Goal: Task Accomplishment & Management: Manage account settings

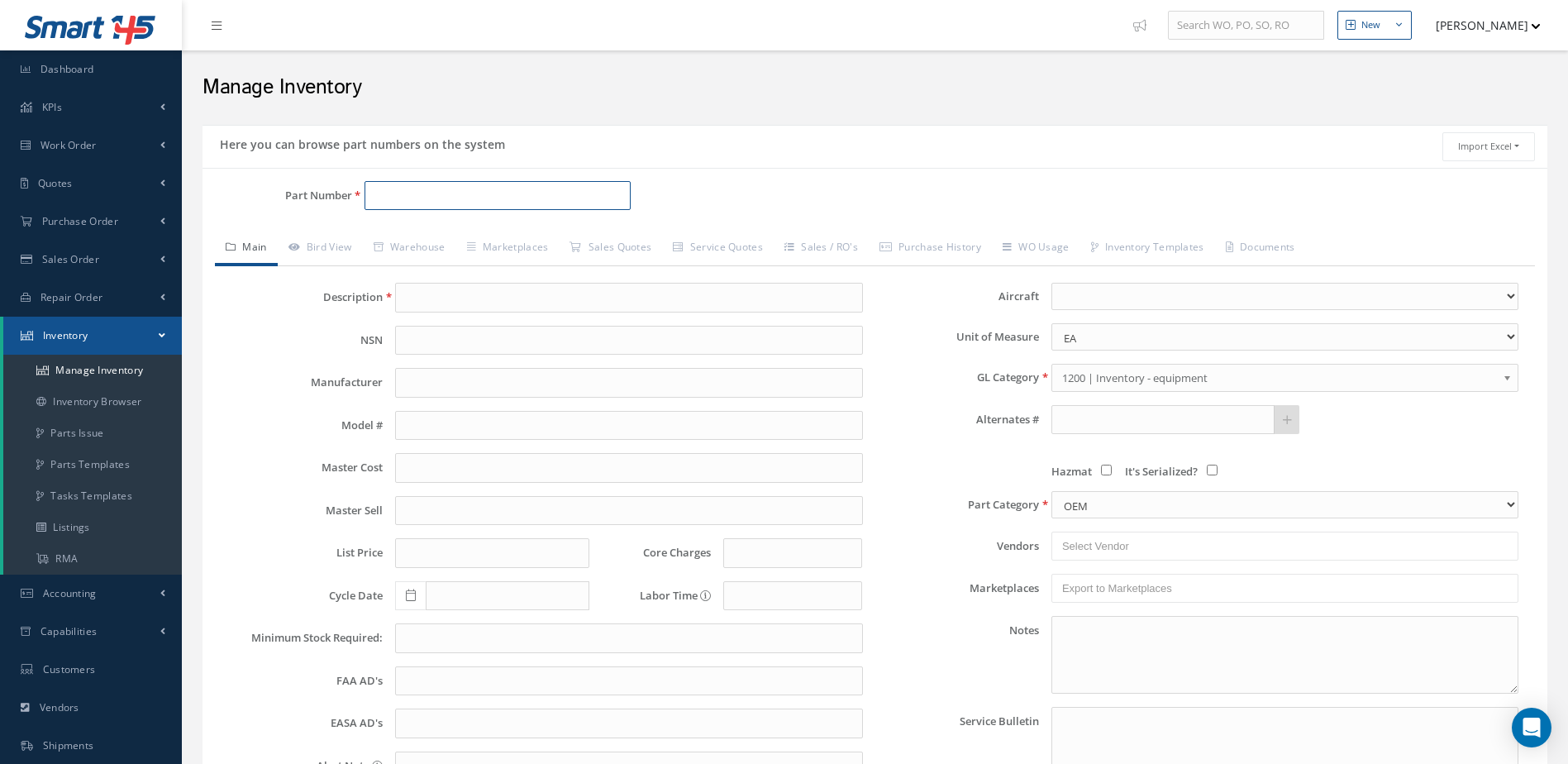
click at [519, 199] on input "Part Number" at bounding box center [498, 196] width 267 height 30
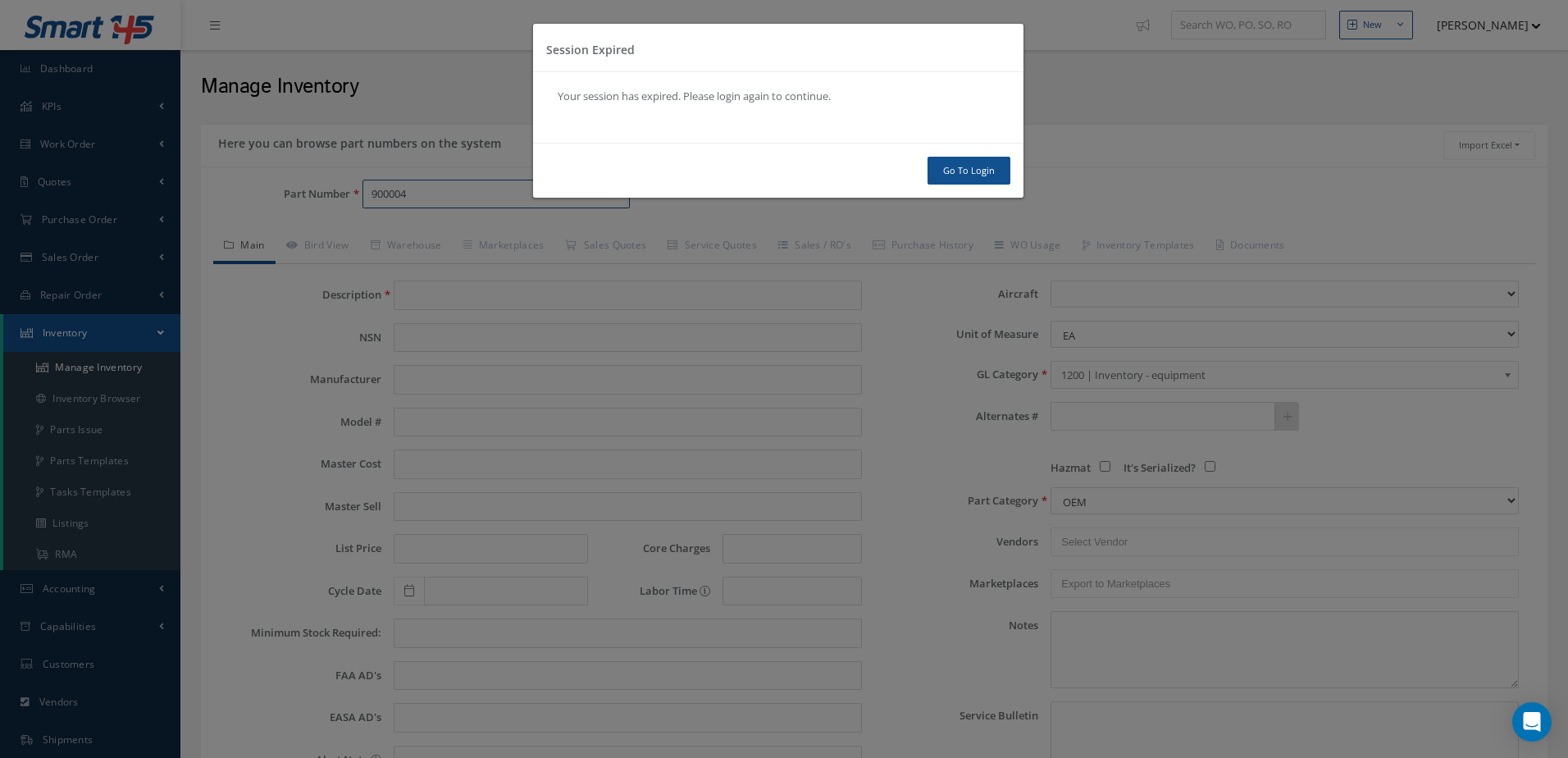
type input "900004"
click at [979, 173] on link "Go To Login" at bounding box center [969, 171] width 83 height 29
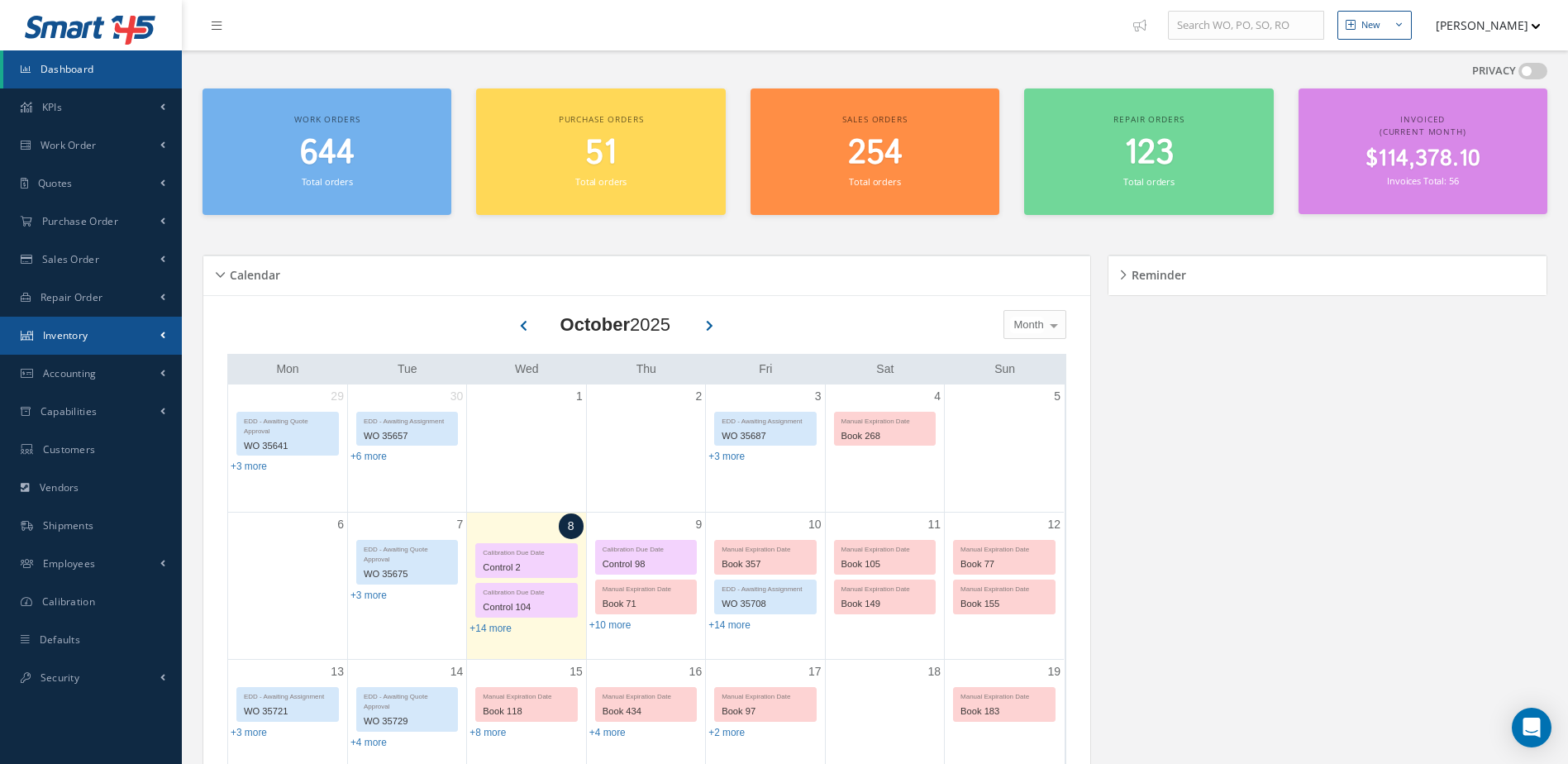
click at [97, 339] on link "Inventory" at bounding box center [91, 336] width 182 height 38
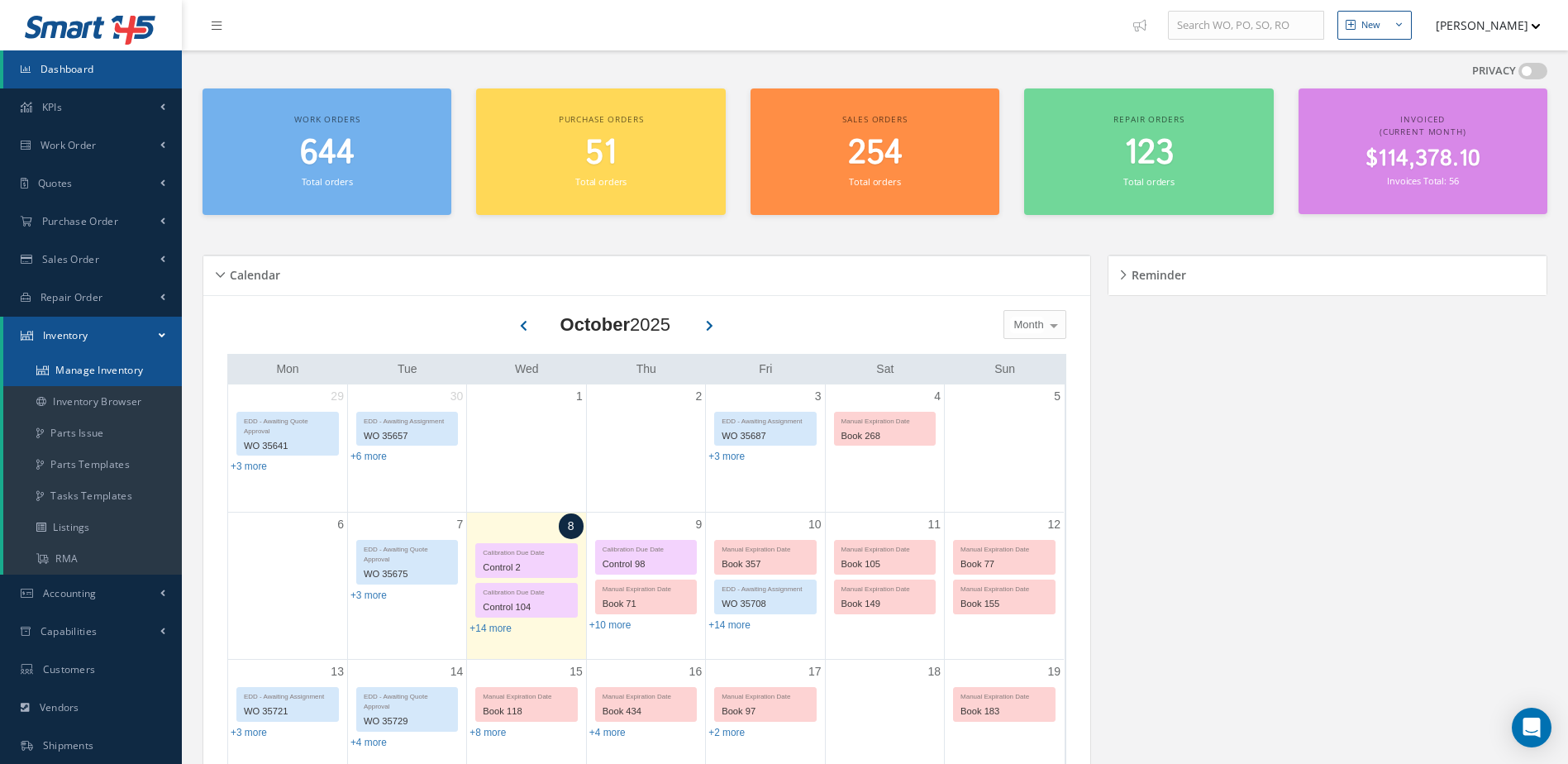
click at [106, 368] on link "Manage Inventory" at bounding box center [92, 371] width 178 height 32
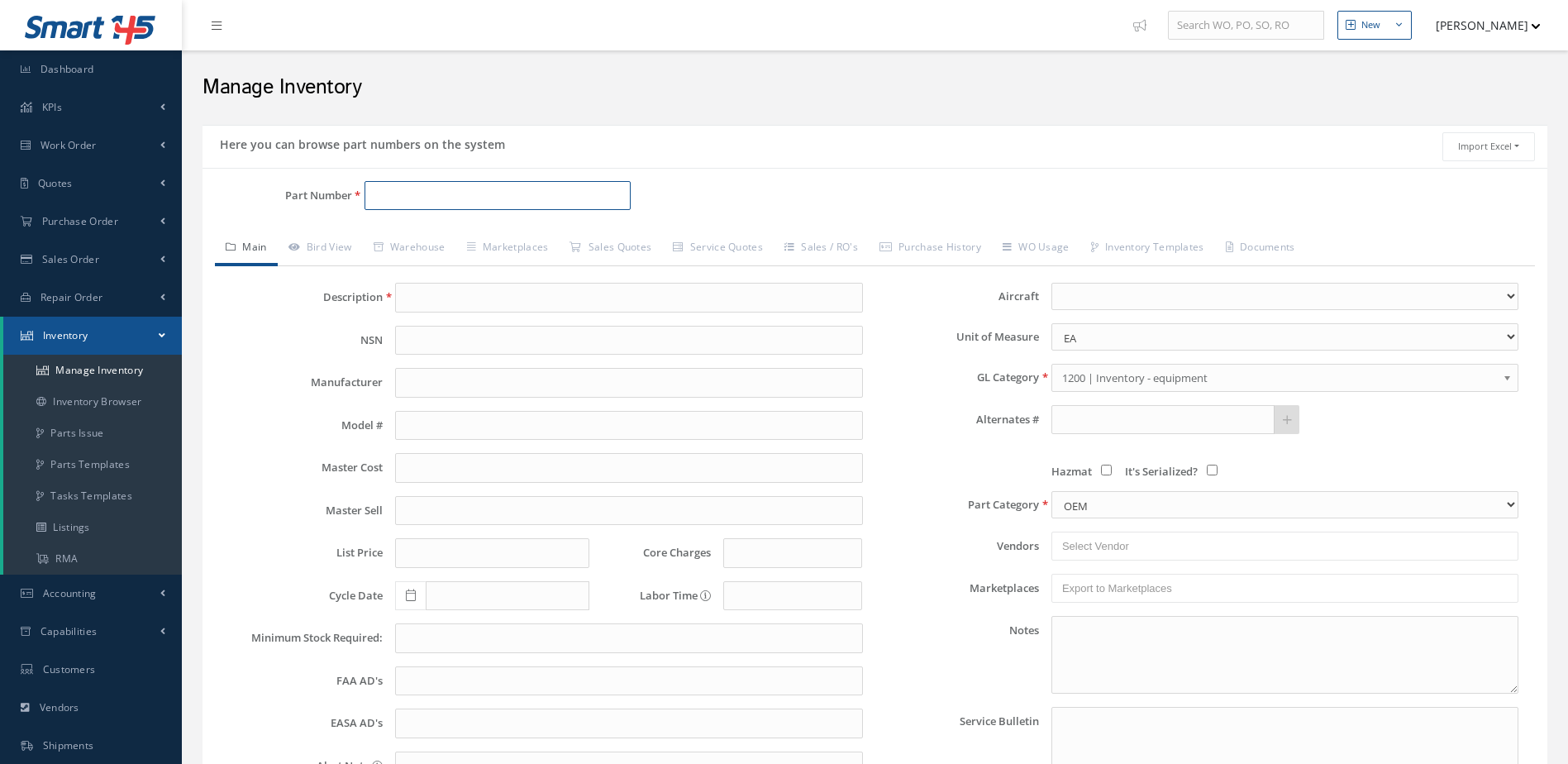
click at [546, 195] on input "Part Number" at bounding box center [498, 196] width 267 height 30
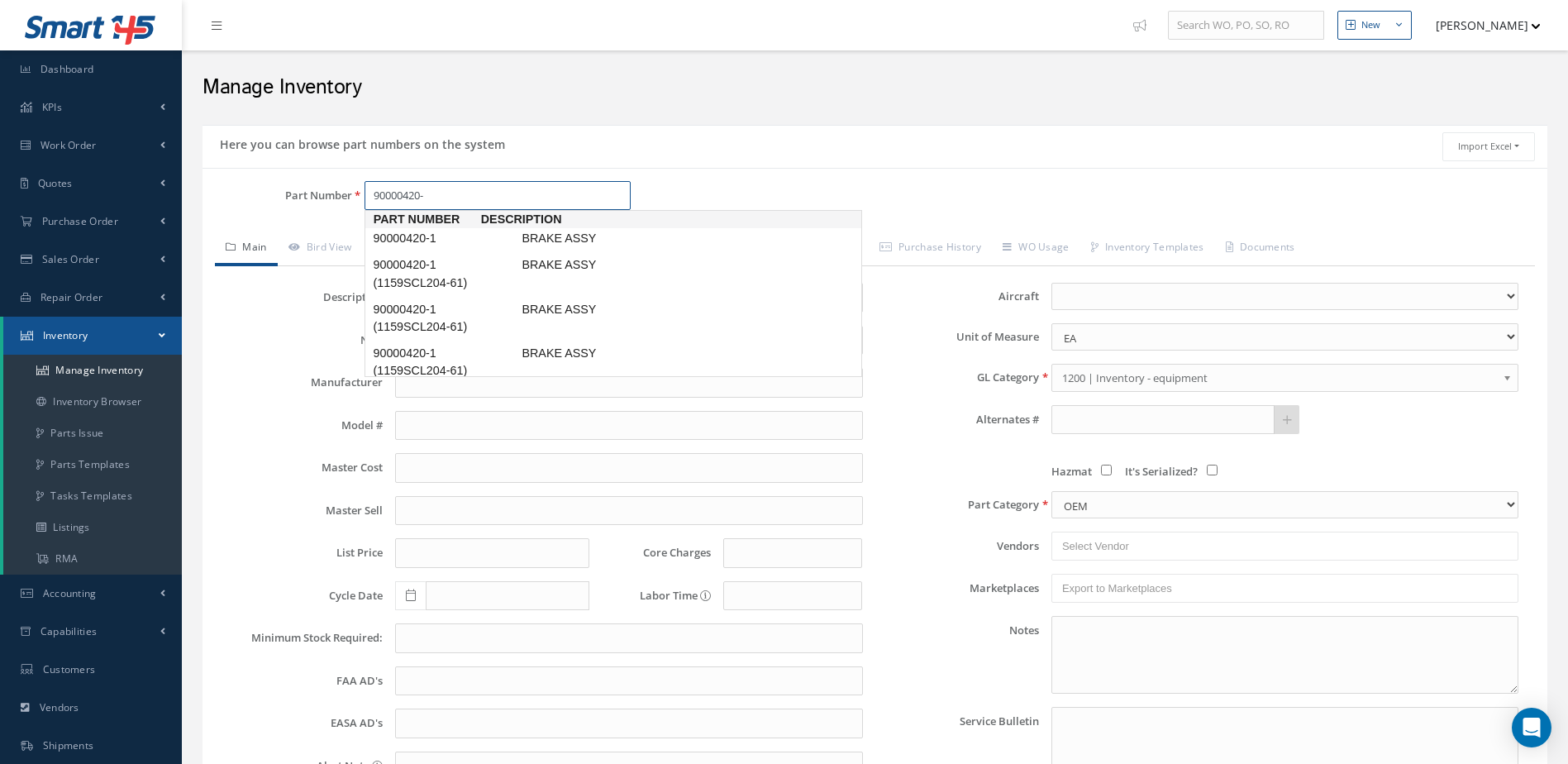
type input "90000420-1"
click at [565, 241] on span "BRAKE ASSY" at bounding box center [642, 238] width 248 height 17
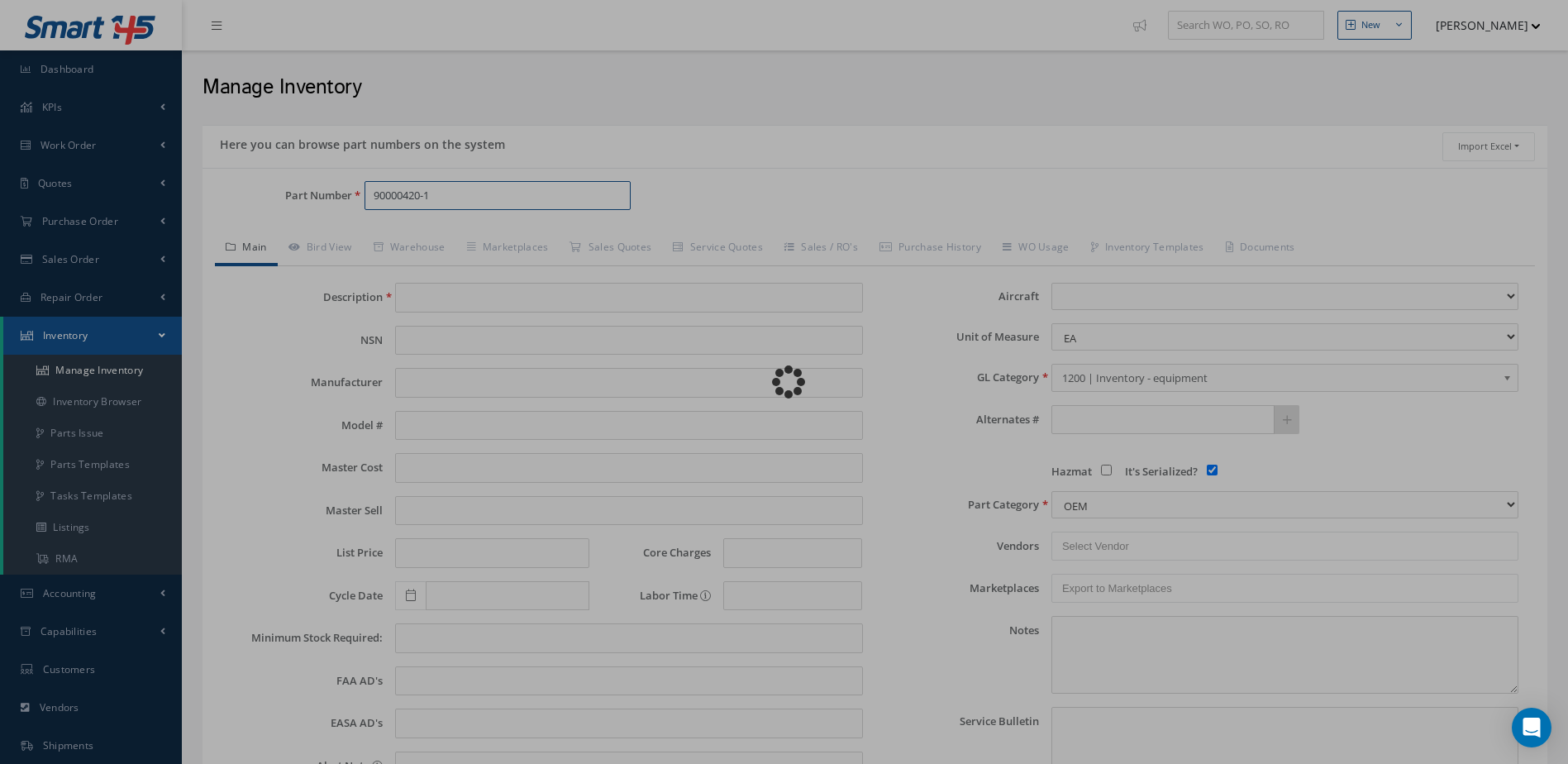
type input "BRAKE ASSY"
type input "2500.00"
type input "2875.00"
type input "3625.00"
type input "0.00"
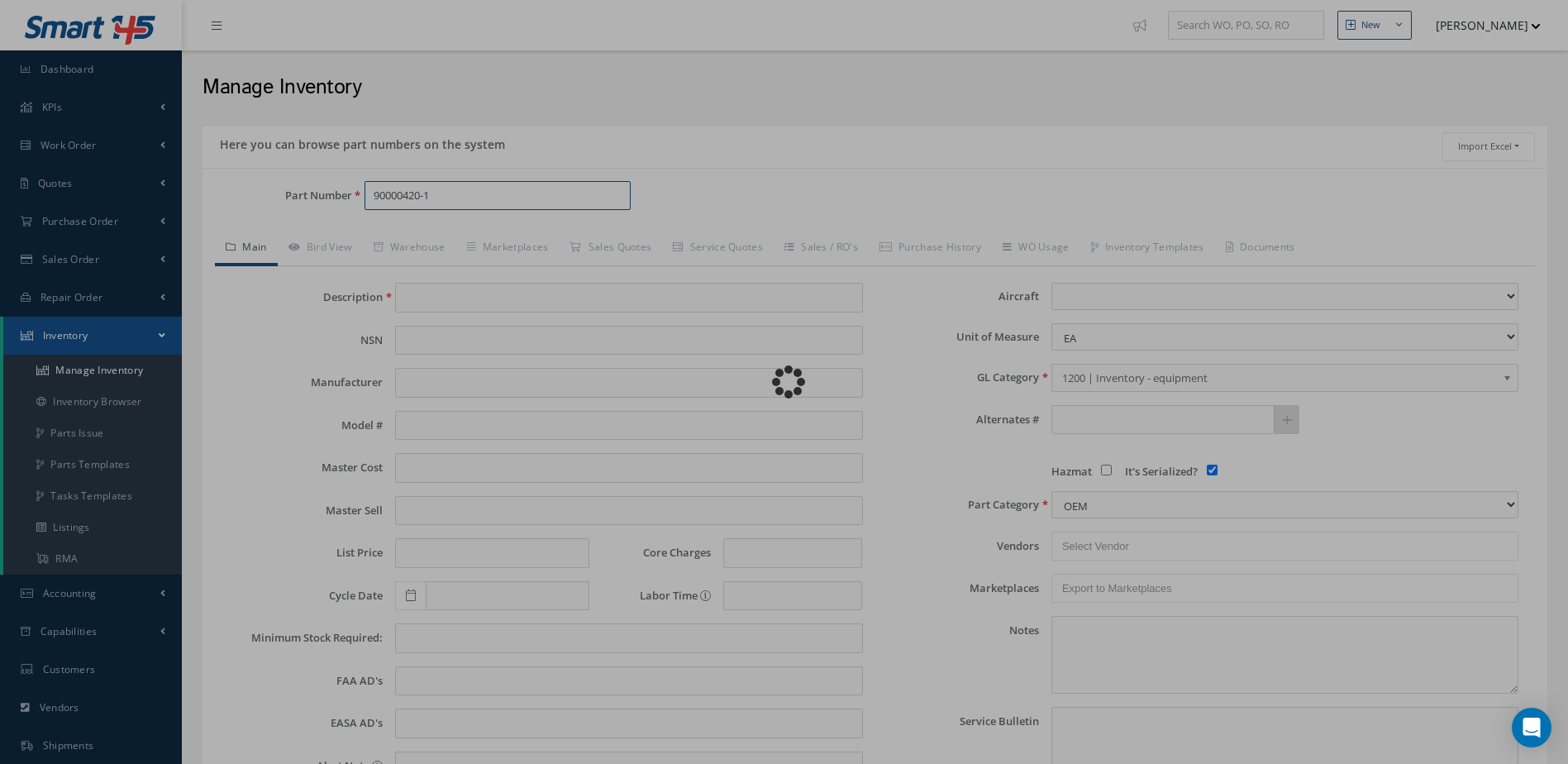
select select
checkbox input "true"
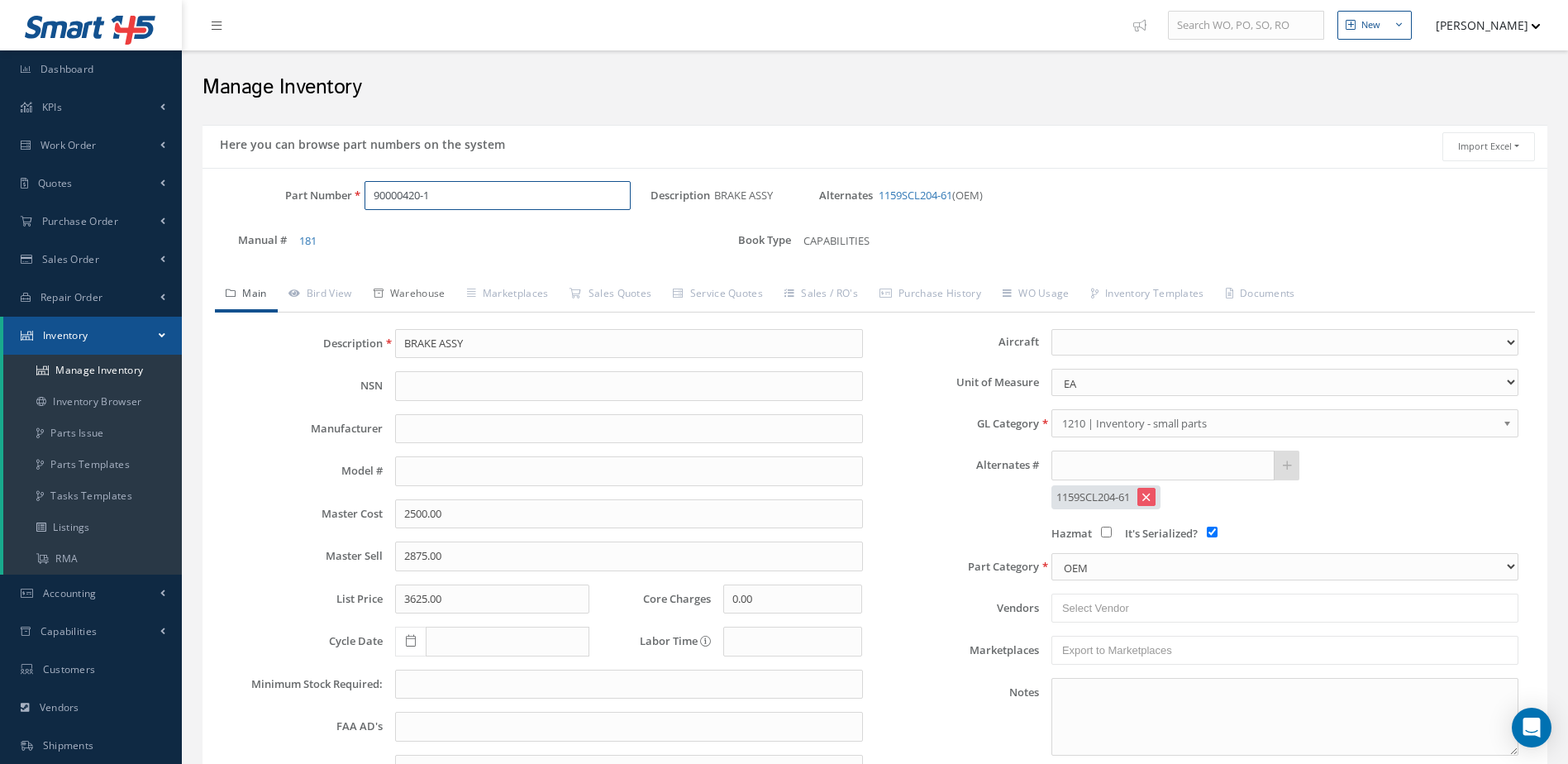
type input "90000420-1"
click at [420, 292] on link "Warehouse" at bounding box center [410, 295] width 93 height 35
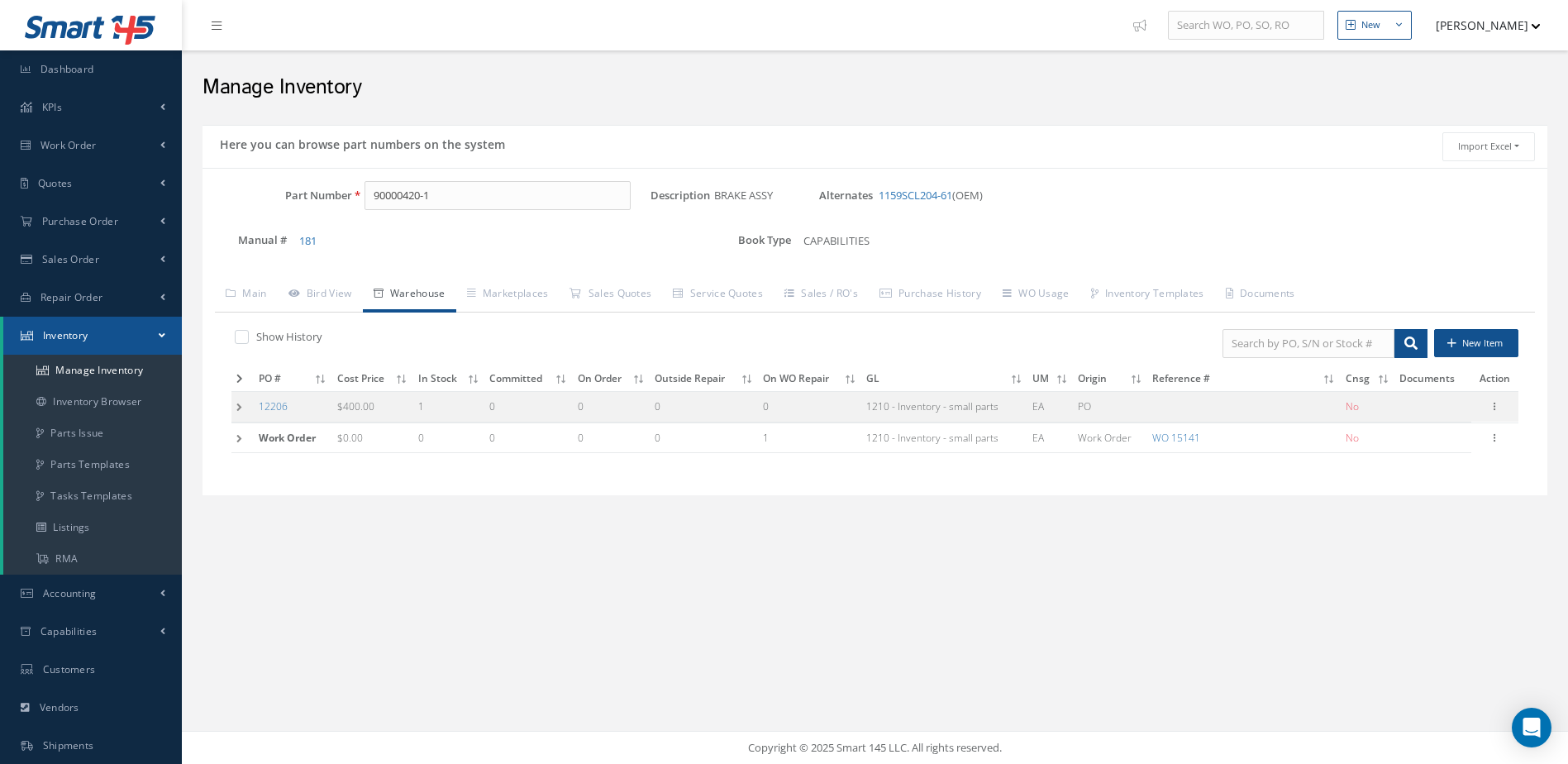
click at [241, 376] on icon at bounding box center [240, 379] width 7 height 10
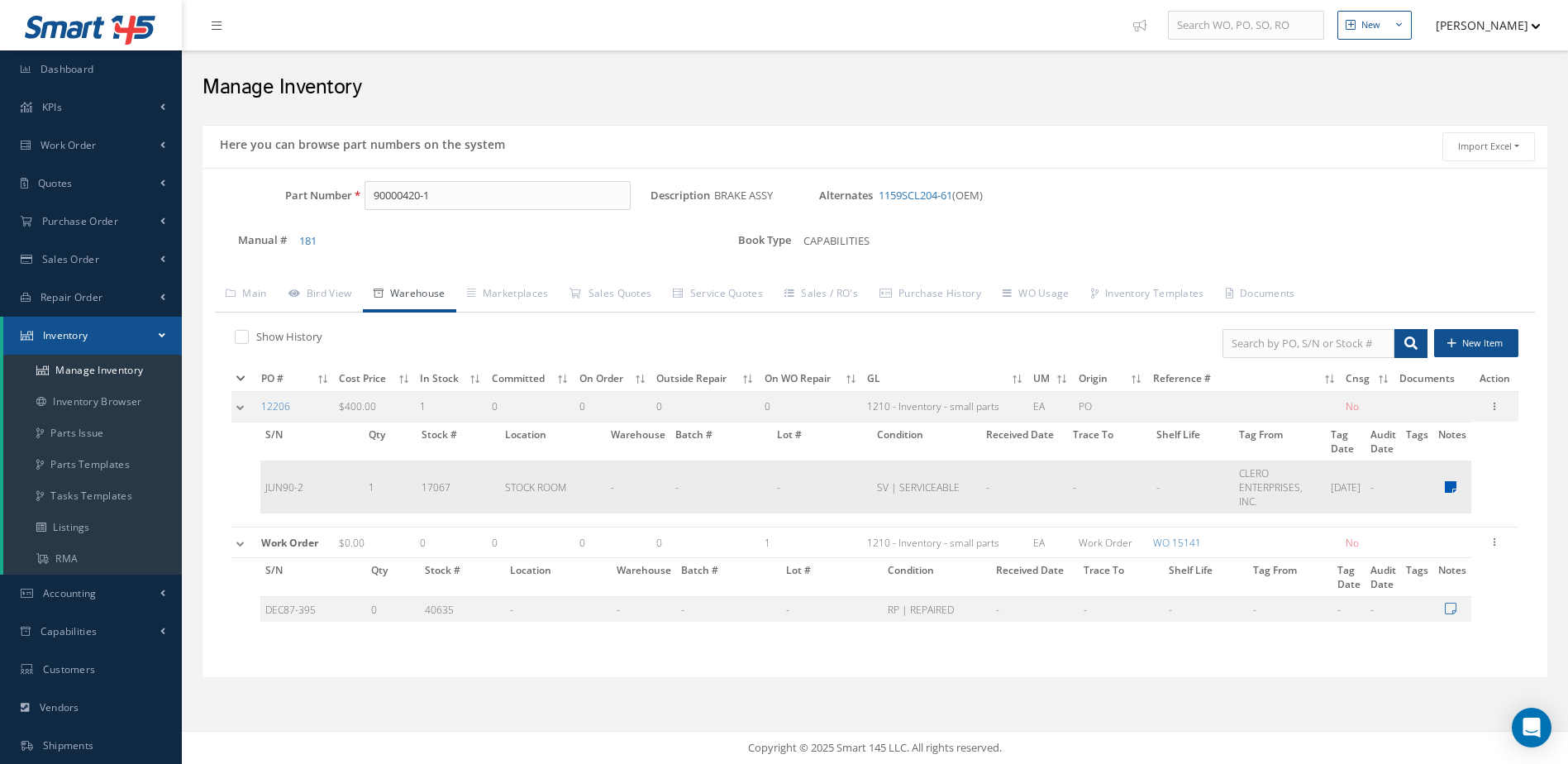
click at [1453, 487] on icon at bounding box center [1451, 487] width 12 height 13
type textarea "ST OH $91,300.00 CUSTOMER MUST PROVIDE HEAT STACK CORE (PN 90000347). IF HEAT S…"
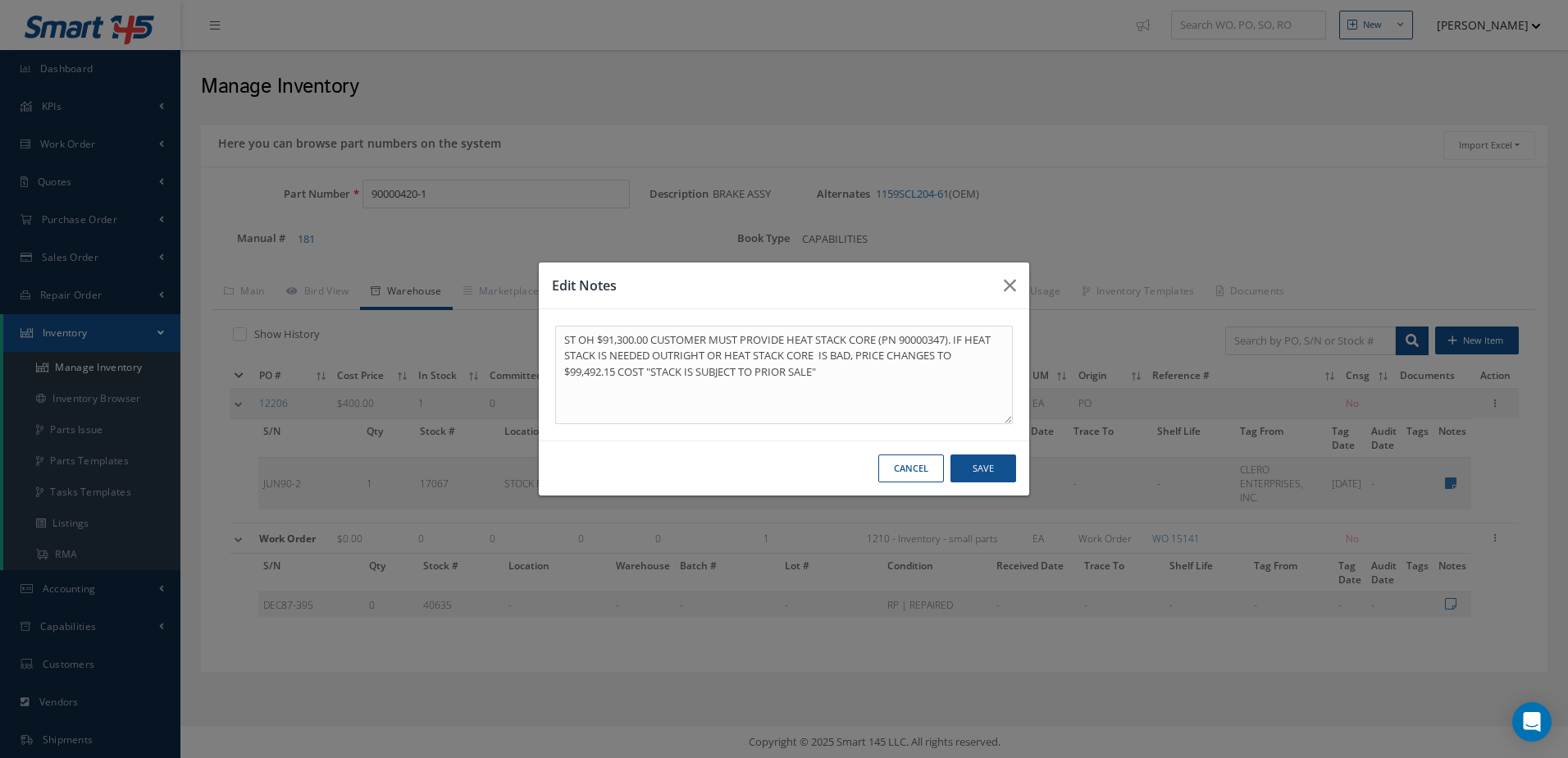
click at [917, 465] on button "Cancel" at bounding box center [911, 469] width 65 height 29
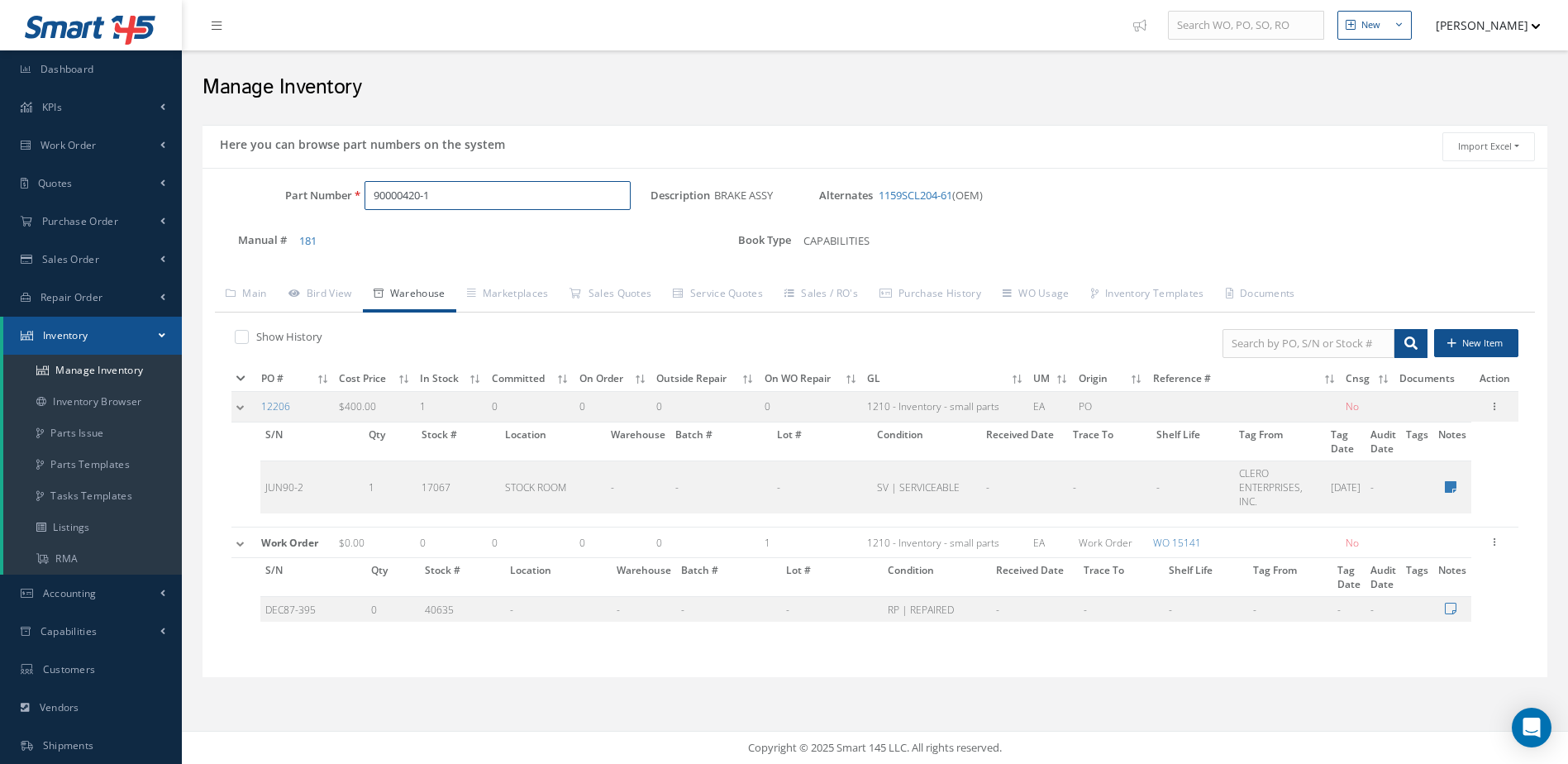
drag, startPoint x: 449, startPoint y: 190, endPoint x: 367, endPoint y: 221, distance: 87.7
click at [367, 221] on div "Part Number 90000420-1" at bounding box center [427, 202] width 448 height 43
click at [435, 230] on span "9550504" at bounding box center [444, 238] width 149 height 17
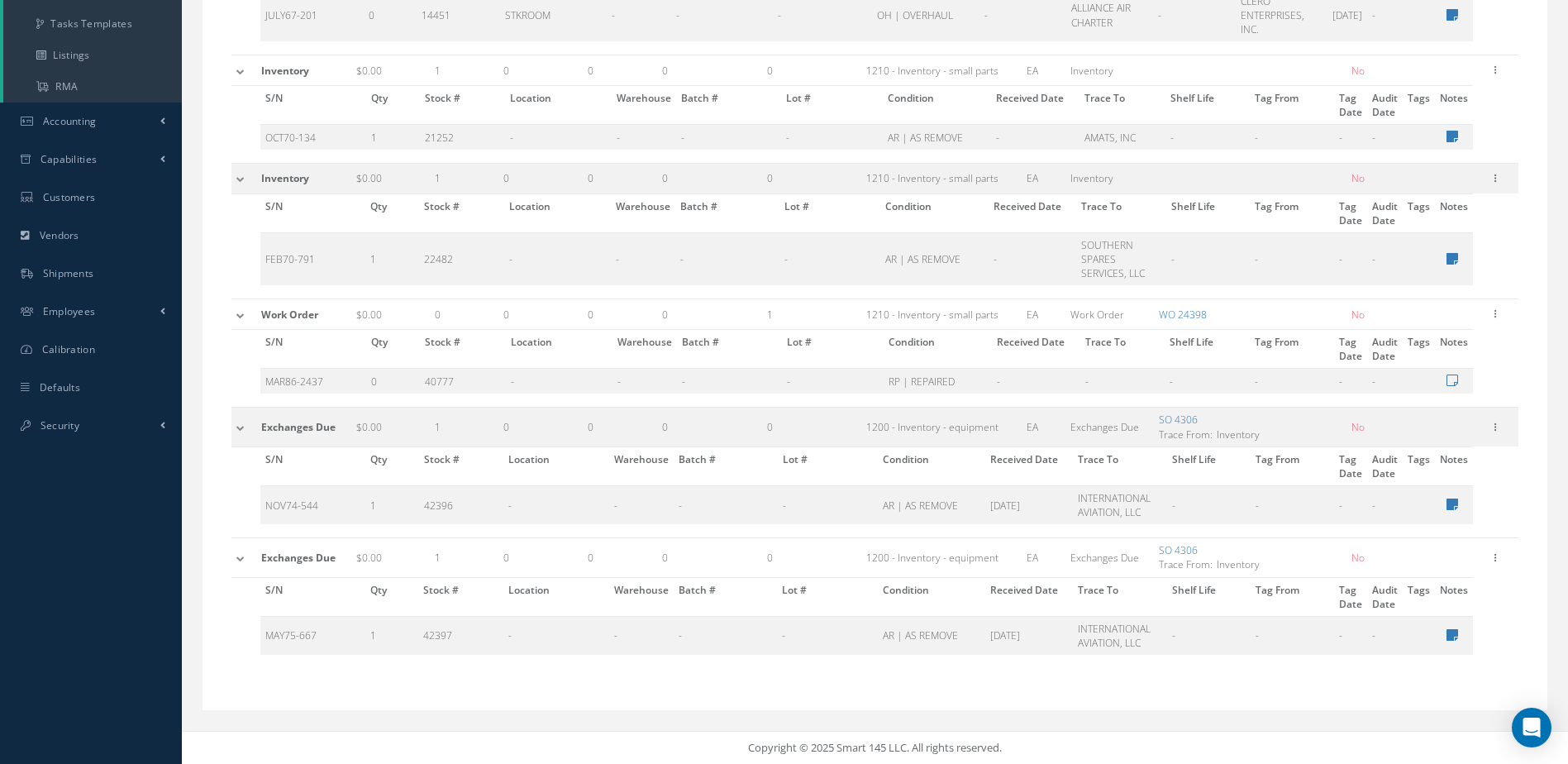
scroll to position [58, 0]
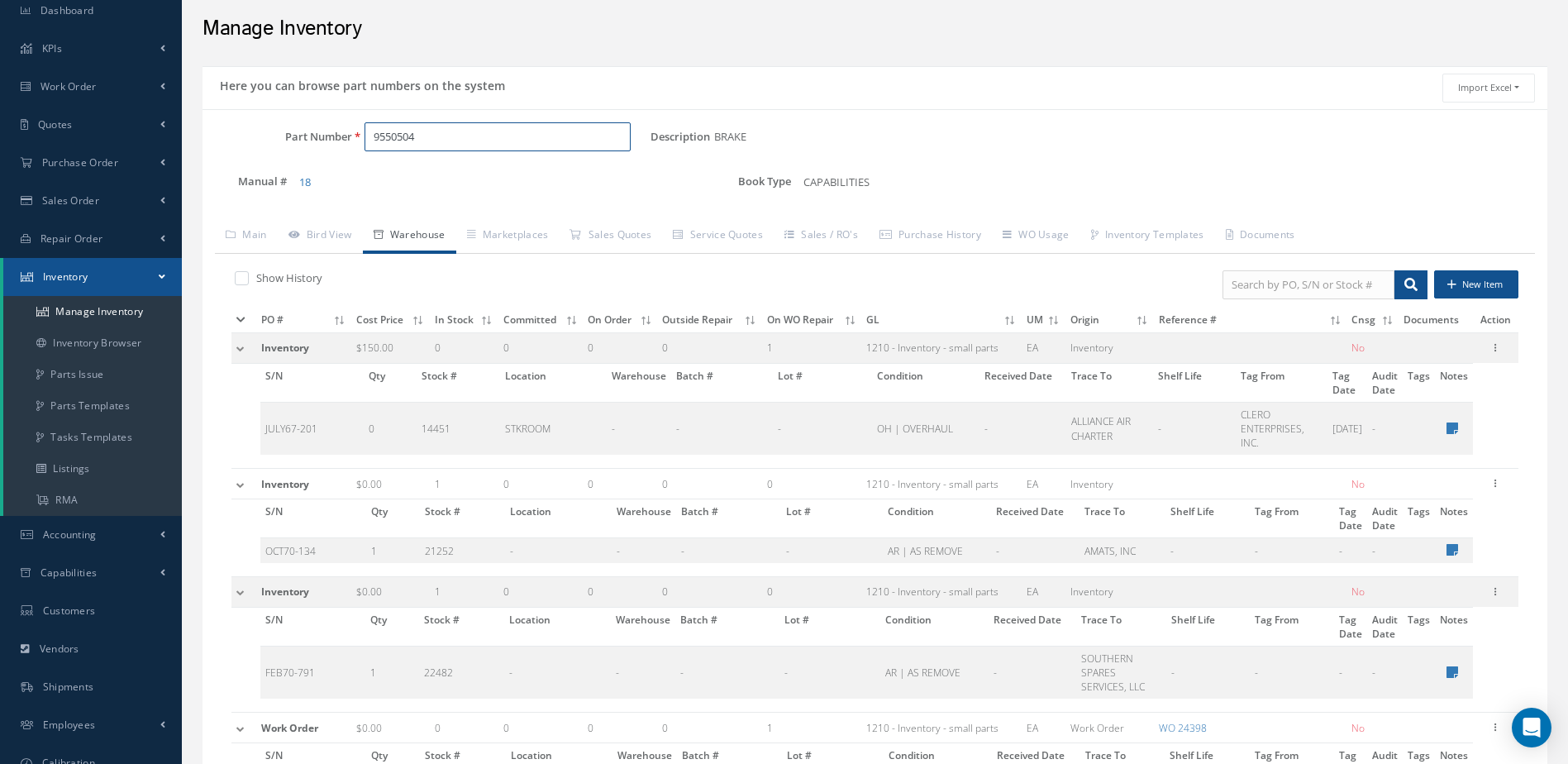
drag, startPoint x: 442, startPoint y: 146, endPoint x: 347, endPoint y: 169, distance: 97.7
click at [342, 169] on div "Part Number 9550504 Description BRAKE Alternates Manual # 18 Book Type CAPABILI…" at bounding box center [875, 167] width 1345 height 88
type input "9"
click at [397, 177] on span "23095-002" at bounding box center [444, 179] width 149 height 17
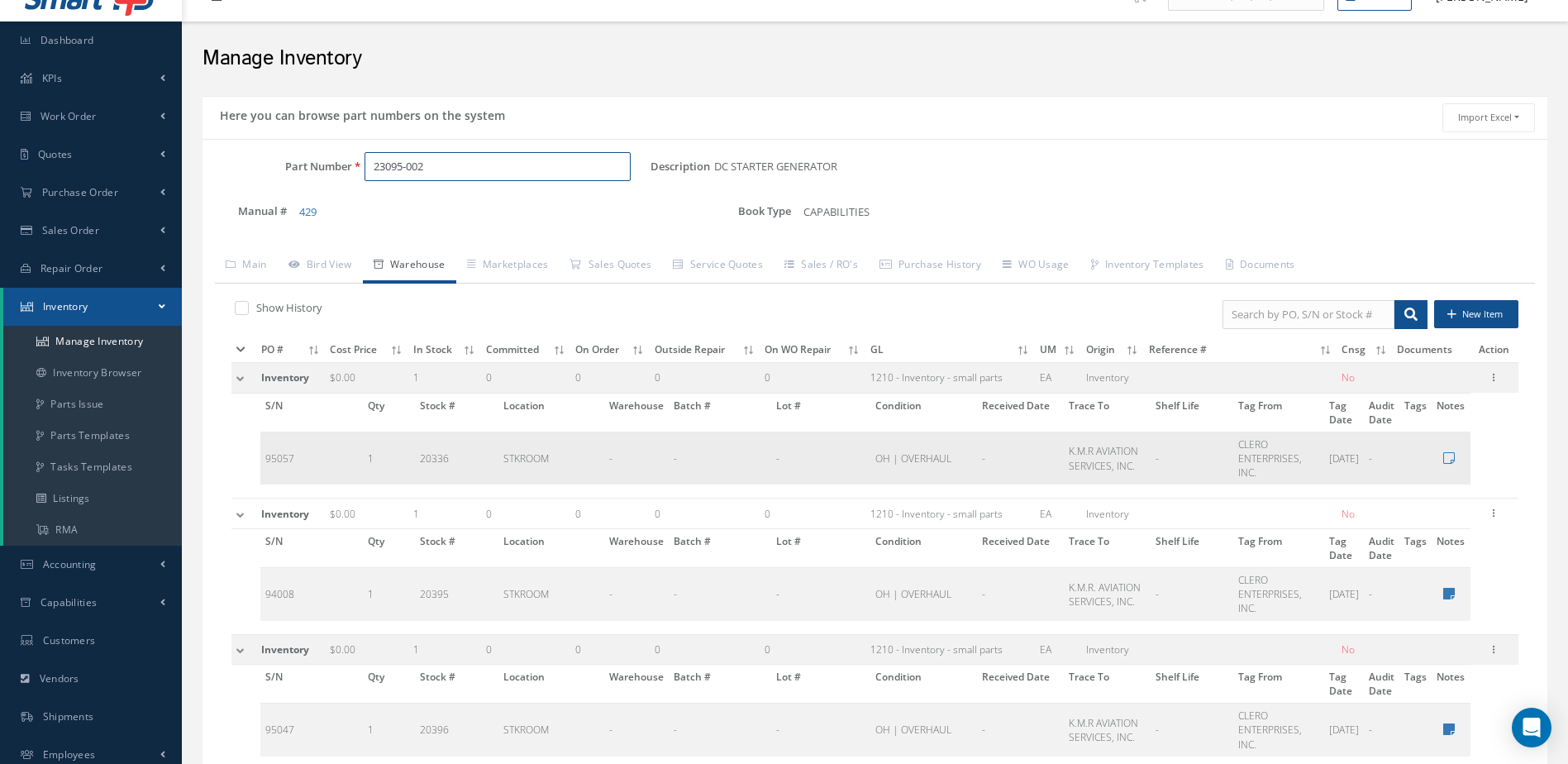
scroll to position [4, 0]
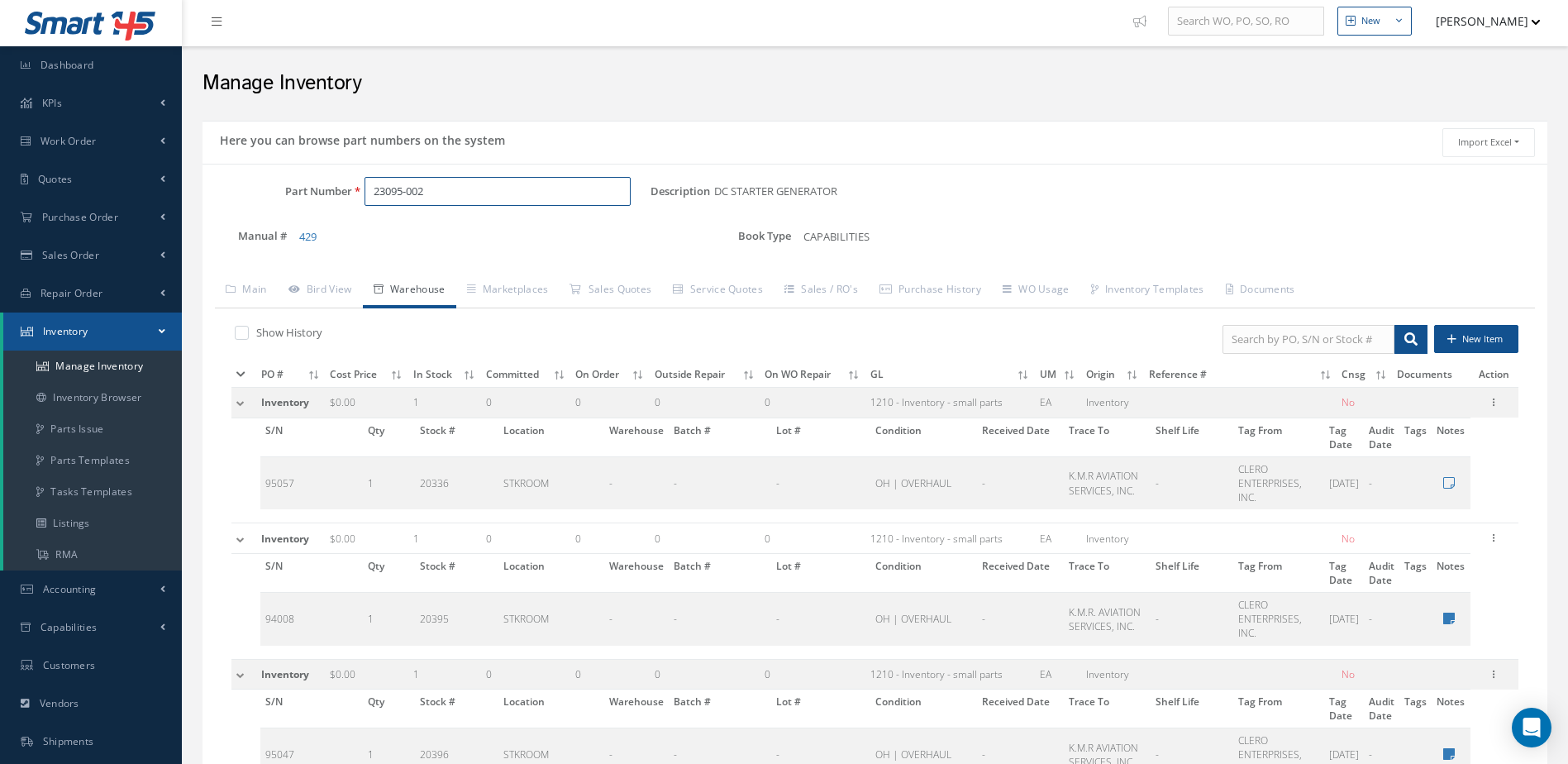
type input "23095-002"
click at [122, 144] on link "Work Order" at bounding box center [91, 142] width 182 height 38
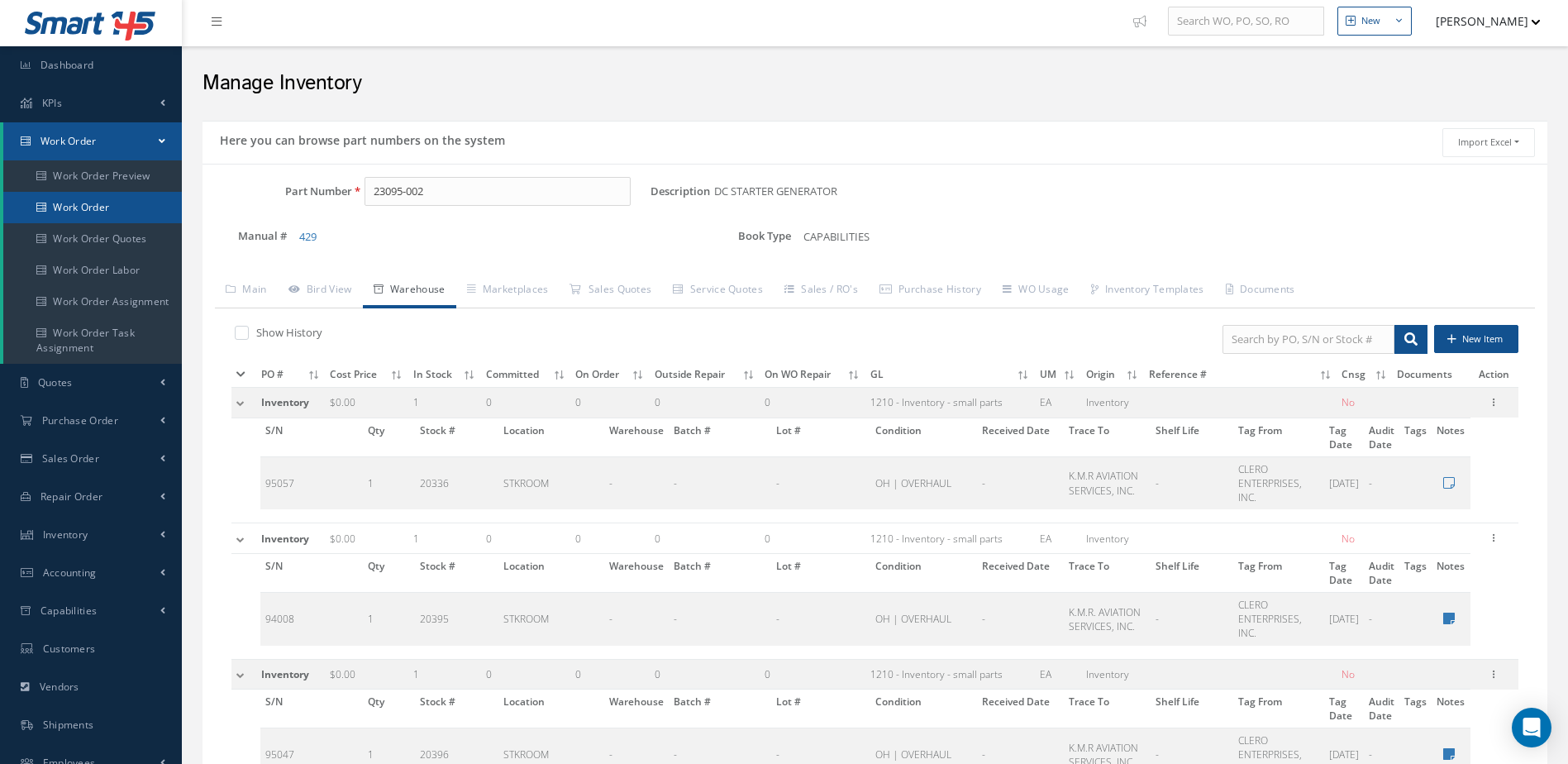
click at [117, 203] on link "Work Order" at bounding box center [92, 207] width 178 height 32
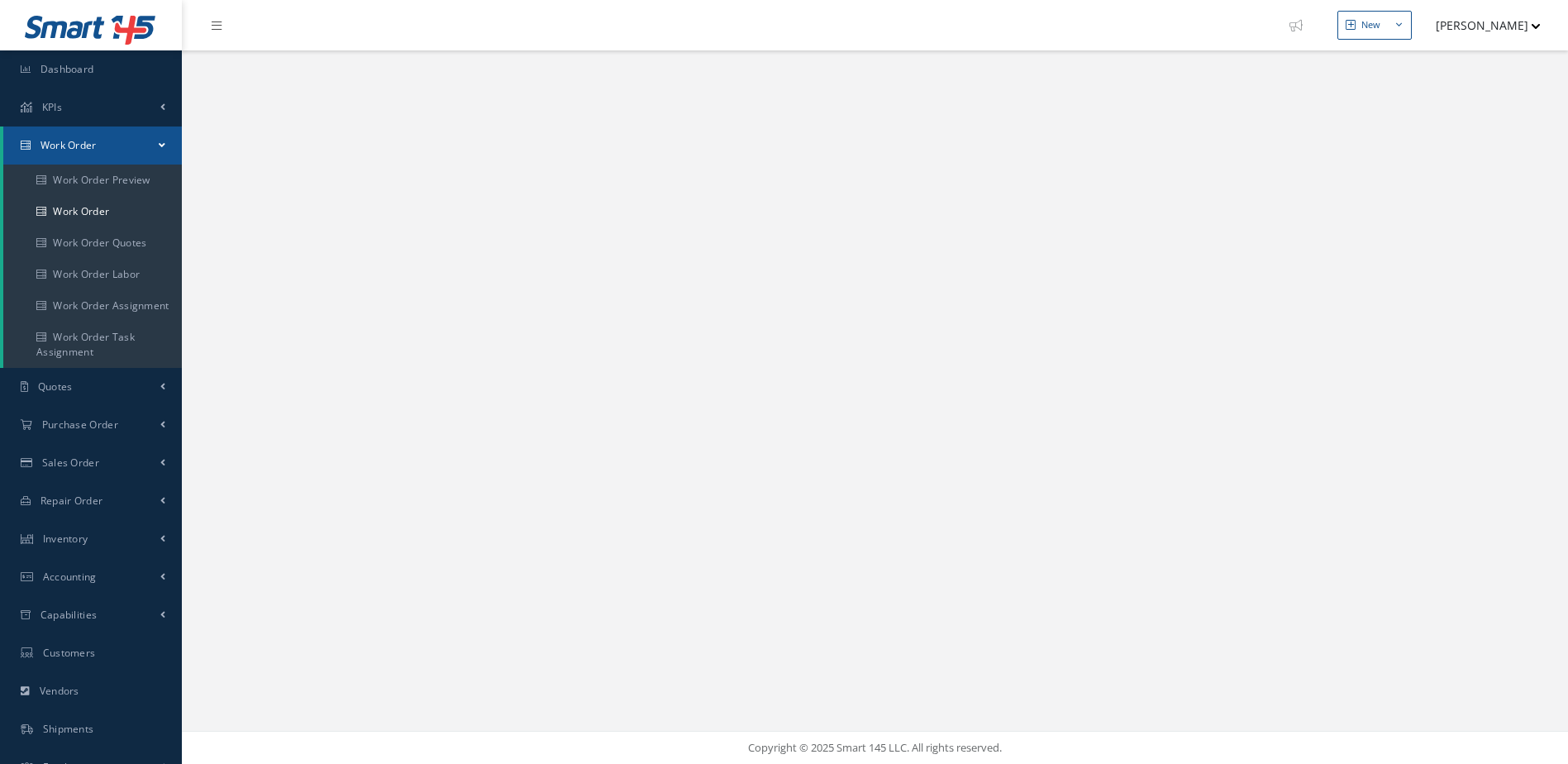
select select "25"
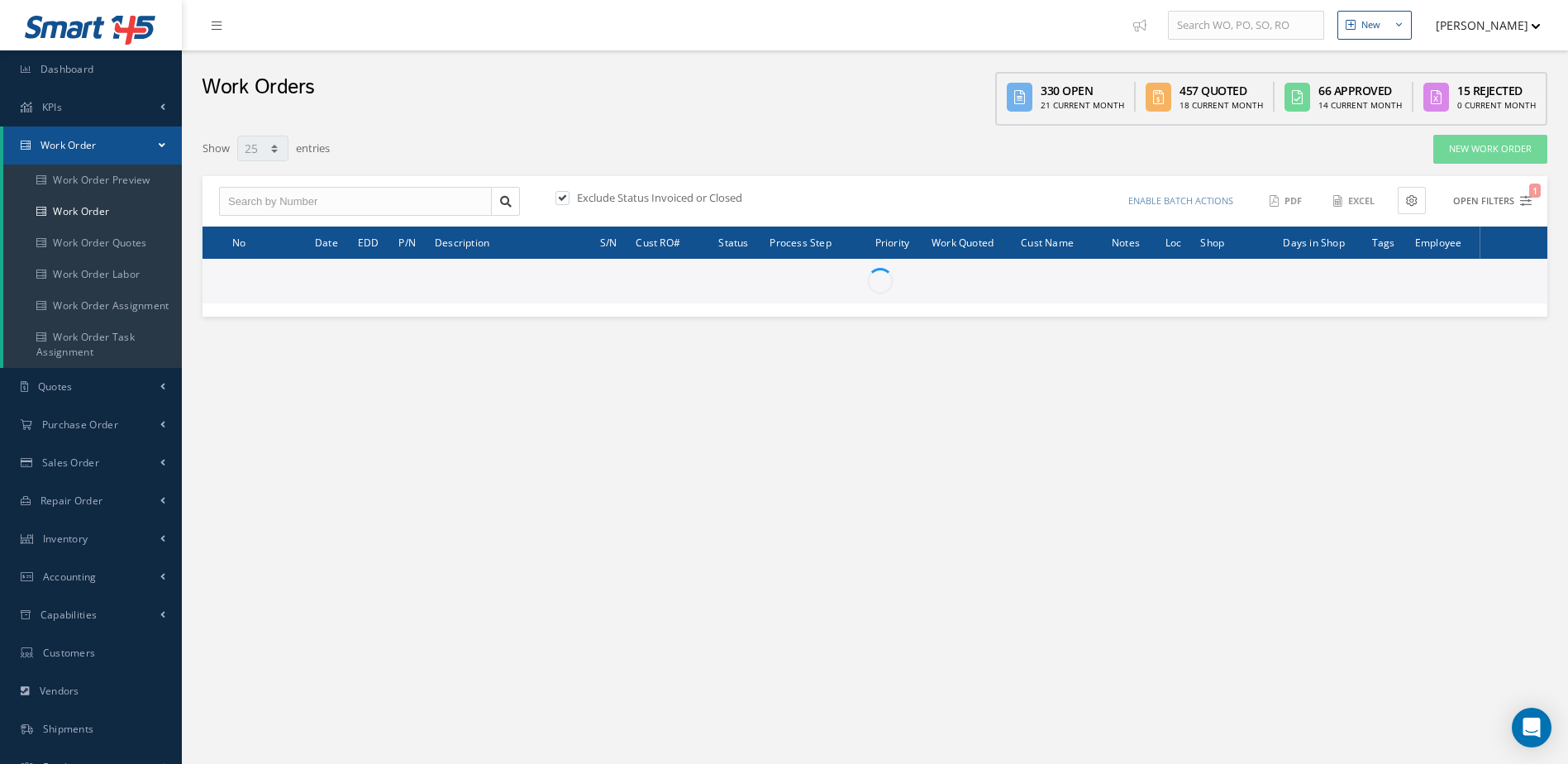
type input "All Work Request"
type input "All Work Performed"
type input "All Status"
type input "WO Part Status"
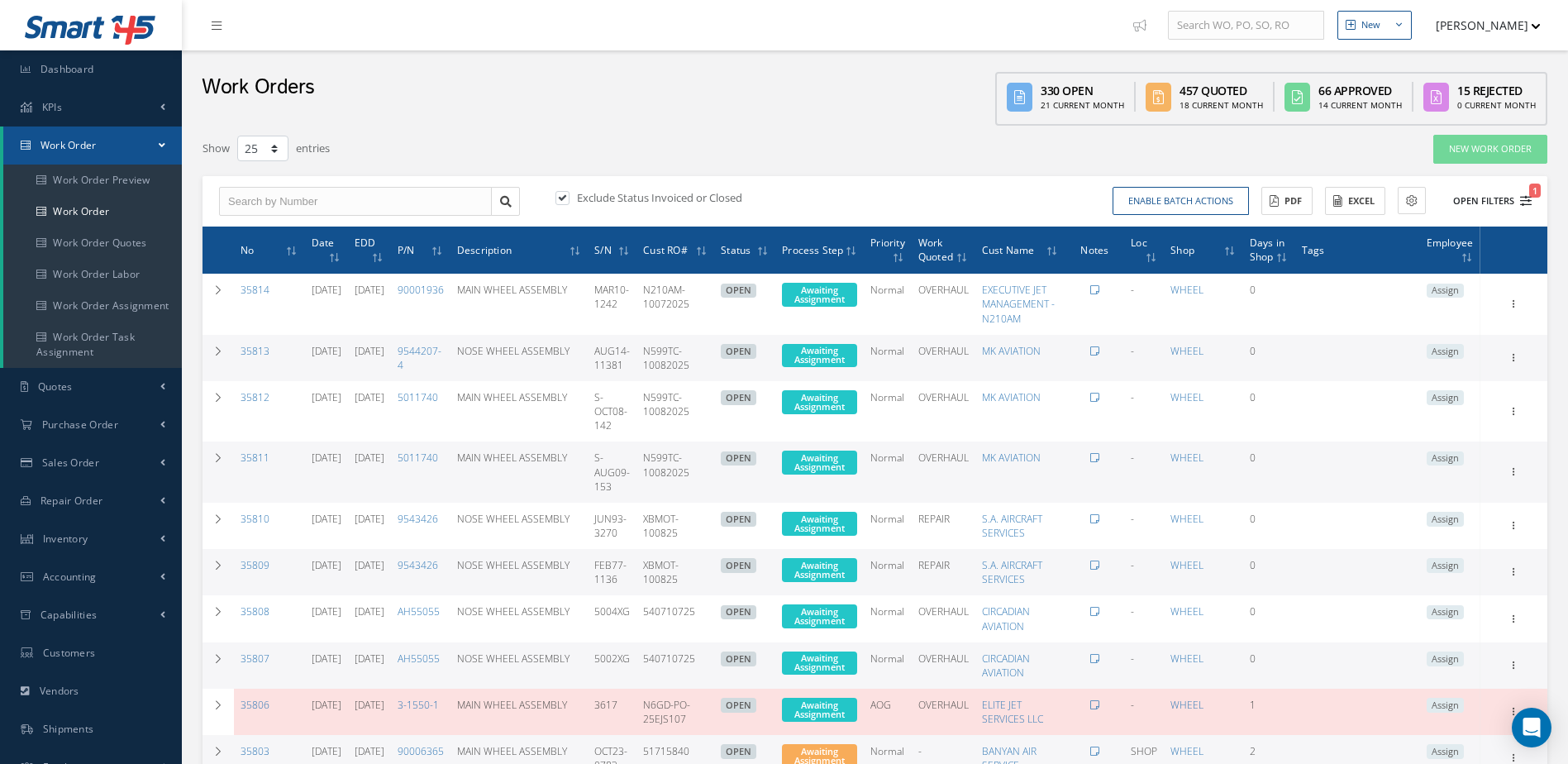
click at [1530, 201] on icon "1" at bounding box center [1526, 201] width 12 height 12
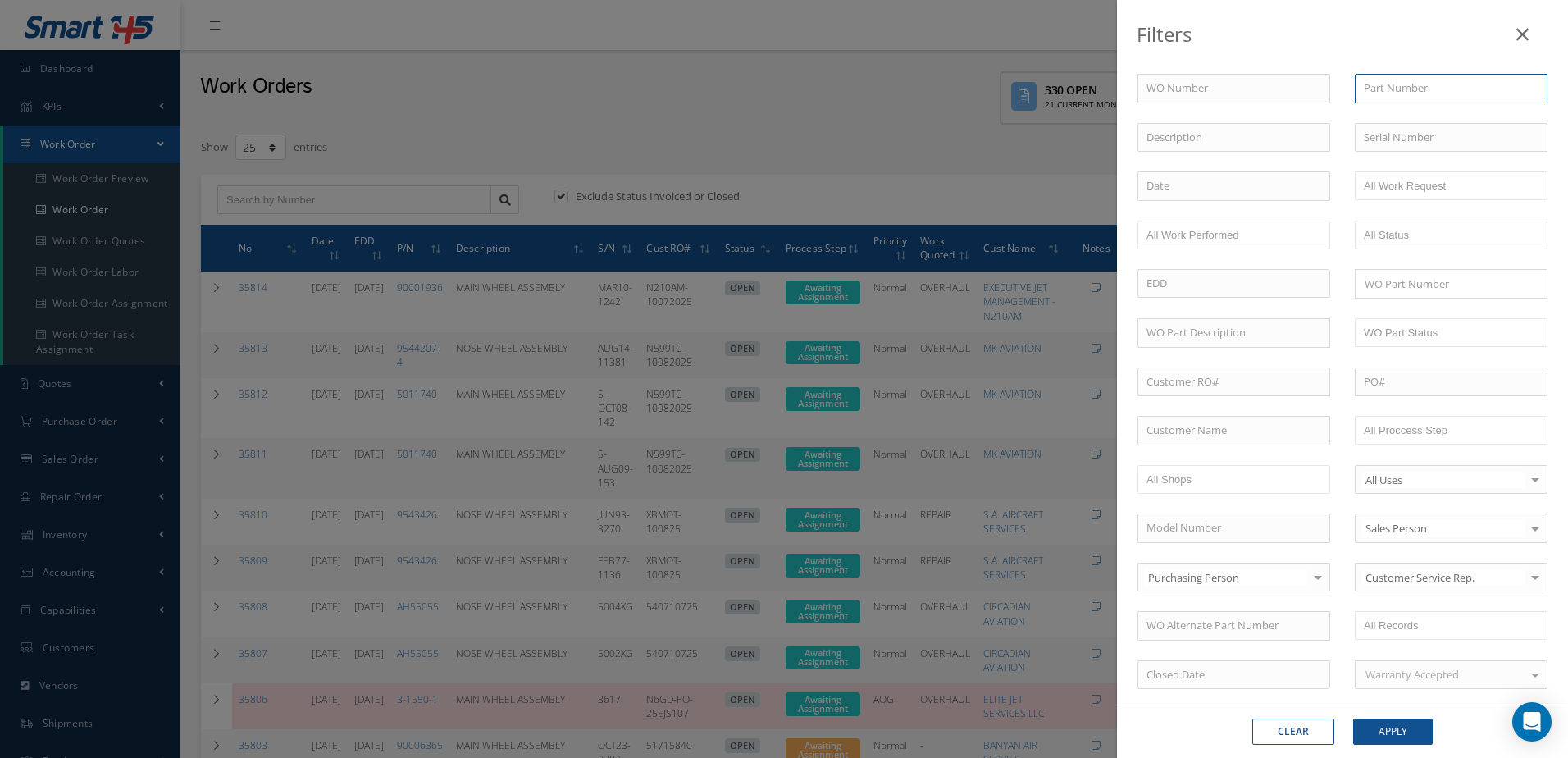
click at [1432, 91] on input "text" at bounding box center [1451, 88] width 193 height 30
type input "23095-002"
click at [1396, 119] on span "23095-002" at bounding box center [1389, 117] width 50 height 15
click at [1406, 131] on input "text" at bounding box center [1451, 138] width 193 height 30
click at [1409, 730] on button "Apply" at bounding box center [1393, 732] width 79 height 26
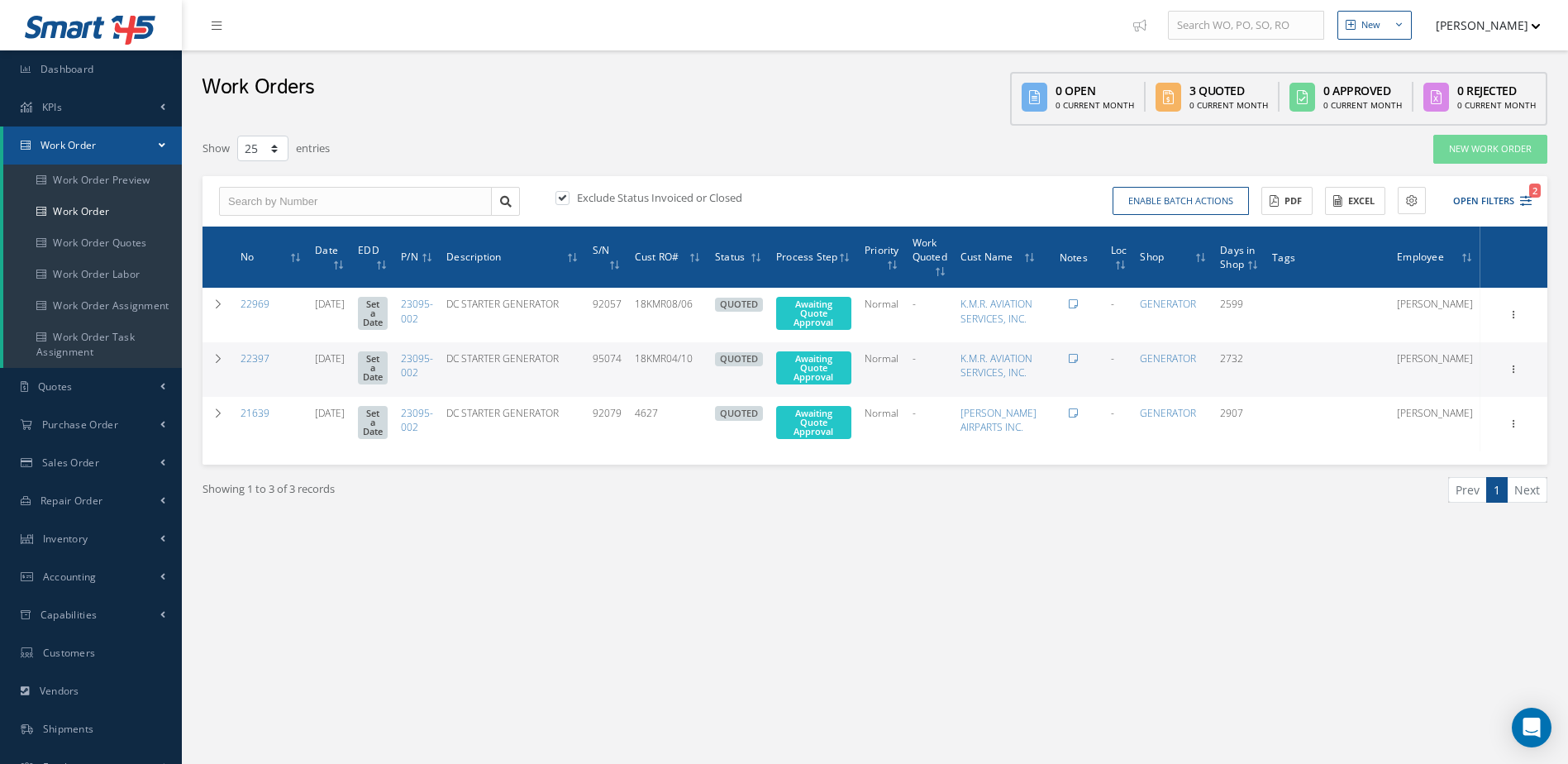
click at [569, 198] on label at bounding box center [571, 197] width 4 height 15
click at [564, 198] on input "checkbox" at bounding box center [561, 198] width 11 height 11
checkbox input "false"
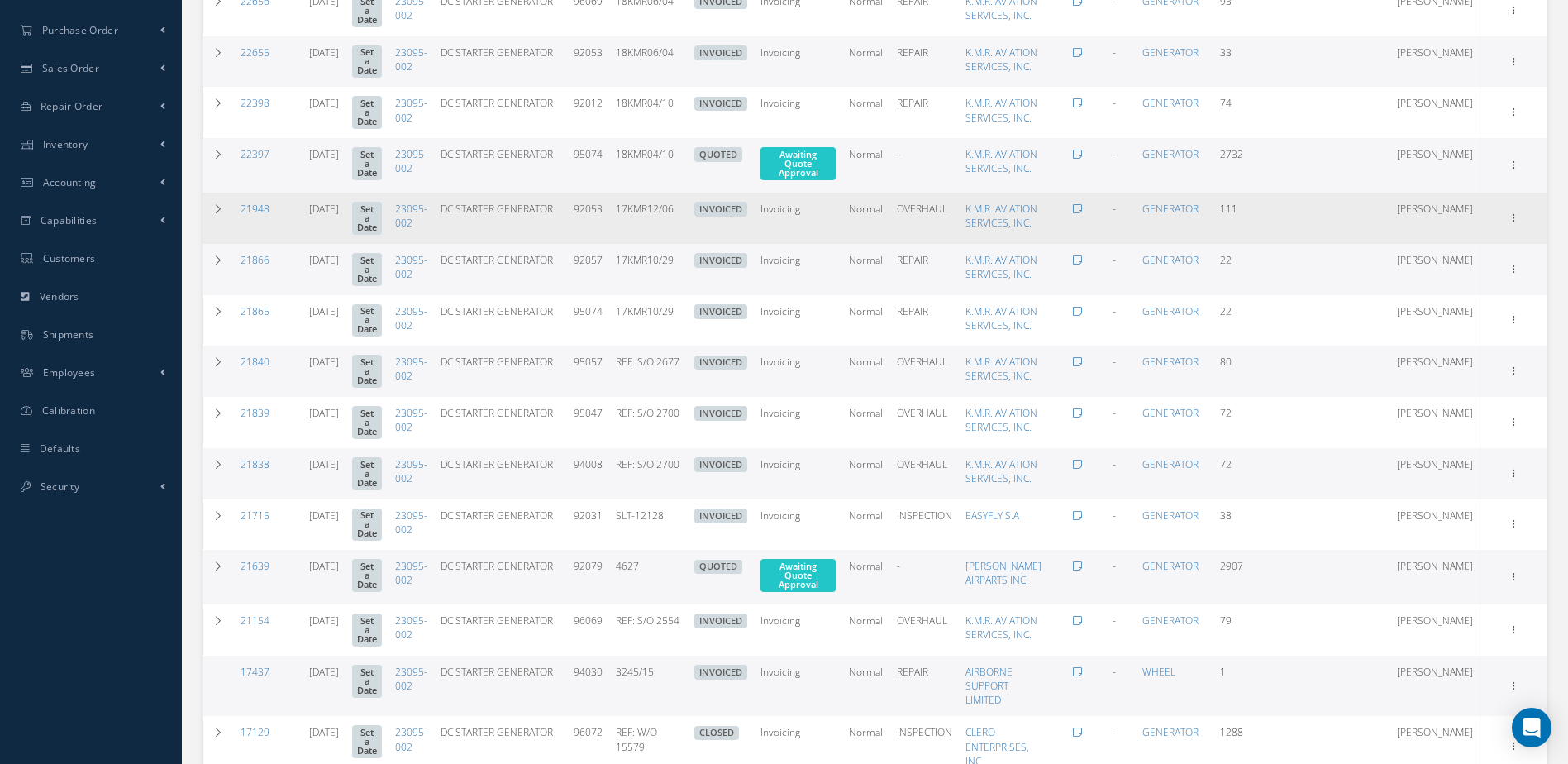
scroll to position [496, 0]
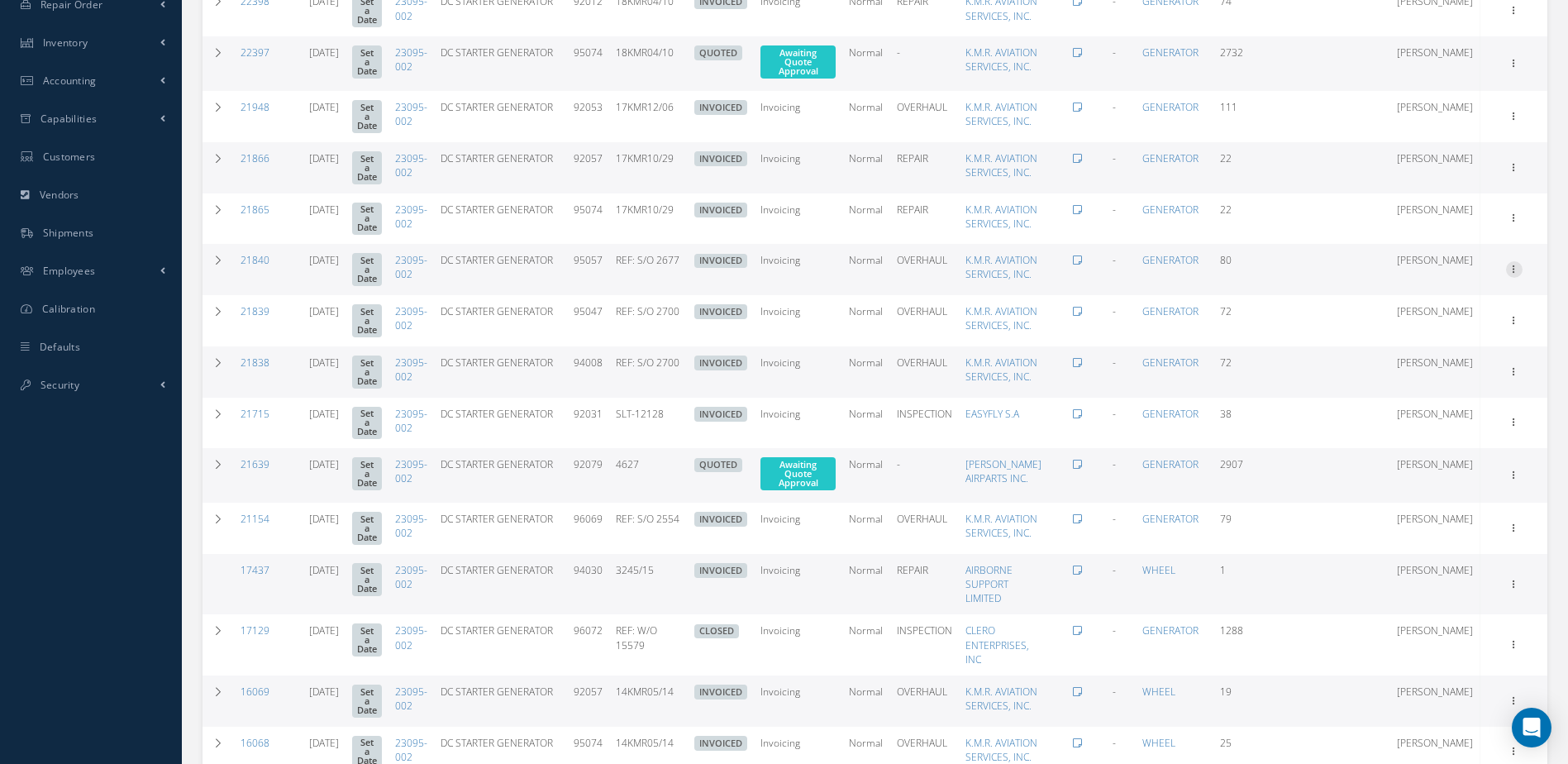
click at [1516, 274] on icon at bounding box center [1515, 268] width 17 height 13
click at [1447, 312] on link "Edit" at bounding box center [1438, 302] width 131 height 22
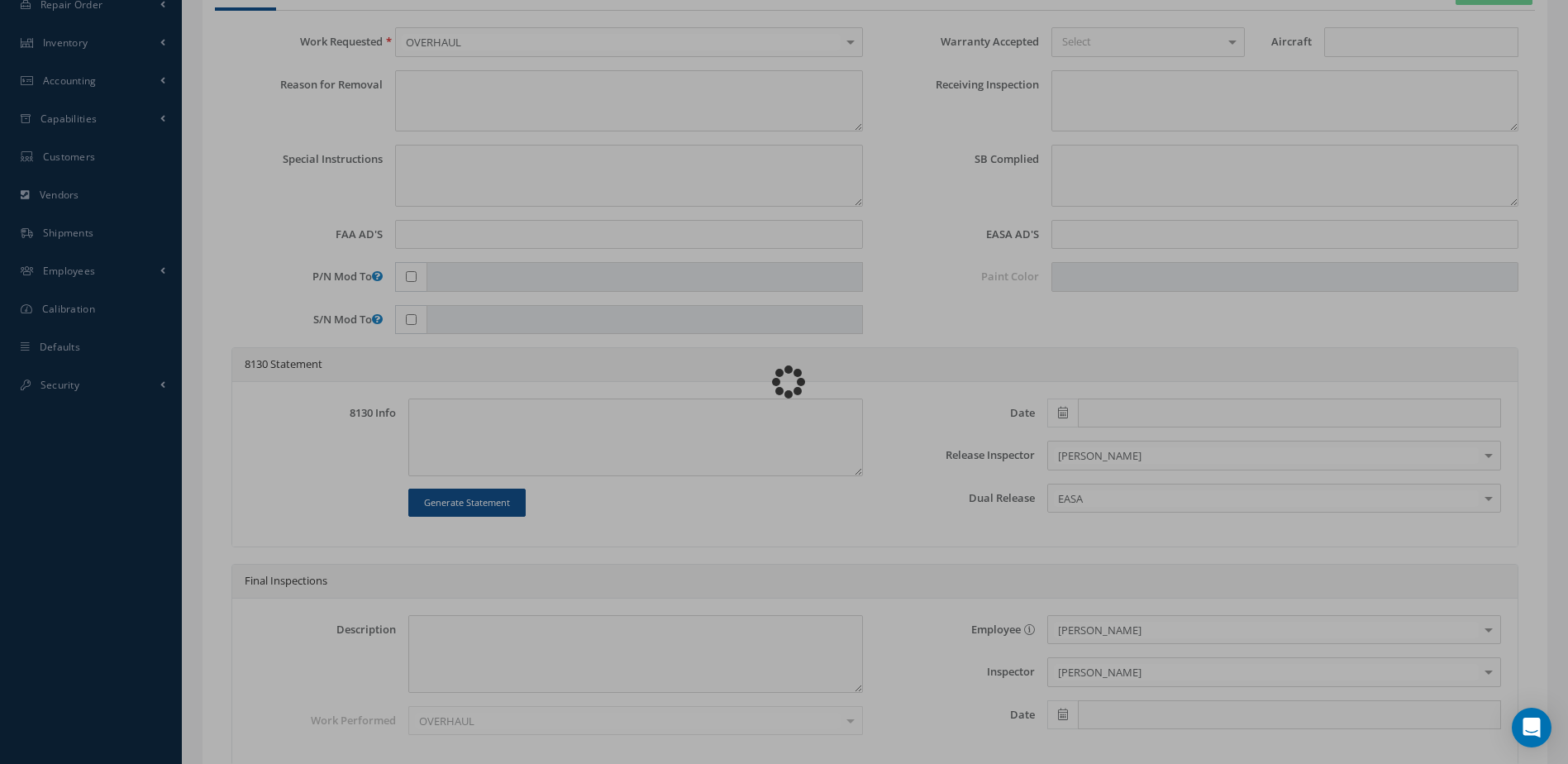
type input "23095-002"
type input "N/A"
type input "11/27/2017"
type input "DC STARTER GENERATOR"
type input "REF: S/O 2677"
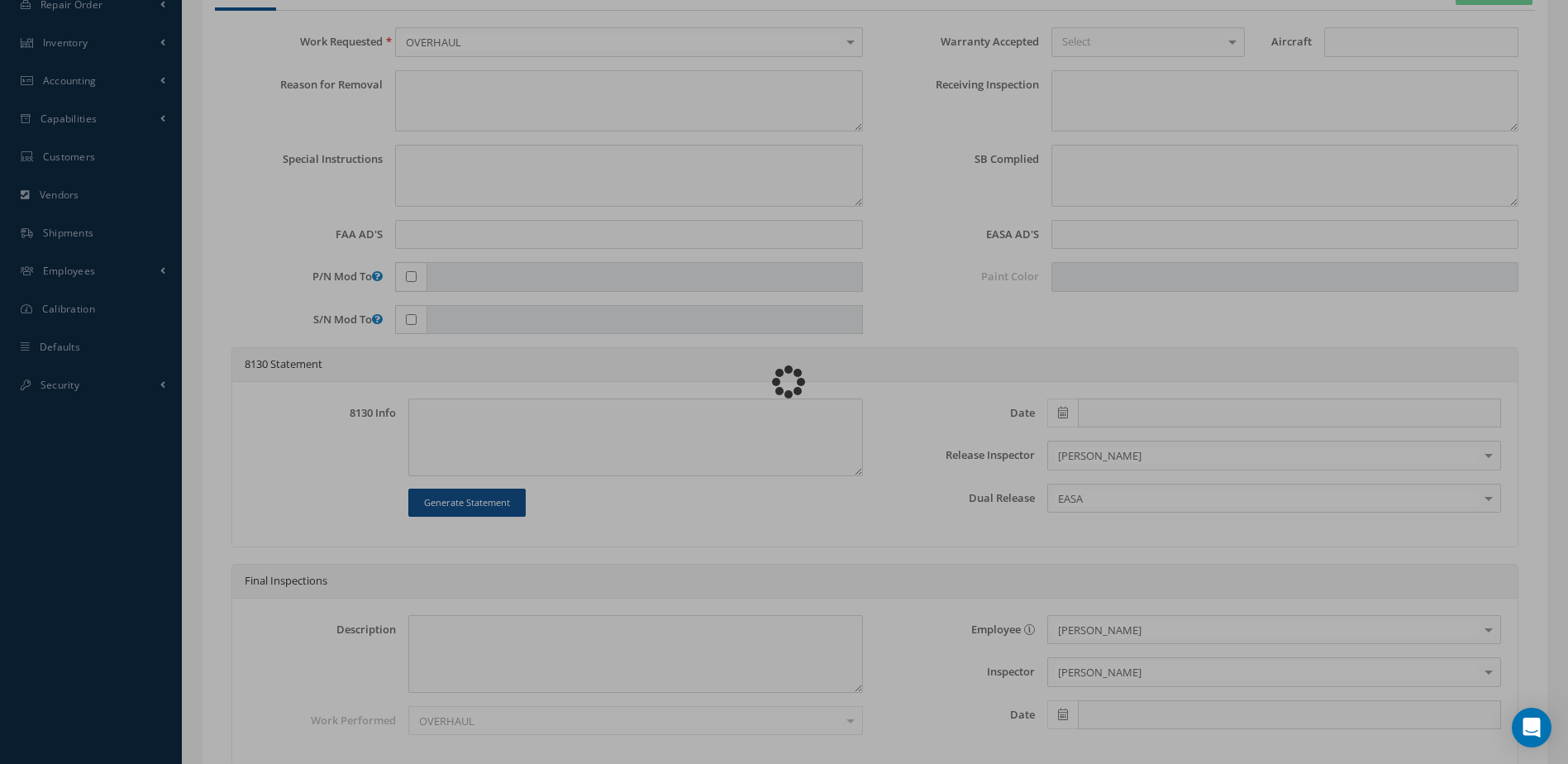
type input "95057"
type textarea "NONE"
type textarea "PLEASE SEE R.O. FOR DETAILS"
type input "NONE"
type textarea "NO VISUAL DAMAGE"
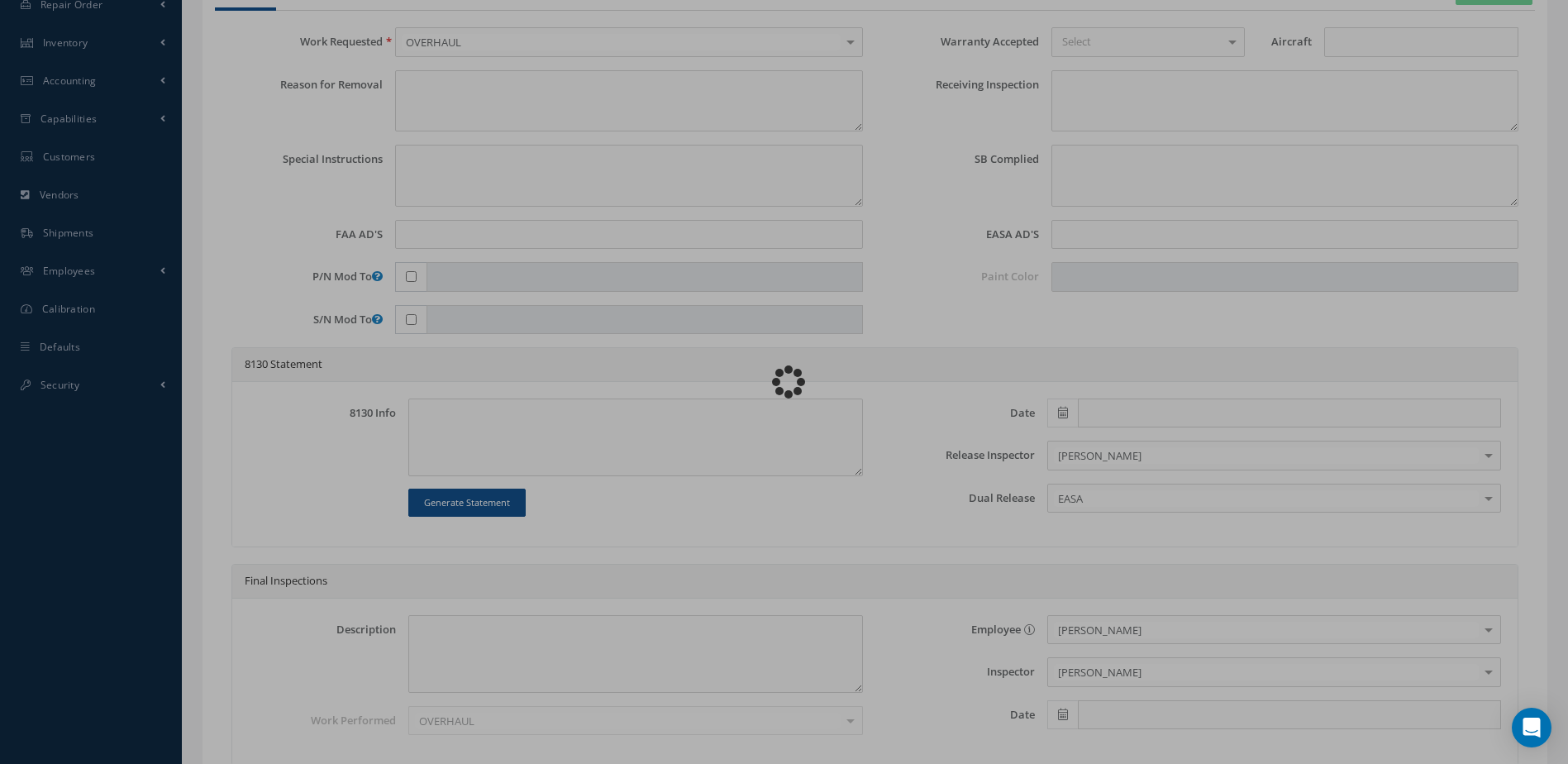
type textarea "ITEM OVERHAULED IN REFERENCE WITH CMM ATA 24-30-80, REVISION 4, ISSUED 8/23/200…"
type input "04/12/2019"
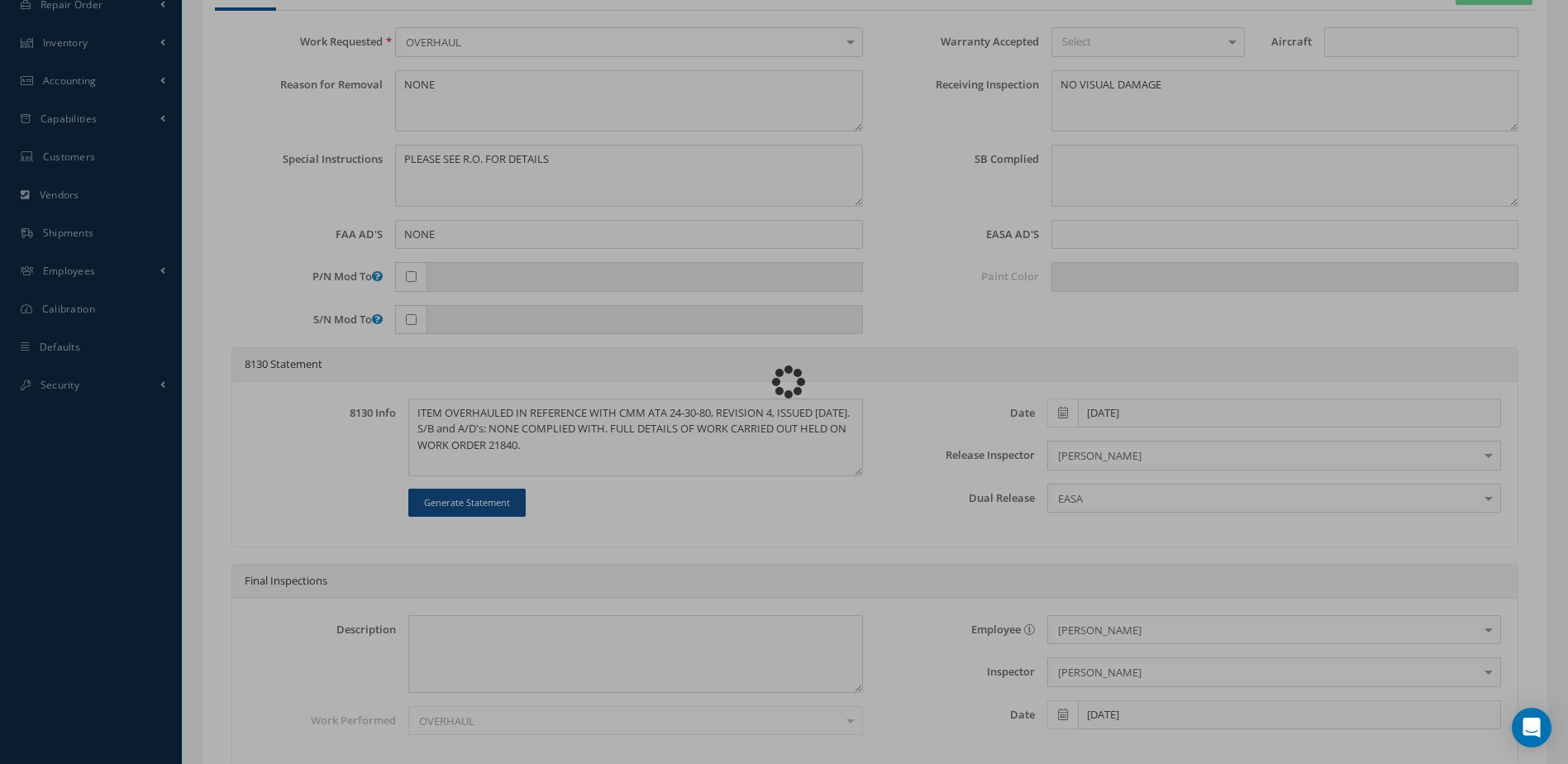
type textarea "NO DAMAGE FOUND"
type input "2.671"
type input "2.698"
type input "1800"
type input "12/06/2018"
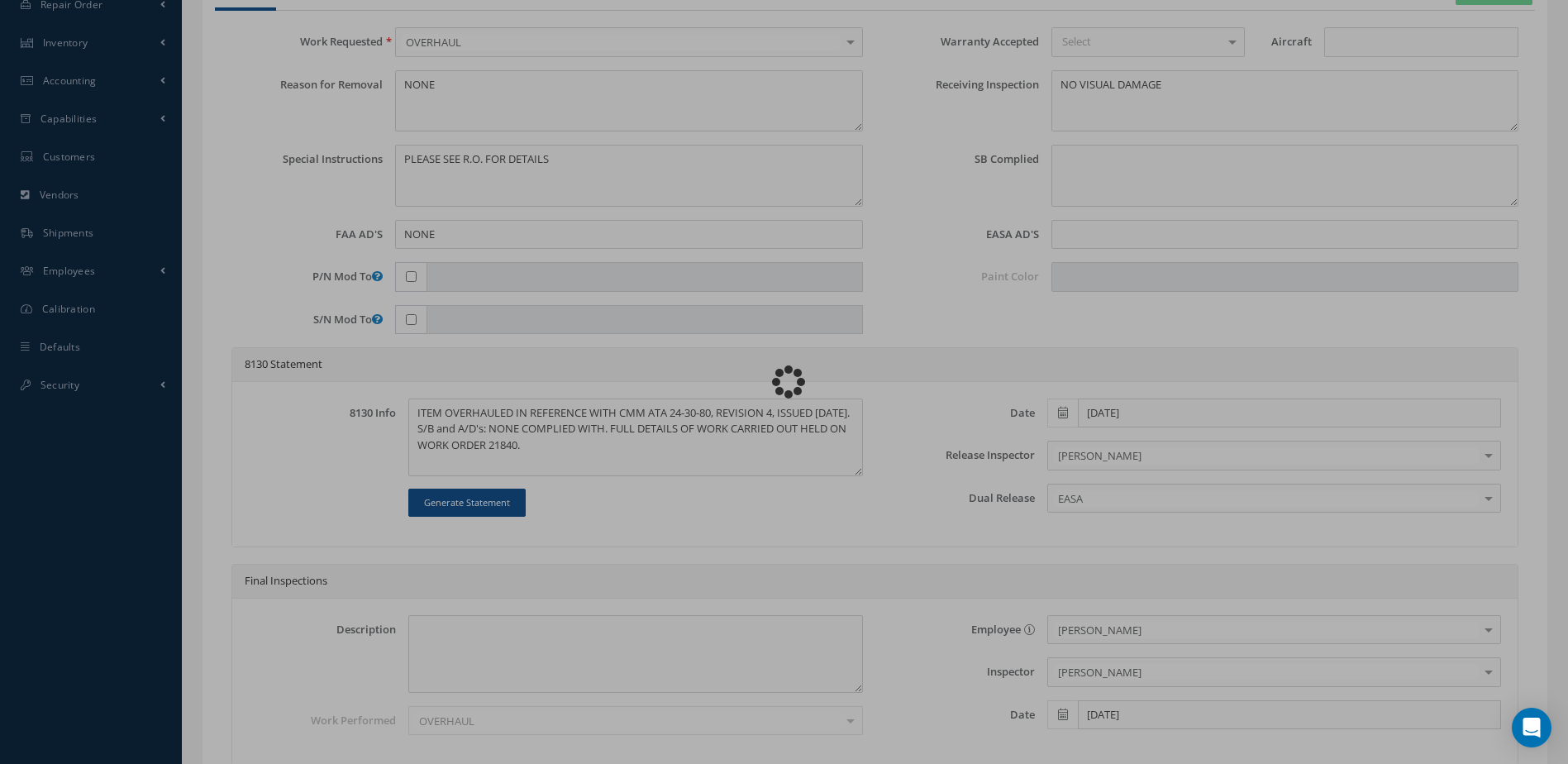
type input "28"
type input "400"
type input "300"
type input "10,900"
type input "CW"
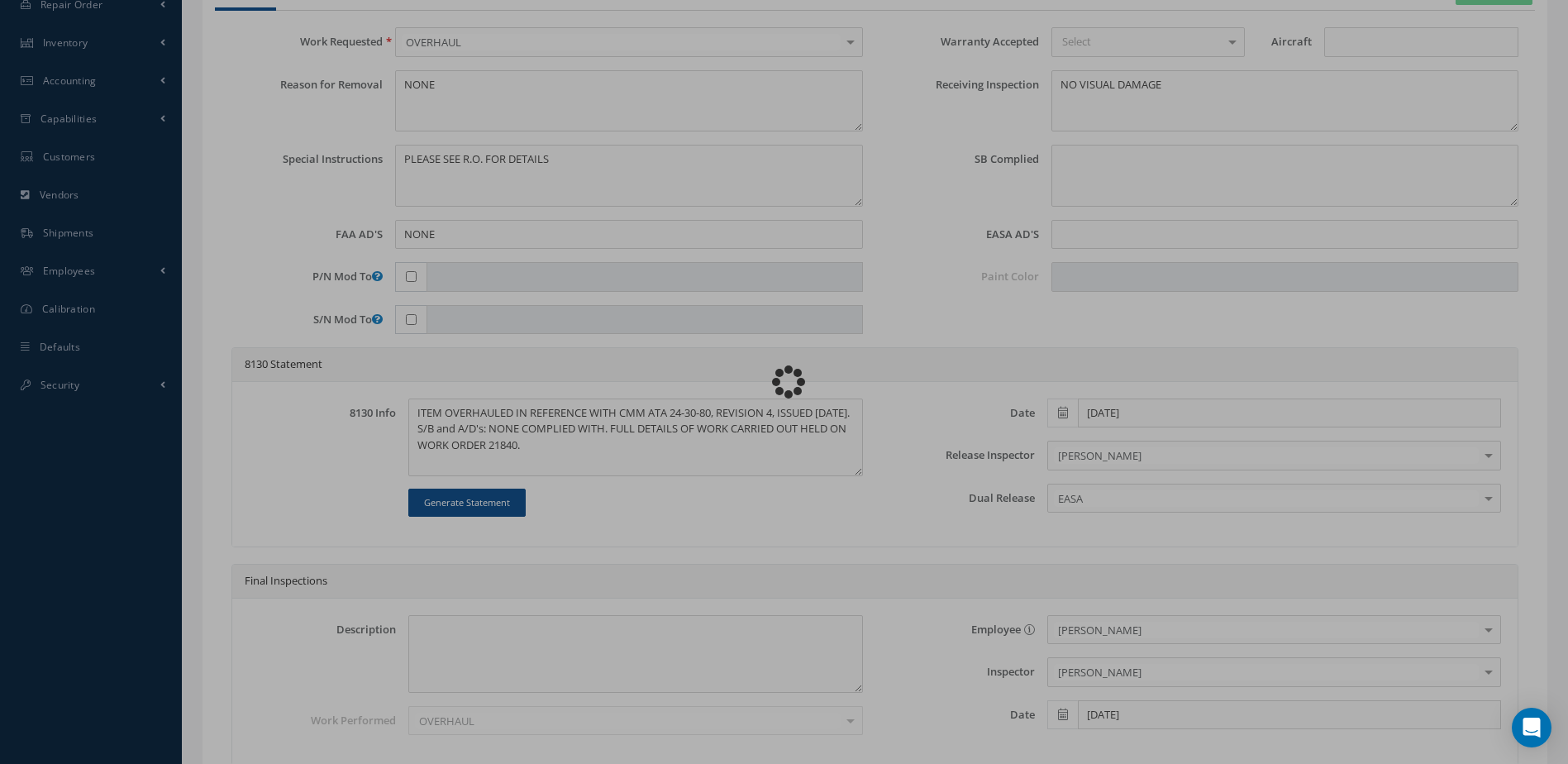
type input "N/A"
type input "110 F"
type input "42 HRS"
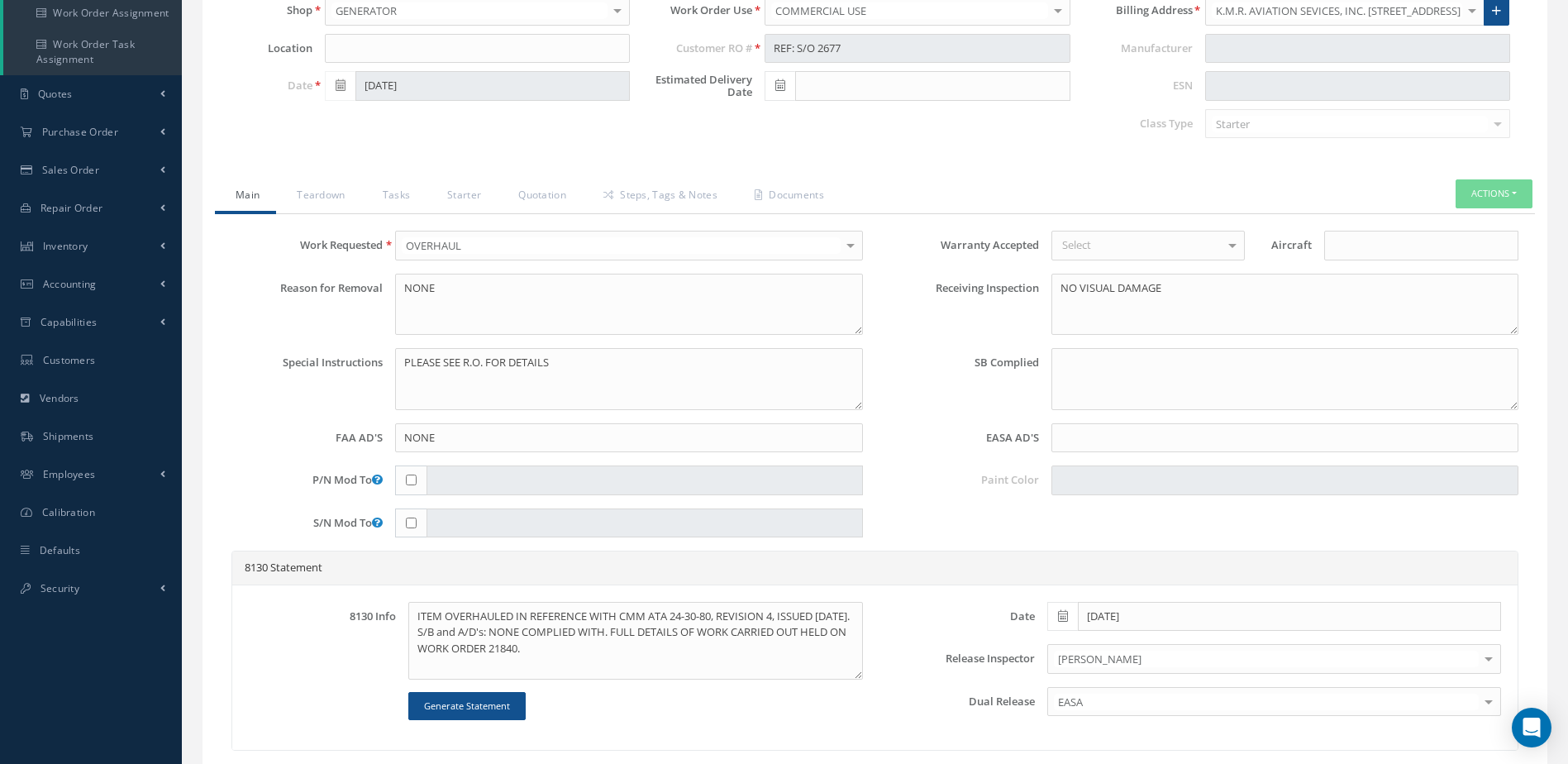
scroll to position [152, 0]
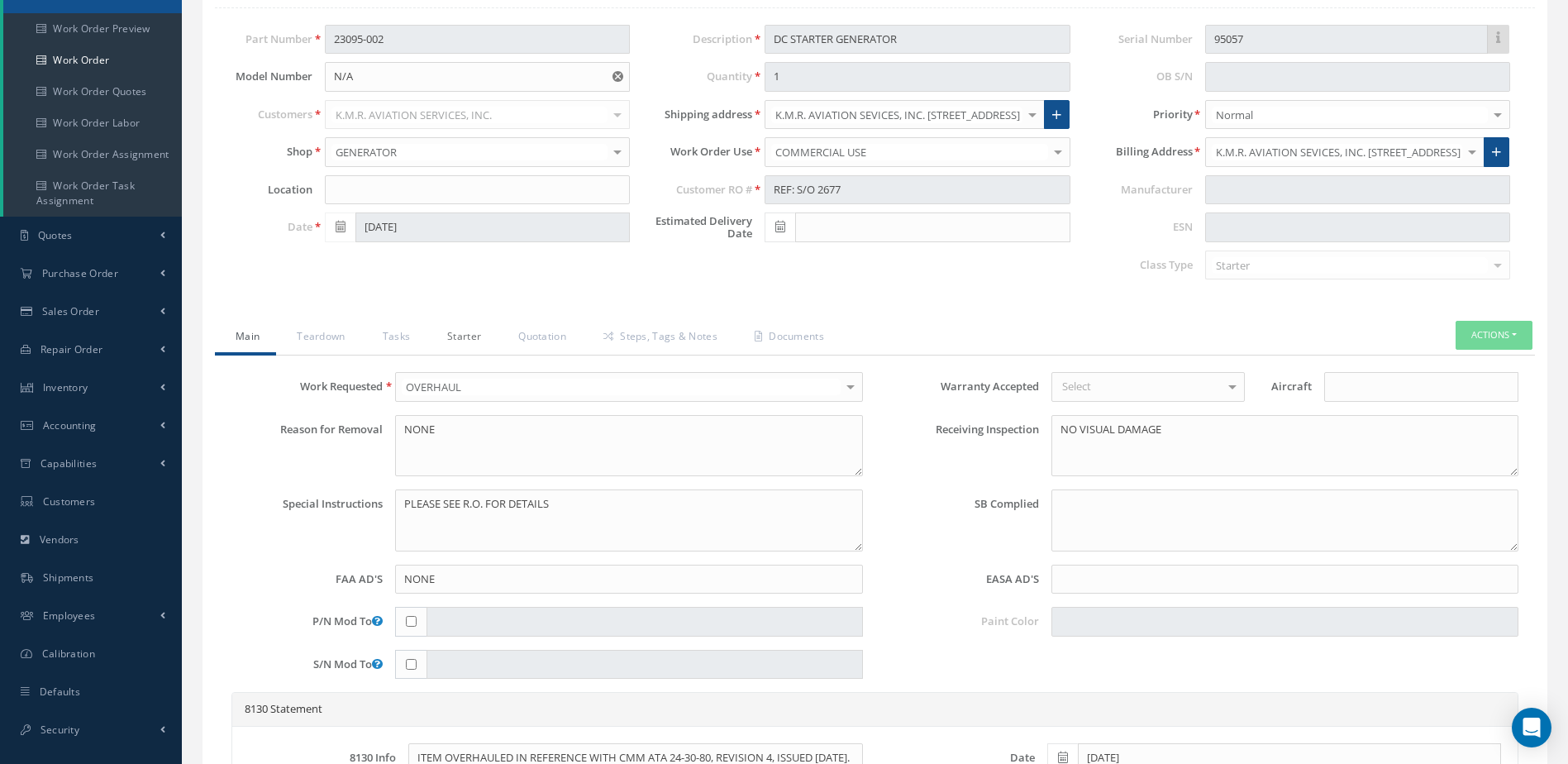
click at [467, 337] on link "Starter" at bounding box center [462, 338] width 71 height 35
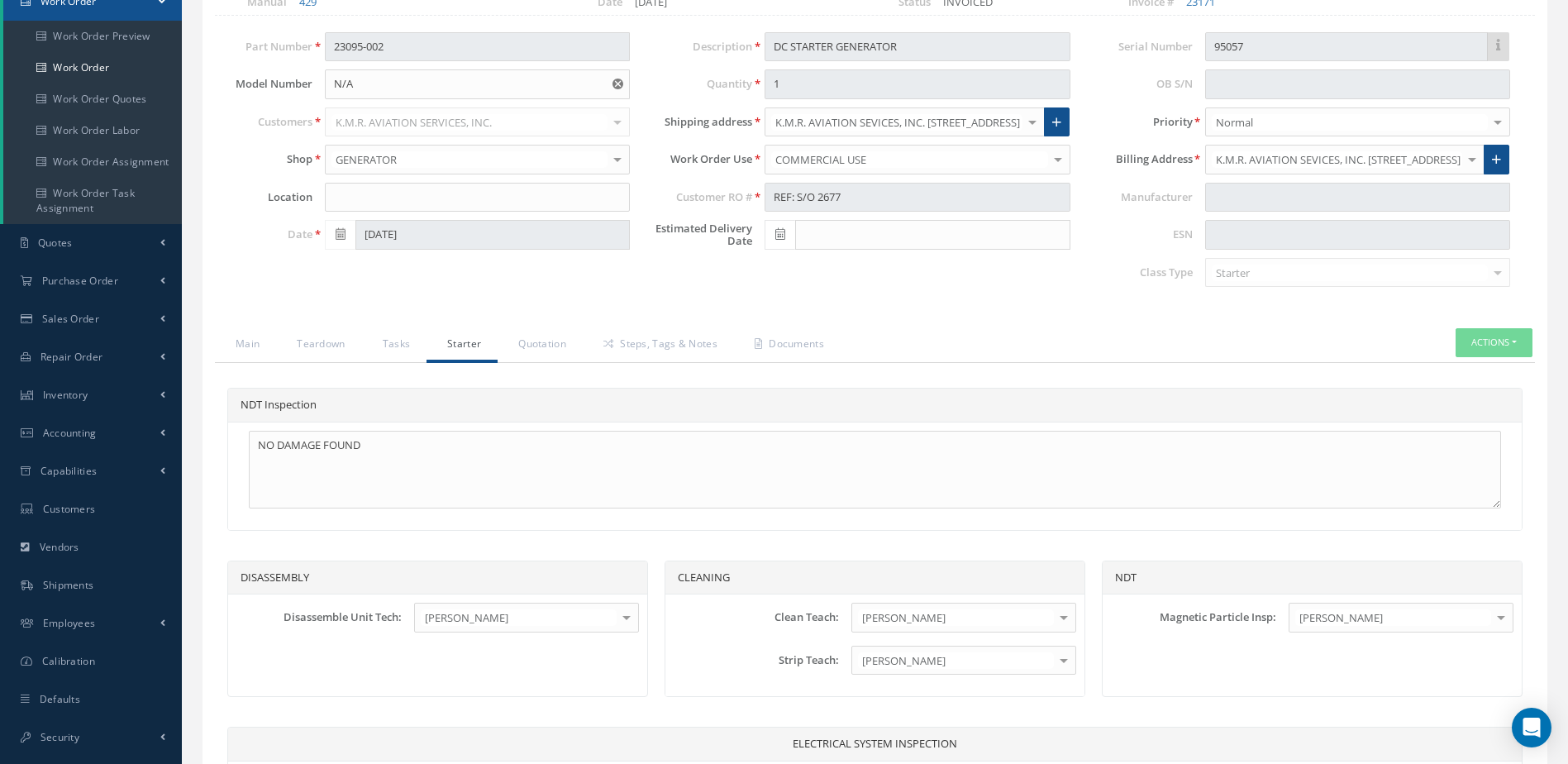
scroll to position [143, 0]
click at [312, 339] on link "Teardown" at bounding box center [318, 347] width 85 height 35
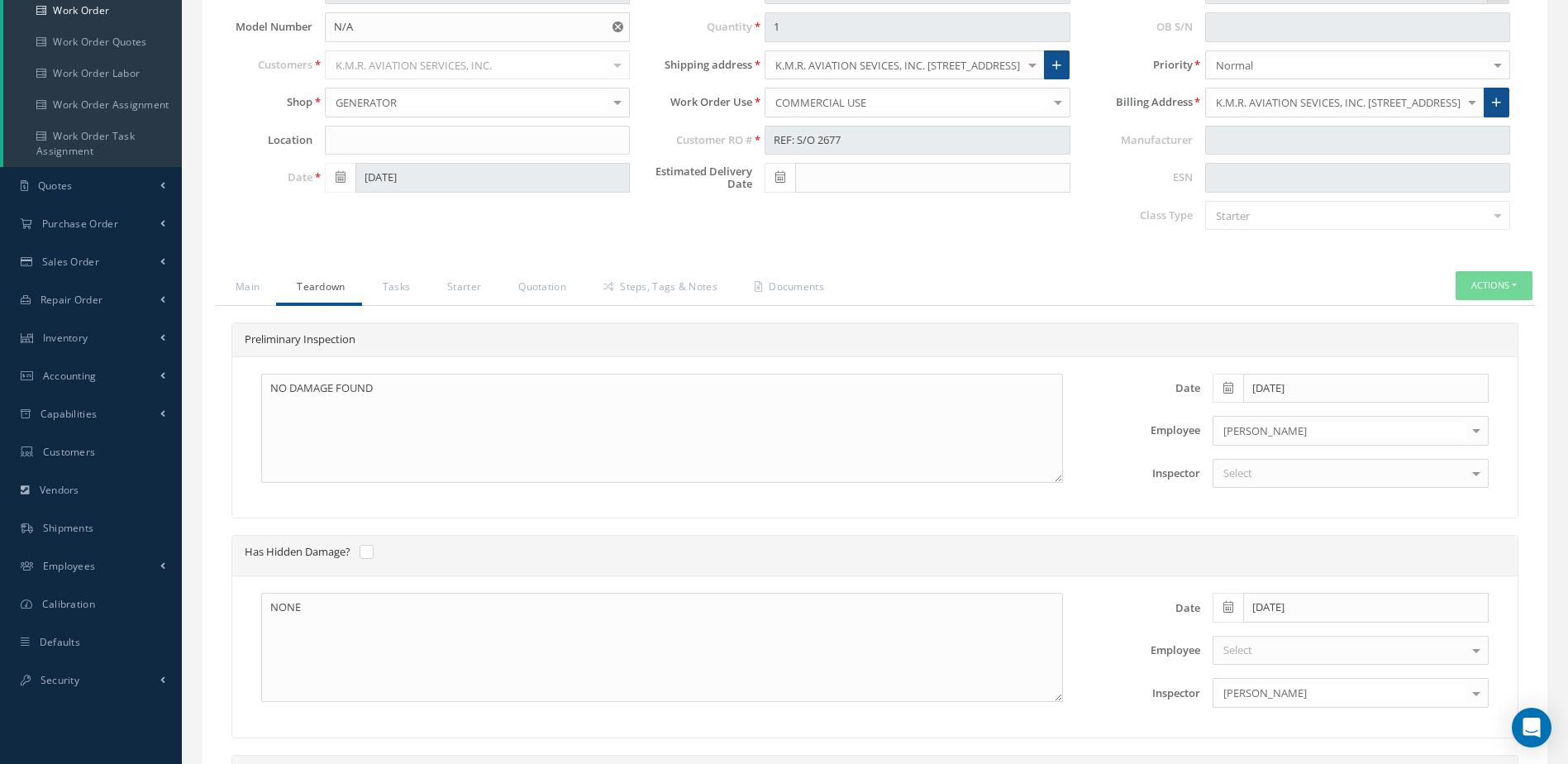
scroll to position [217, 0]
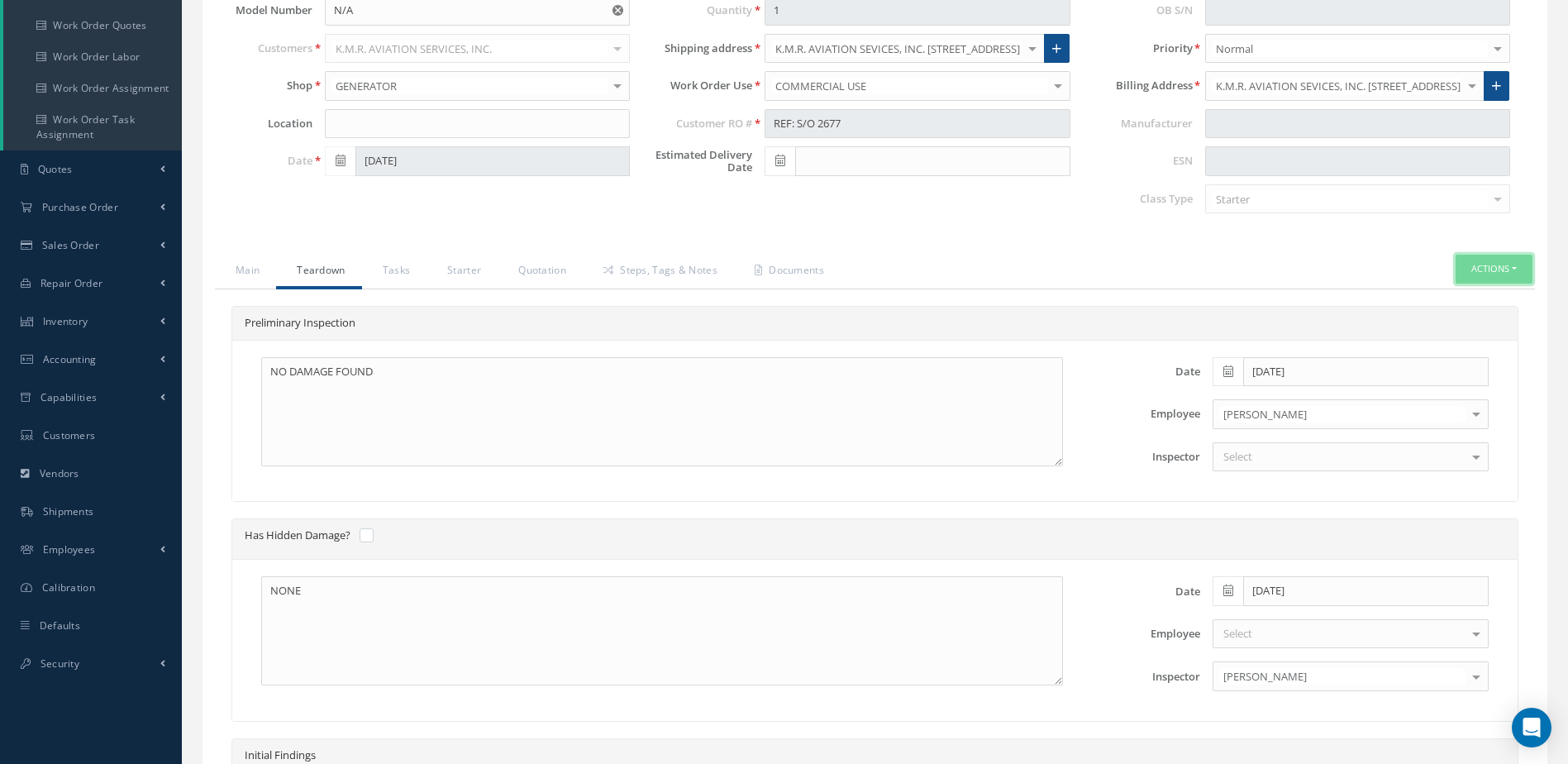
click at [1478, 269] on button "Actions" at bounding box center [1494, 269] width 77 height 29
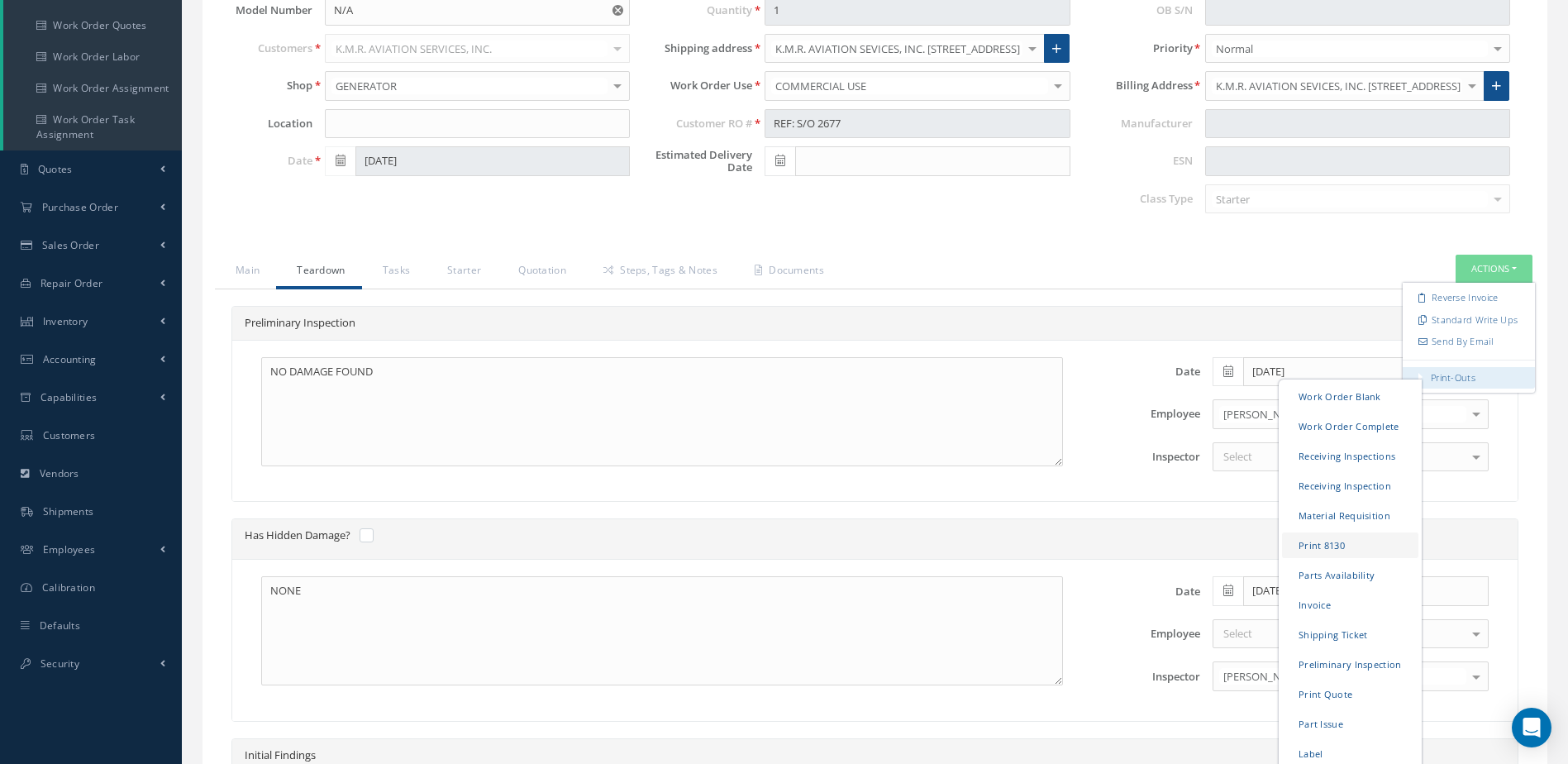
click at [1352, 542] on link "Print 8130" at bounding box center [1351, 545] width 137 height 26
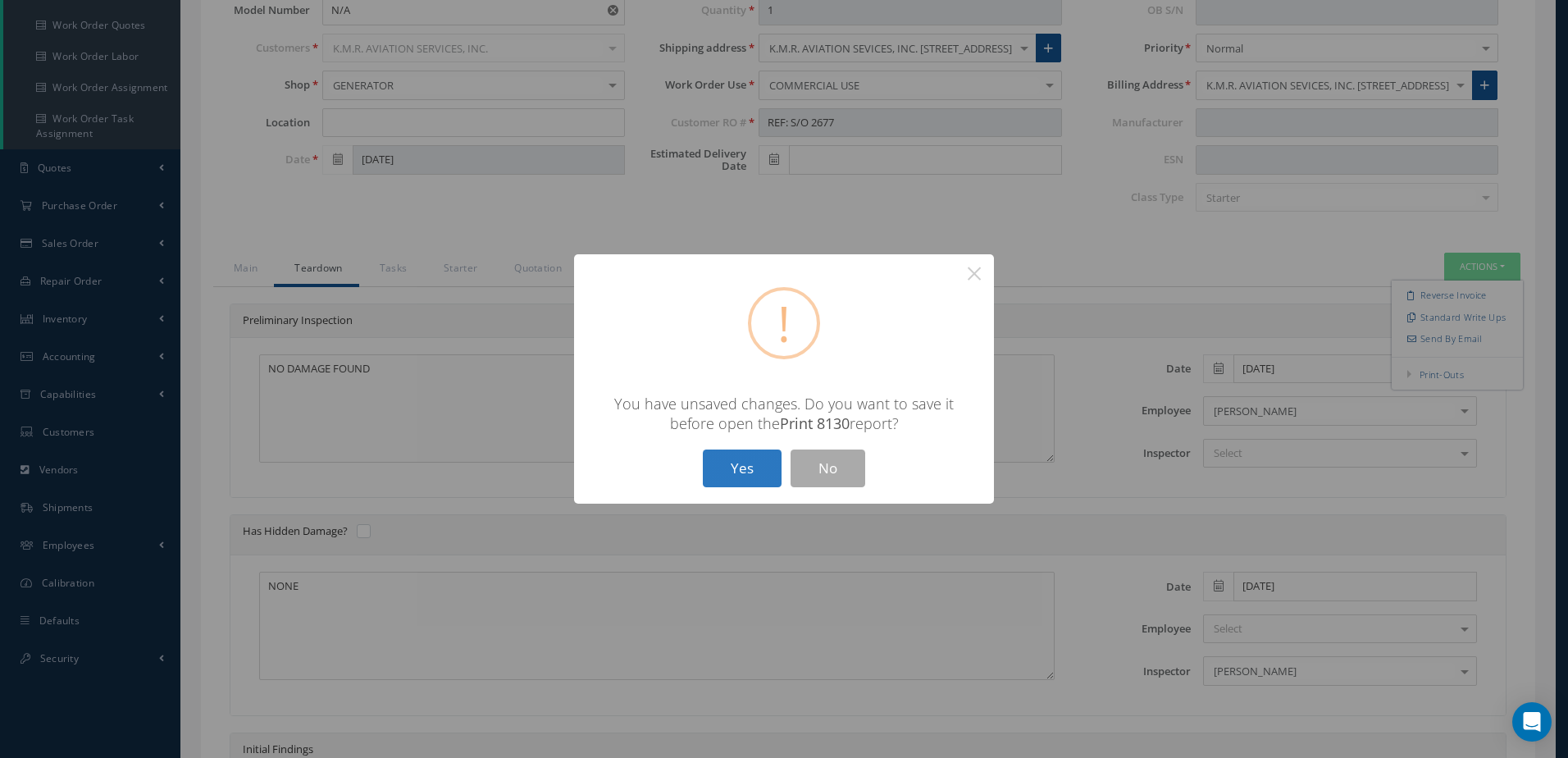
click at [743, 474] on button "Yes" at bounding box center [741, 469] width 79 height 39
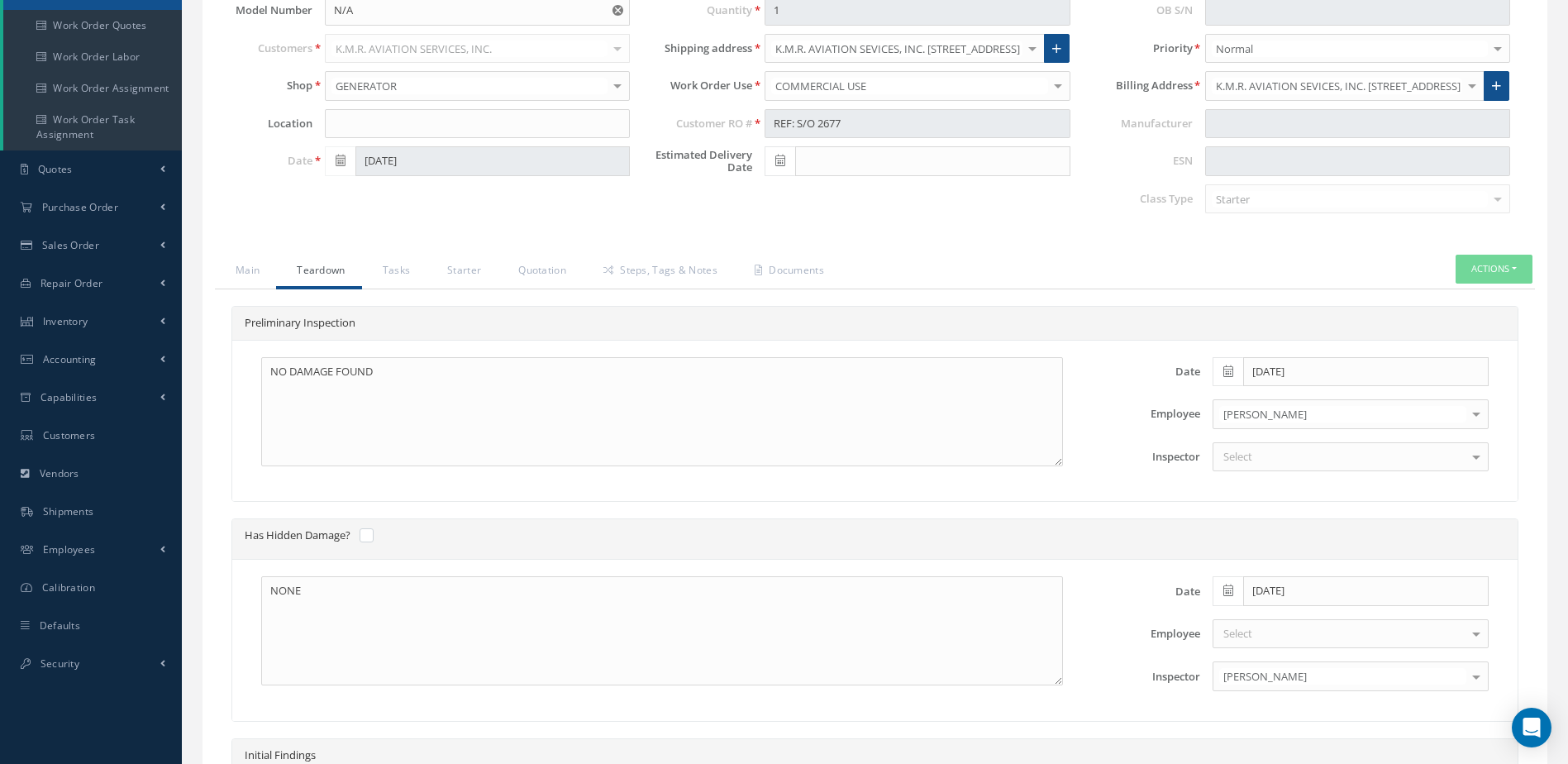
select select "25"
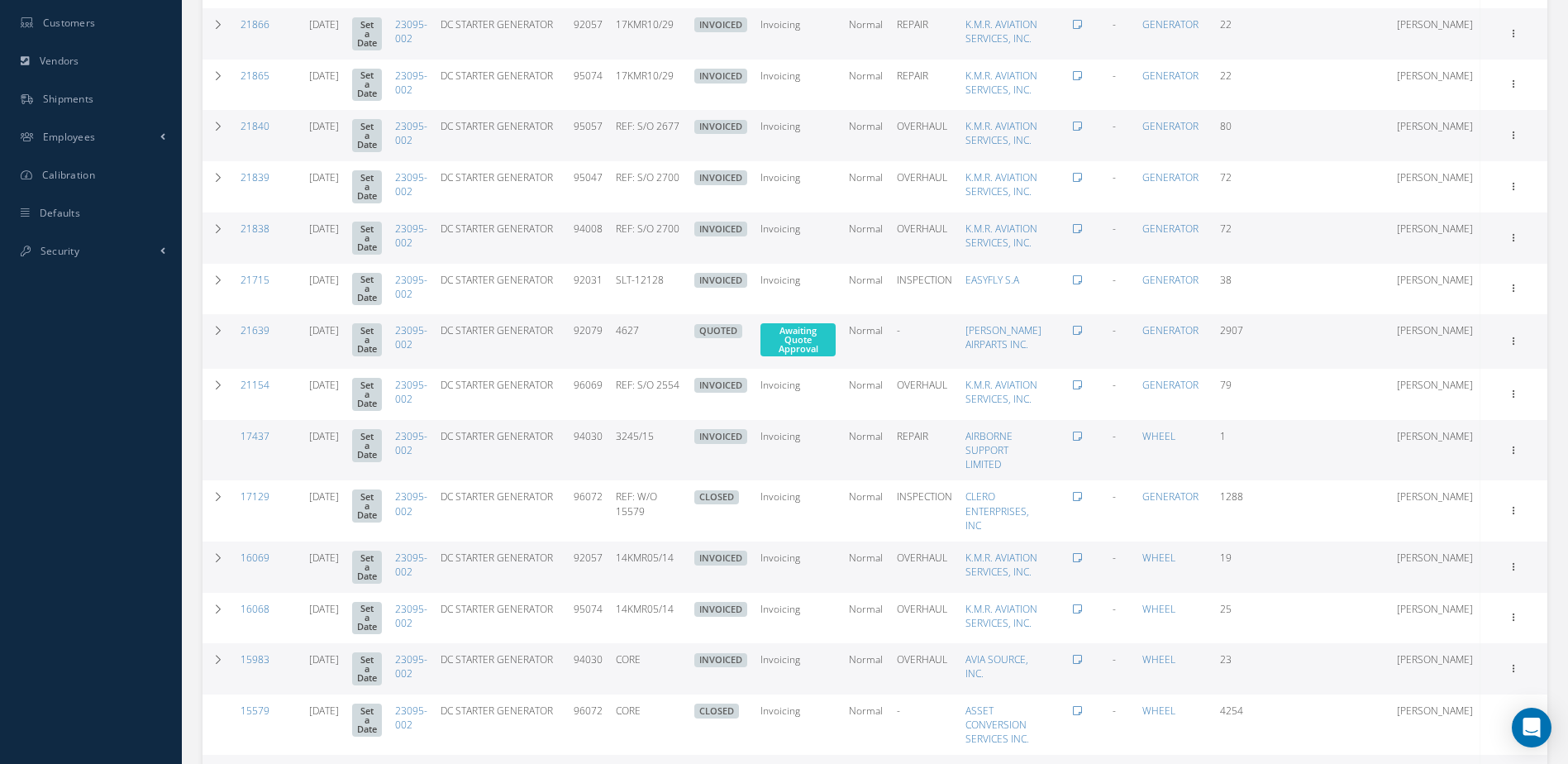
scroll to position [632, 0]
click at [1516, 241] on icon at bounding box center [1515, 234] width 17 height 13
click at [1428, 377] on link "Print-Outs Work Order Blank Work Order Complete Receiving Inspections Receiving…" at bounding box center [1438, 367] width 131 height 22
click at [1515, 241] on icon at bounding box center [1515, 234] width 17 height 13
click at [1444, 277] on link "Edit" at bounding box center [1438, 267] width 131 height 22
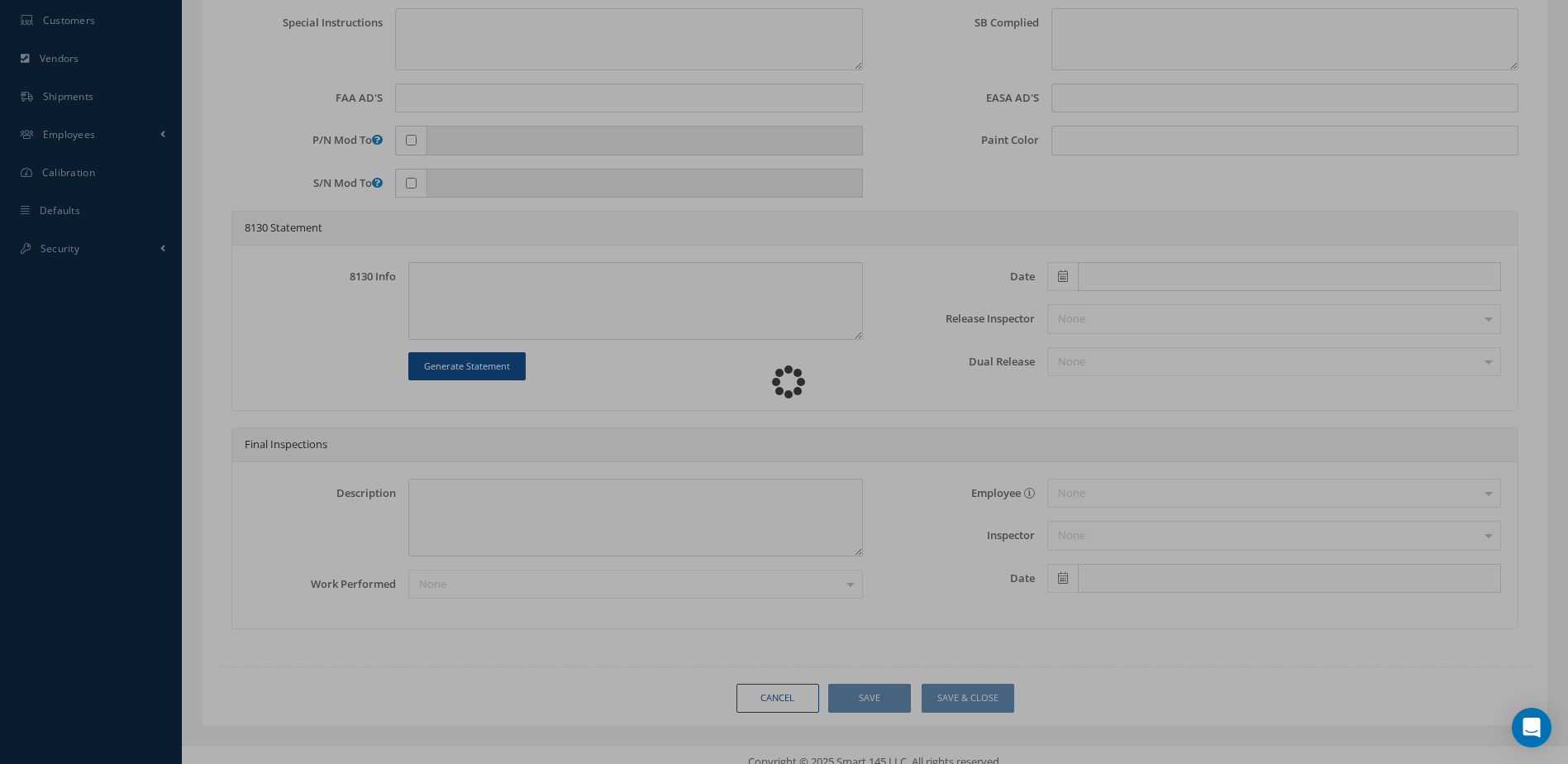
type input "23095-002"
type input "N/A"
type input "11/27/2017"
type input "DC STARTER GENERATOR"
type input "REF: S/O 2700"
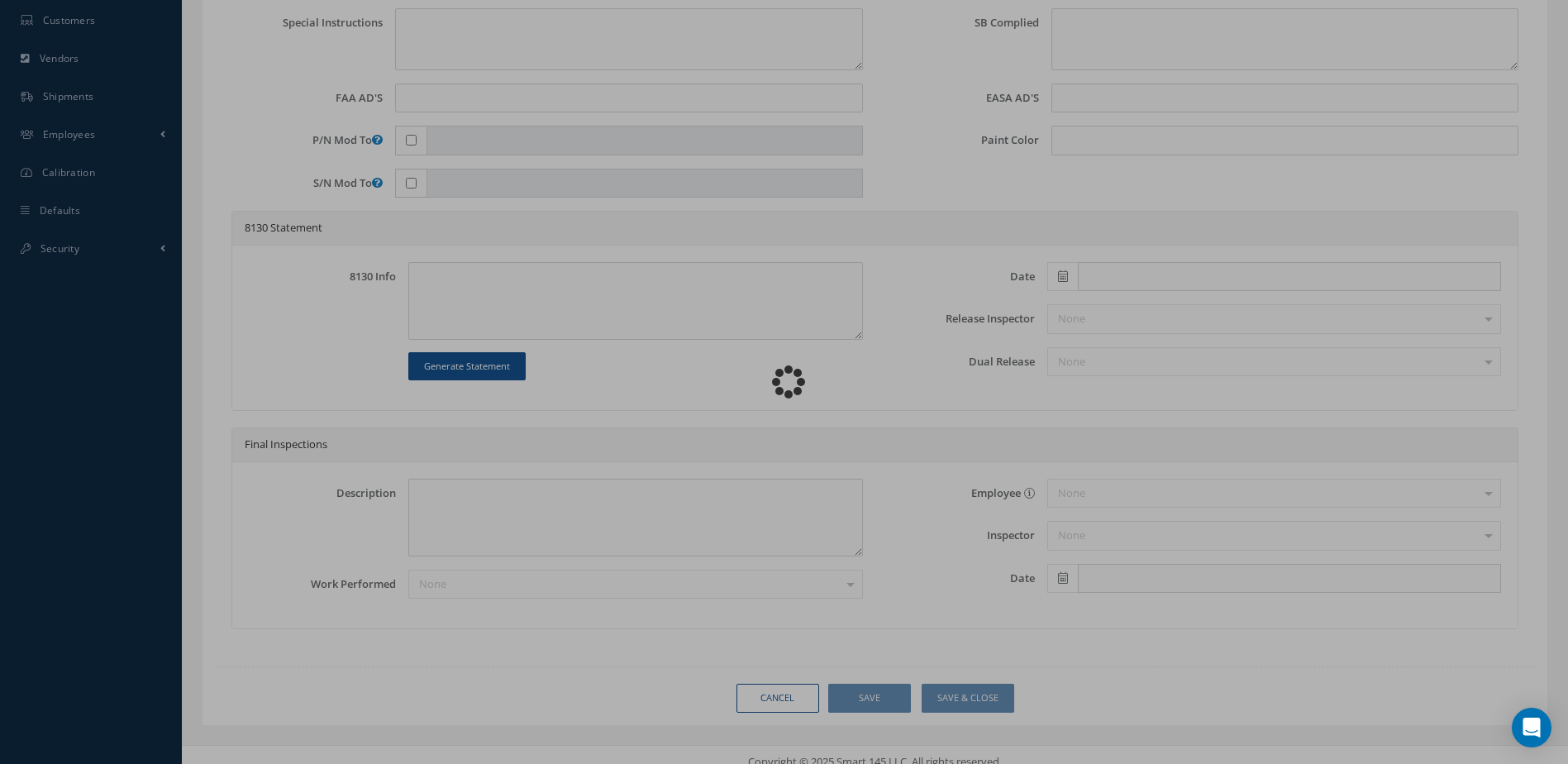
type input "94008"
type textarea "NONE"
type textarea "PLEASE SEE R.O. FOR DETAILS"
type input "NONE"
type textarea "NO VISUAL DAMAGE"
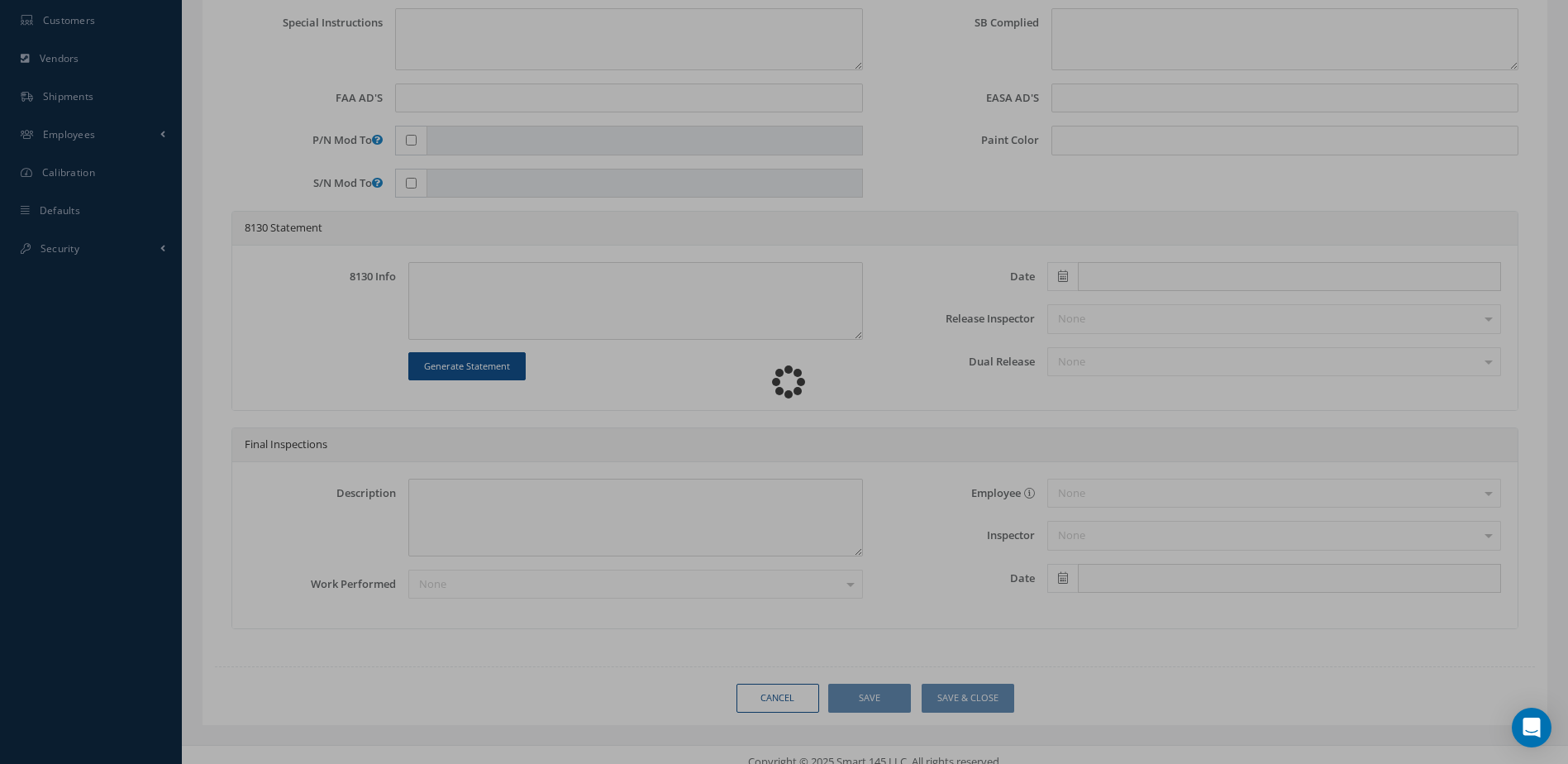
type textarea "ITEM OVERHAULED IN REFERENCE WITH CMM ATA 24-30-80, REVISION 4, ISSUED 8/23/200…"
type input "08/24/2018"
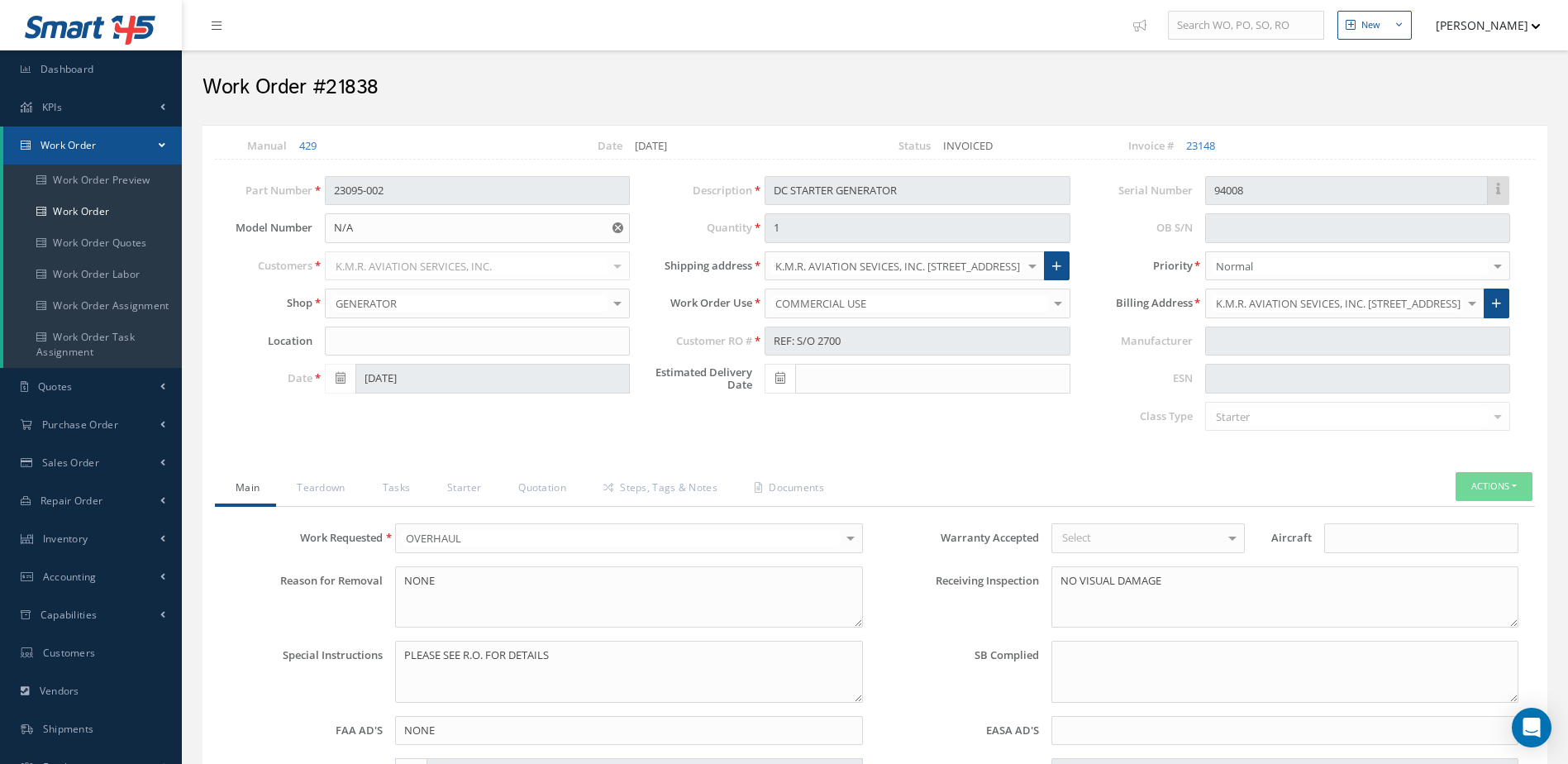
type textarea "NO CRACKS FOUND ON SHAFT"
type input "2.670"
type input "2.702"
type input "1782"
type input "07/21/2018"
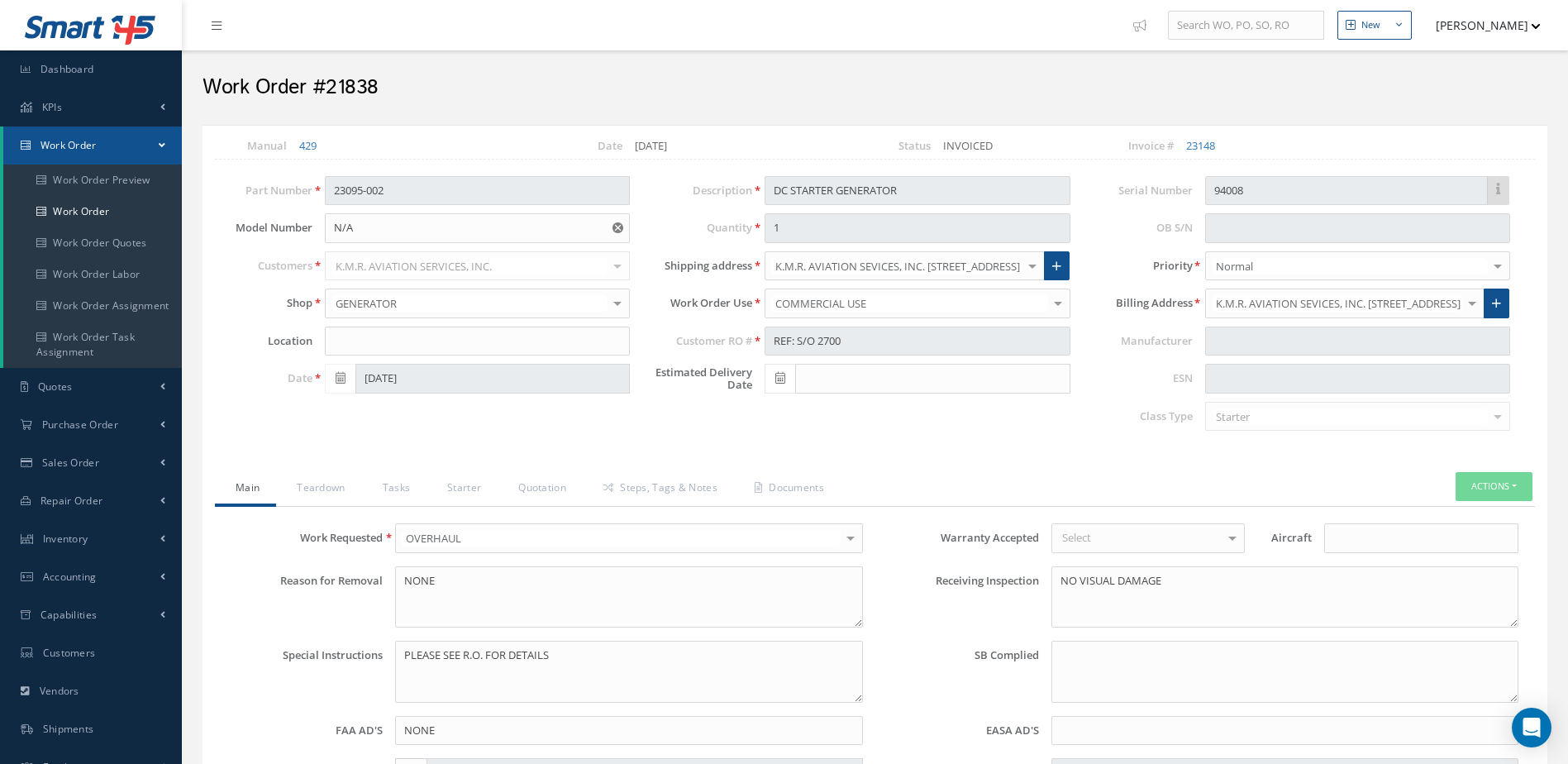
type input "30"
type input "400"
type input "300"
type input "11,000"
type input "CW"
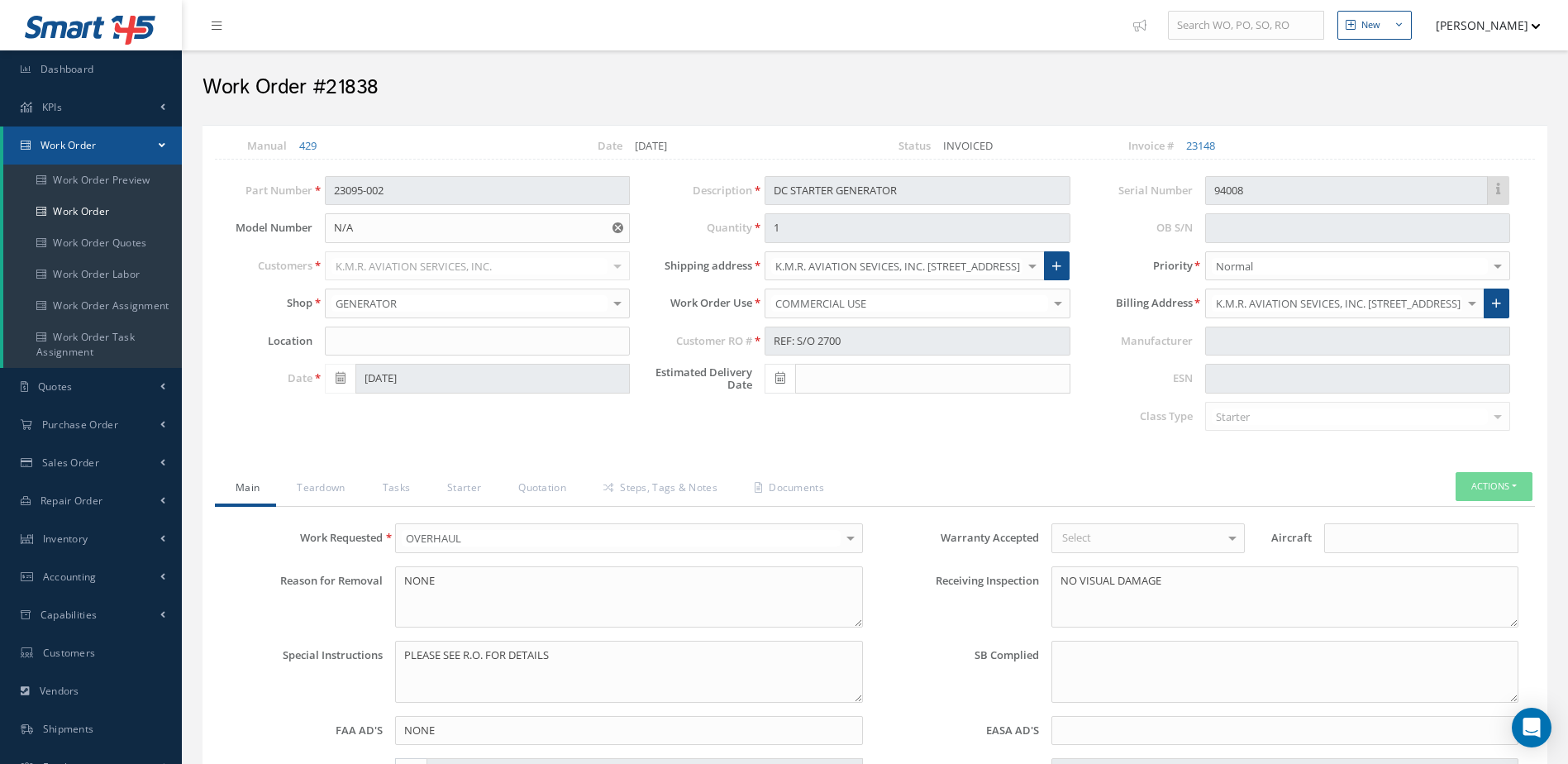
type input "N/A"
type input "98 F"
type input "19 HRS"
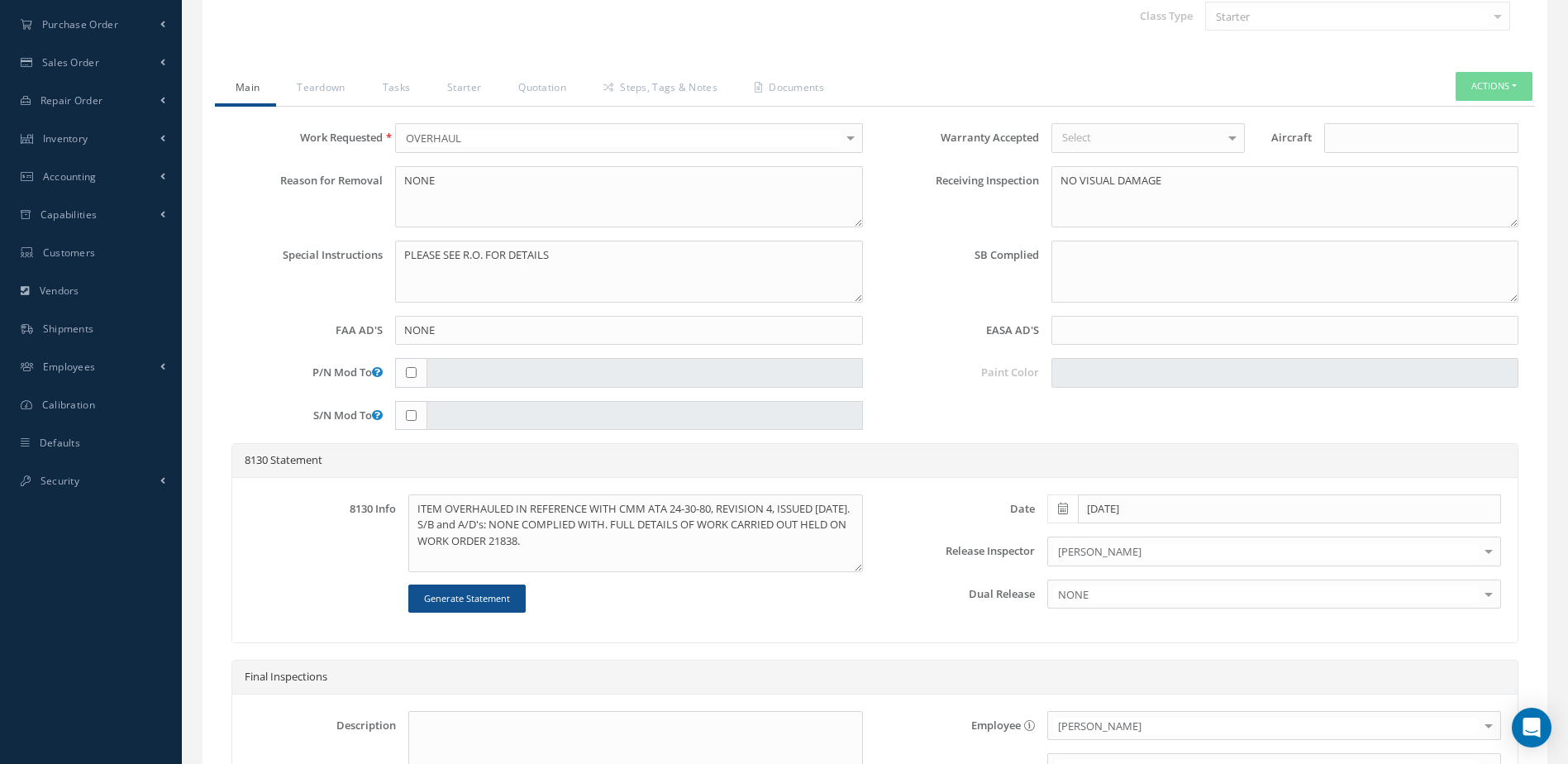
scroll to position [399, 0]
click at [451, 81] on link "Starter" at bounding box center [462, 90] width 71 height 35
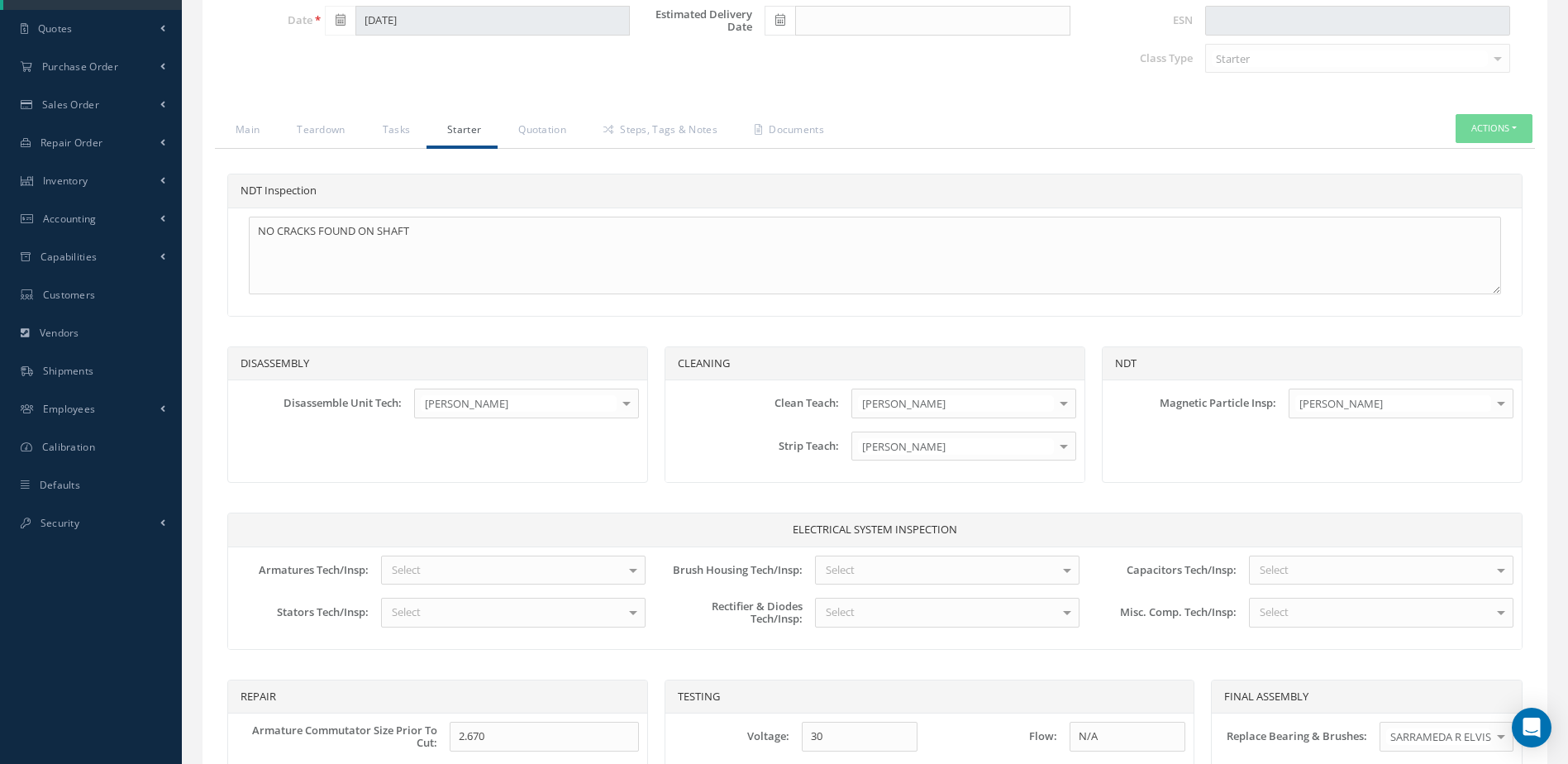
scroll to position [308, 0]
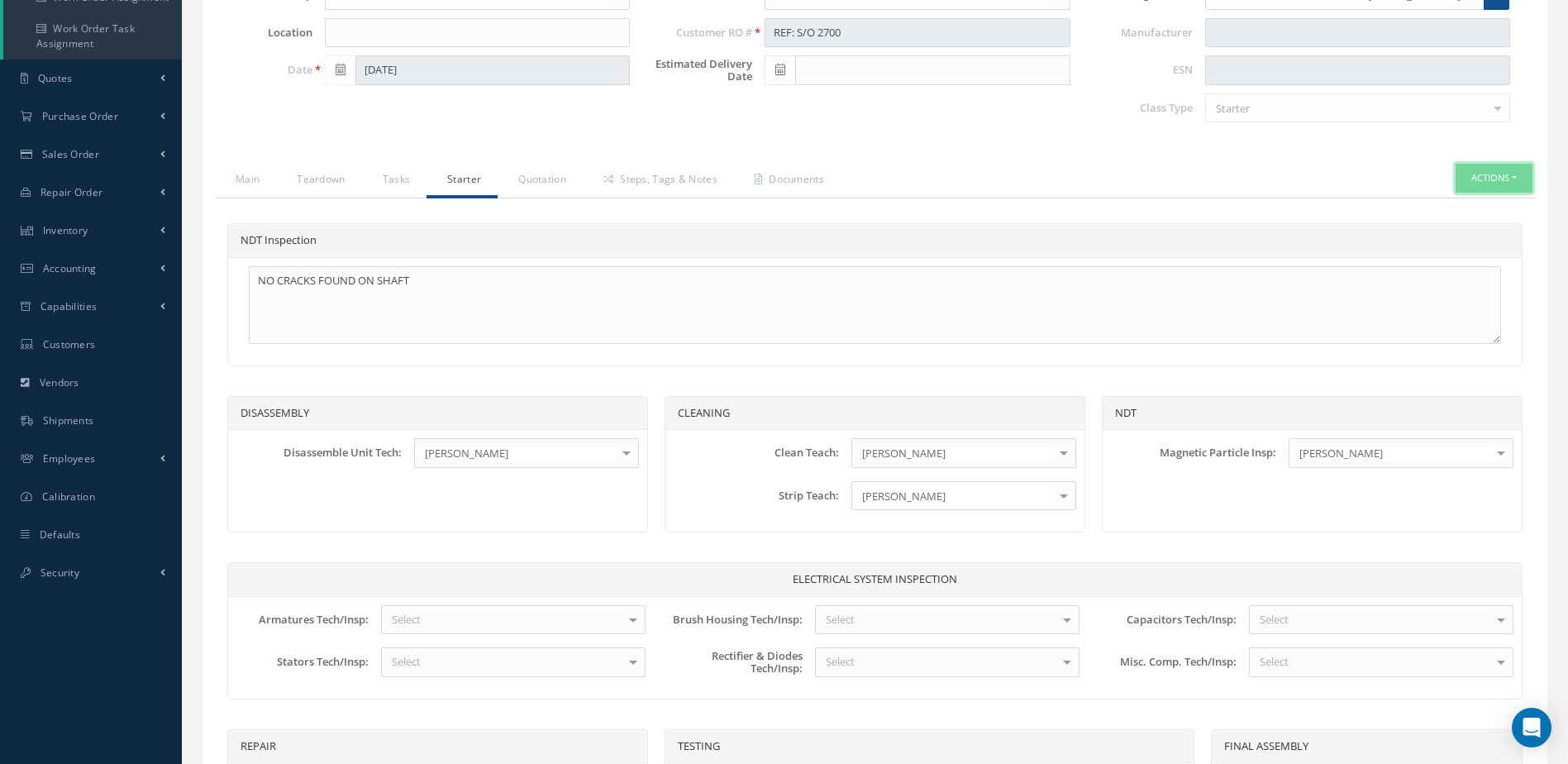
click at [1504, 174] on button "Actions" at bounding box center [1494, 177] width 77 height 29
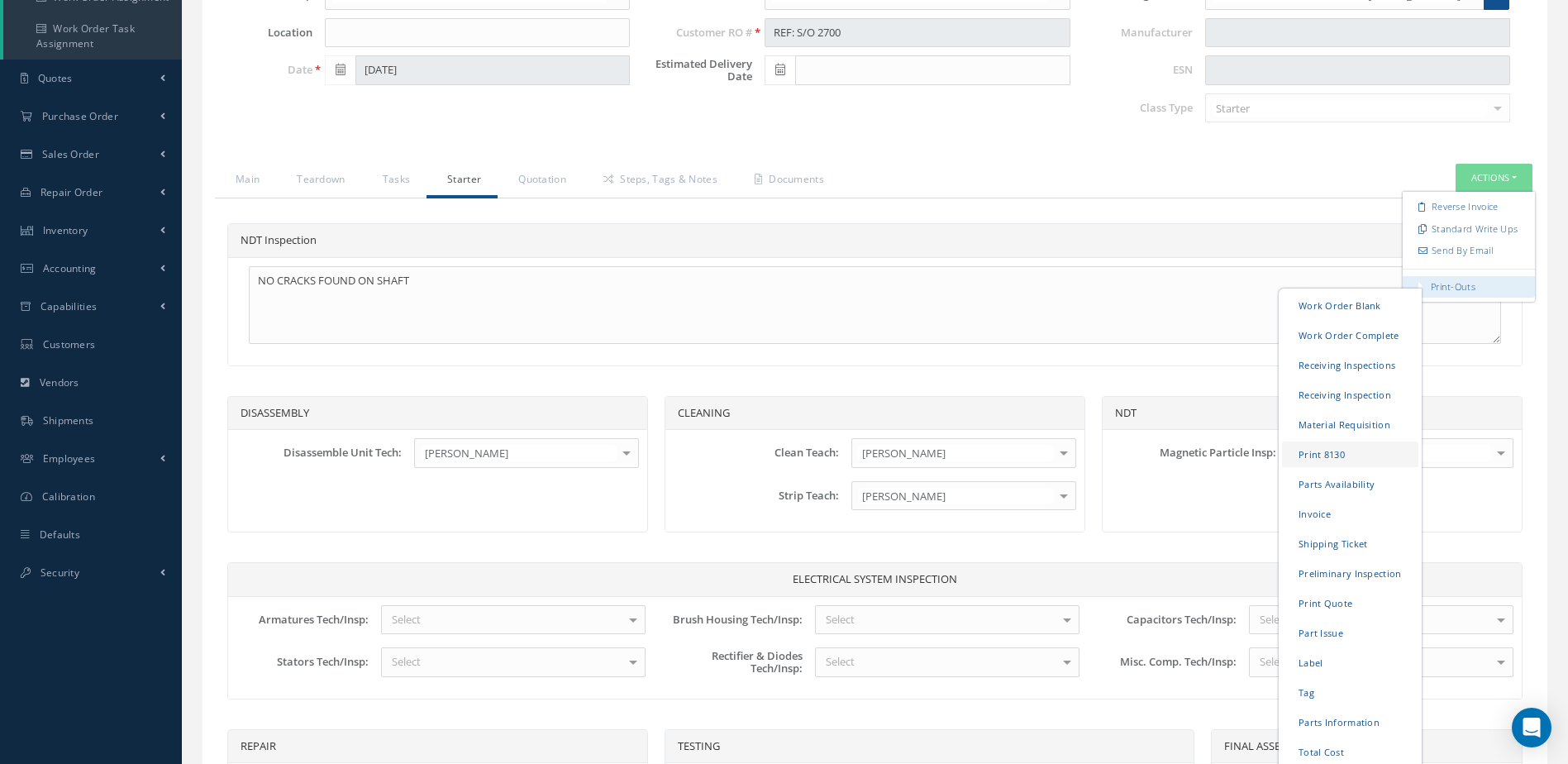
click at [1339, 452] on link "Print 8130" at bounding box center [1351, 454] width 137 height 26
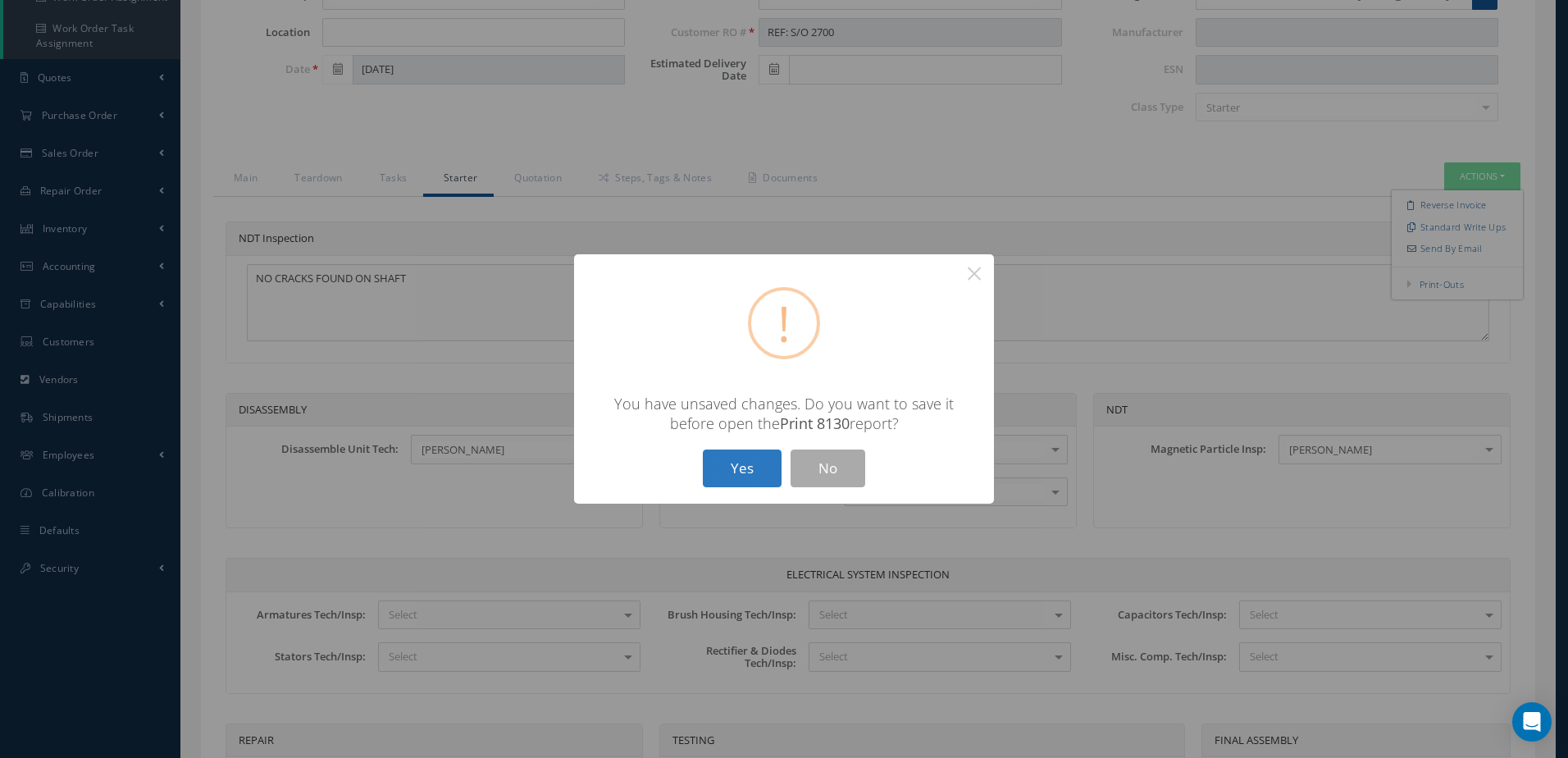
click at [744, 467] on button "Yes" at bounding box center [741, 469] width 79 height 39
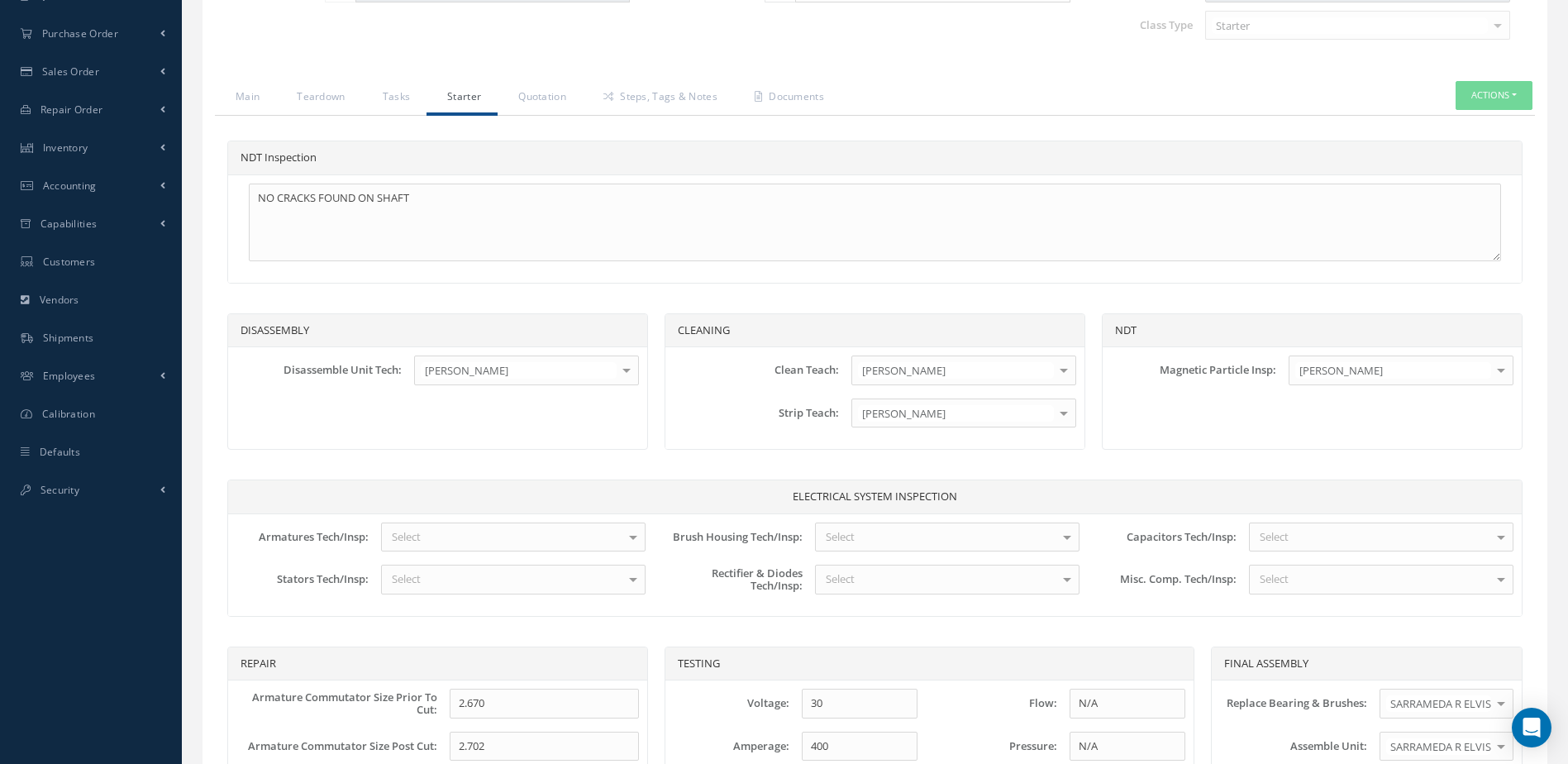
scroll to position [0, 0]
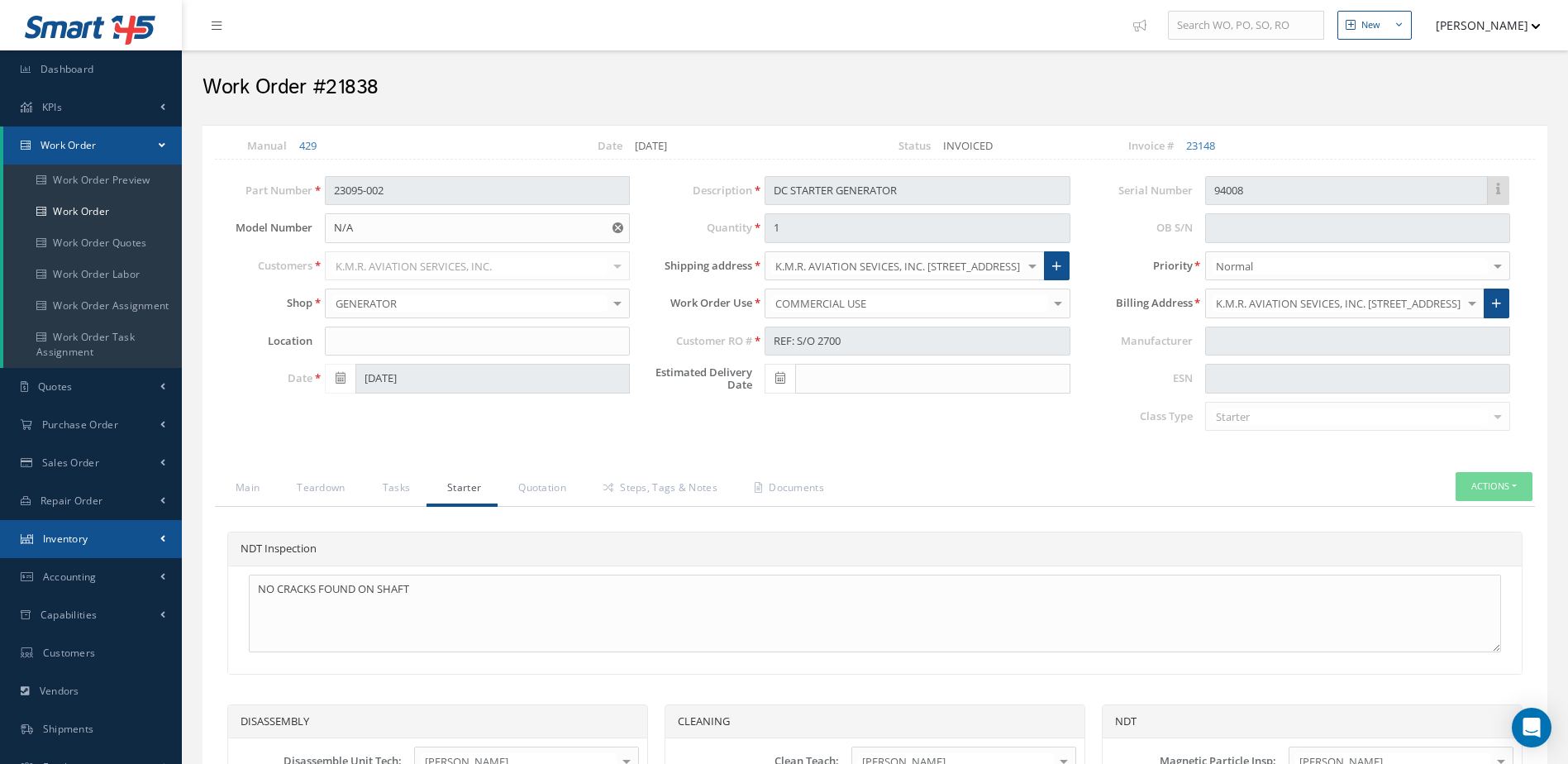
click at [115, 528] on link "Inventory" at bounding box center [91, 539] width 182 height 38
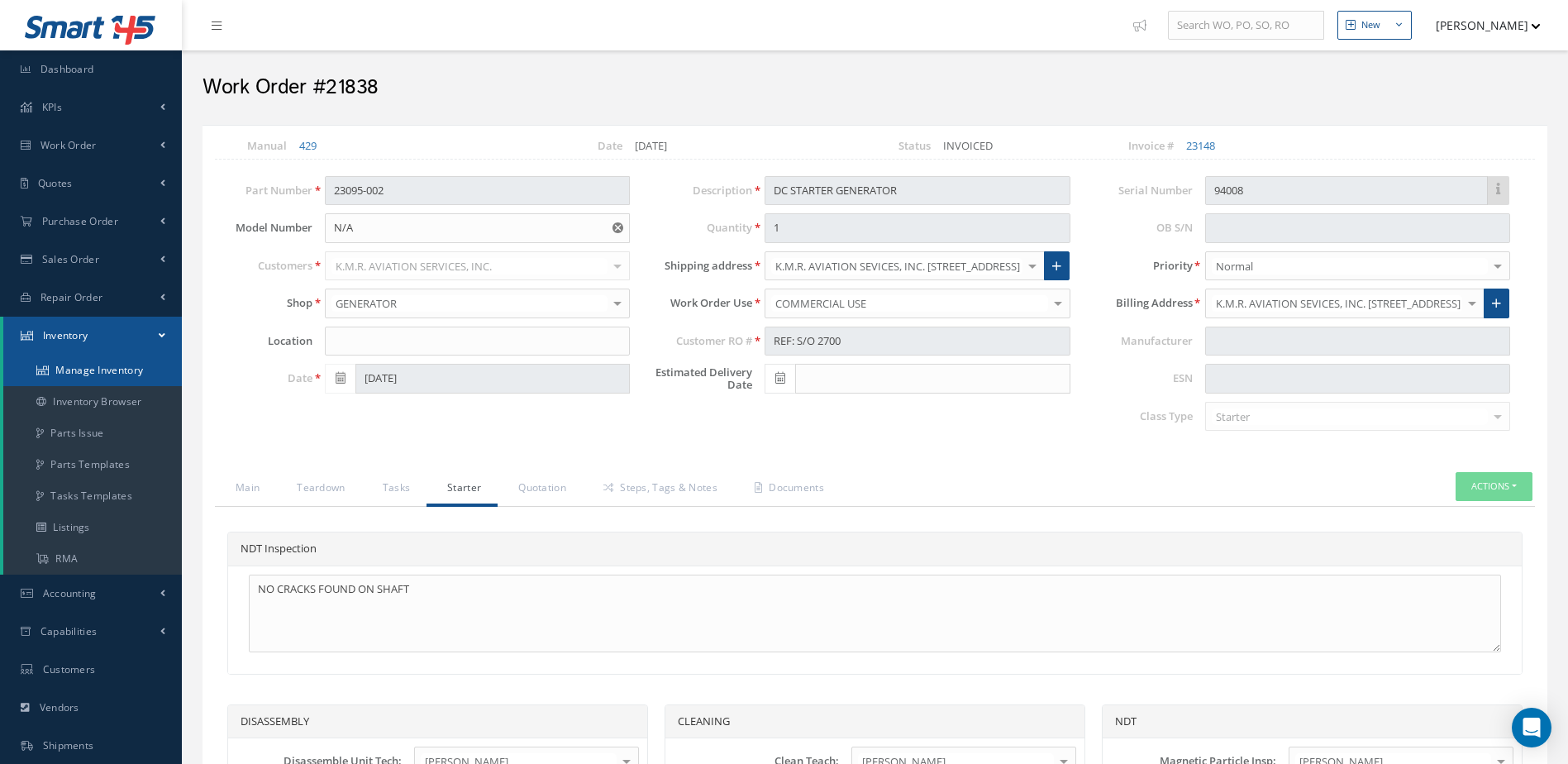
click at [130, 364] on link "Manage Inventory" at bounding box center [92, 371] width 178 height 32
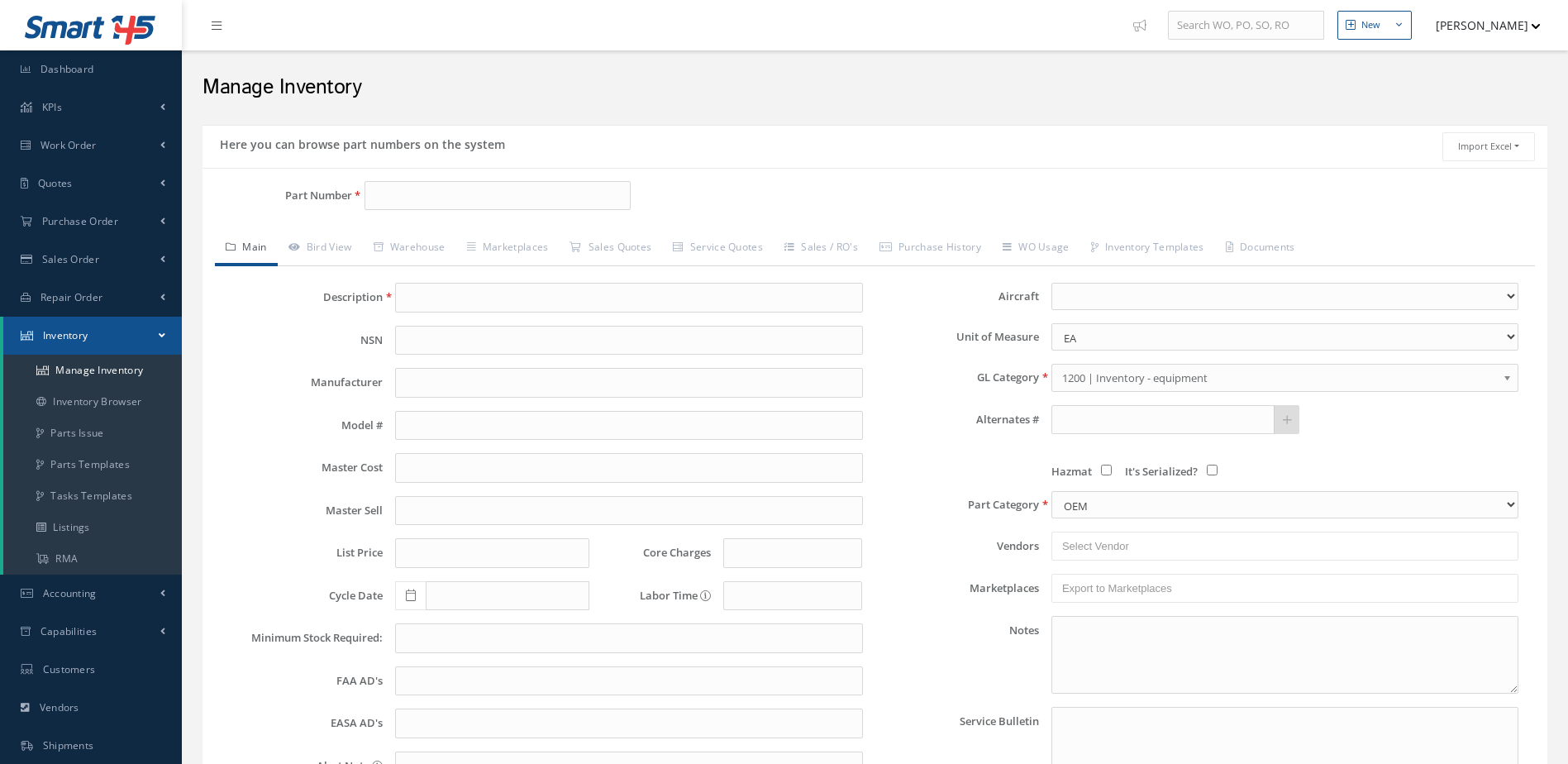
click at [477, 213] on div "Part Number" at bounding box center [427, 202] width 448 height 43
click at [477, 198] on input "Part Number" at bounding box center [498, 196] width 267 height 30
type input "9543367"
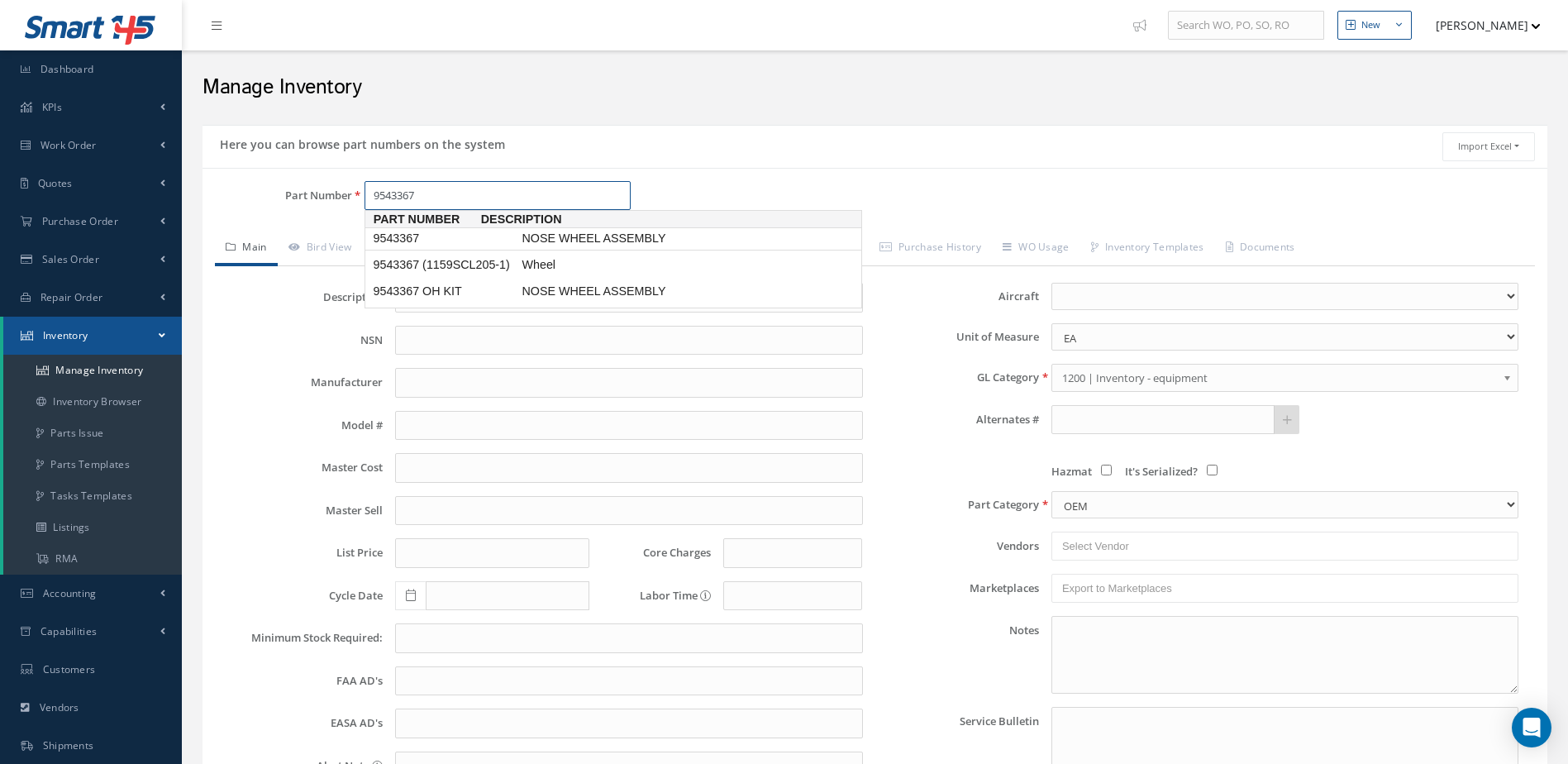
click at [527, 234] on span "NOSE WHEEL ASSEMBLY" at bounding box center [642, 238] width 248 height 17
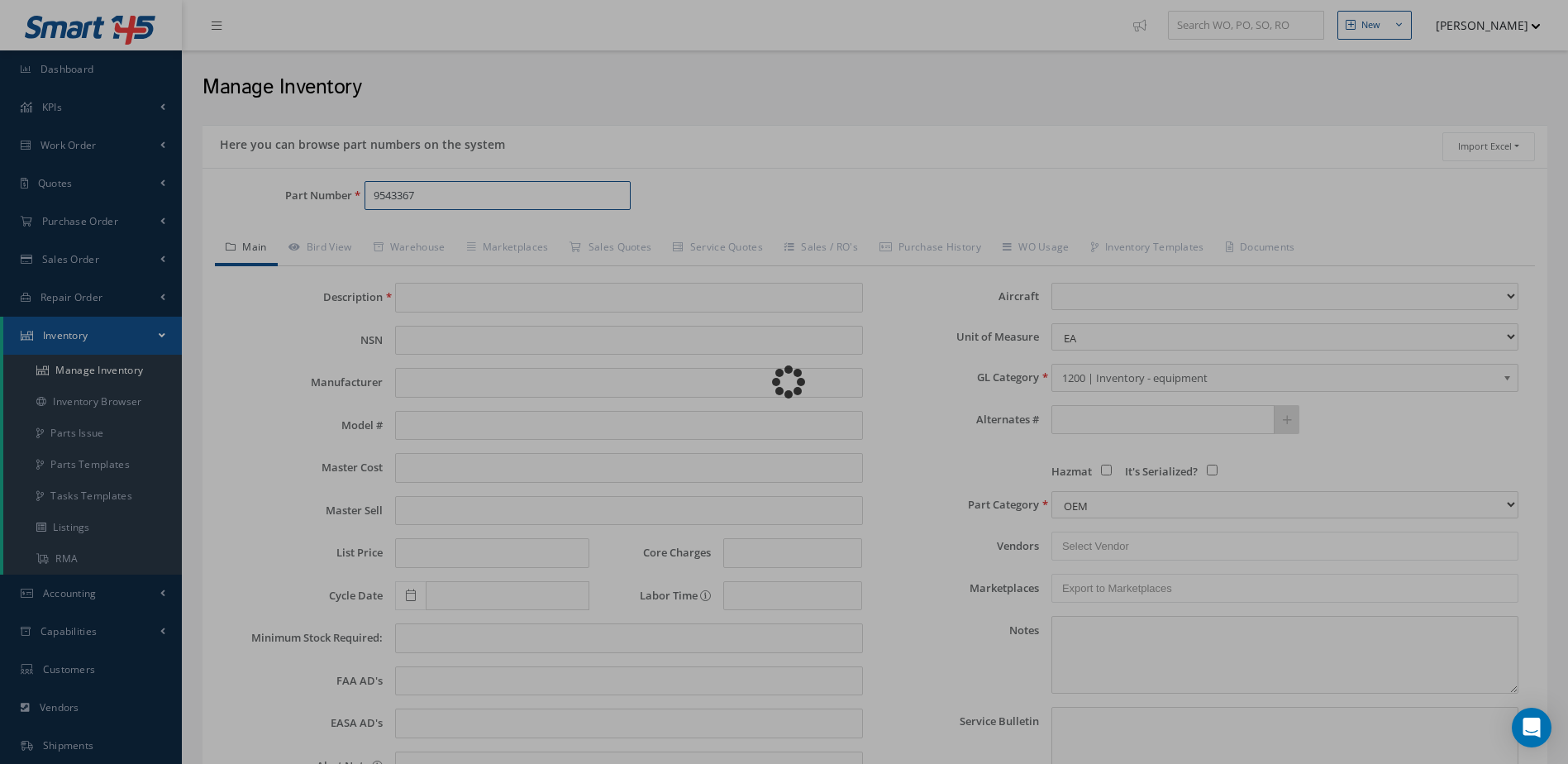
type input "NOSE WHEEL ASSEMBLY"
type input "MABS"
type input "0.00"
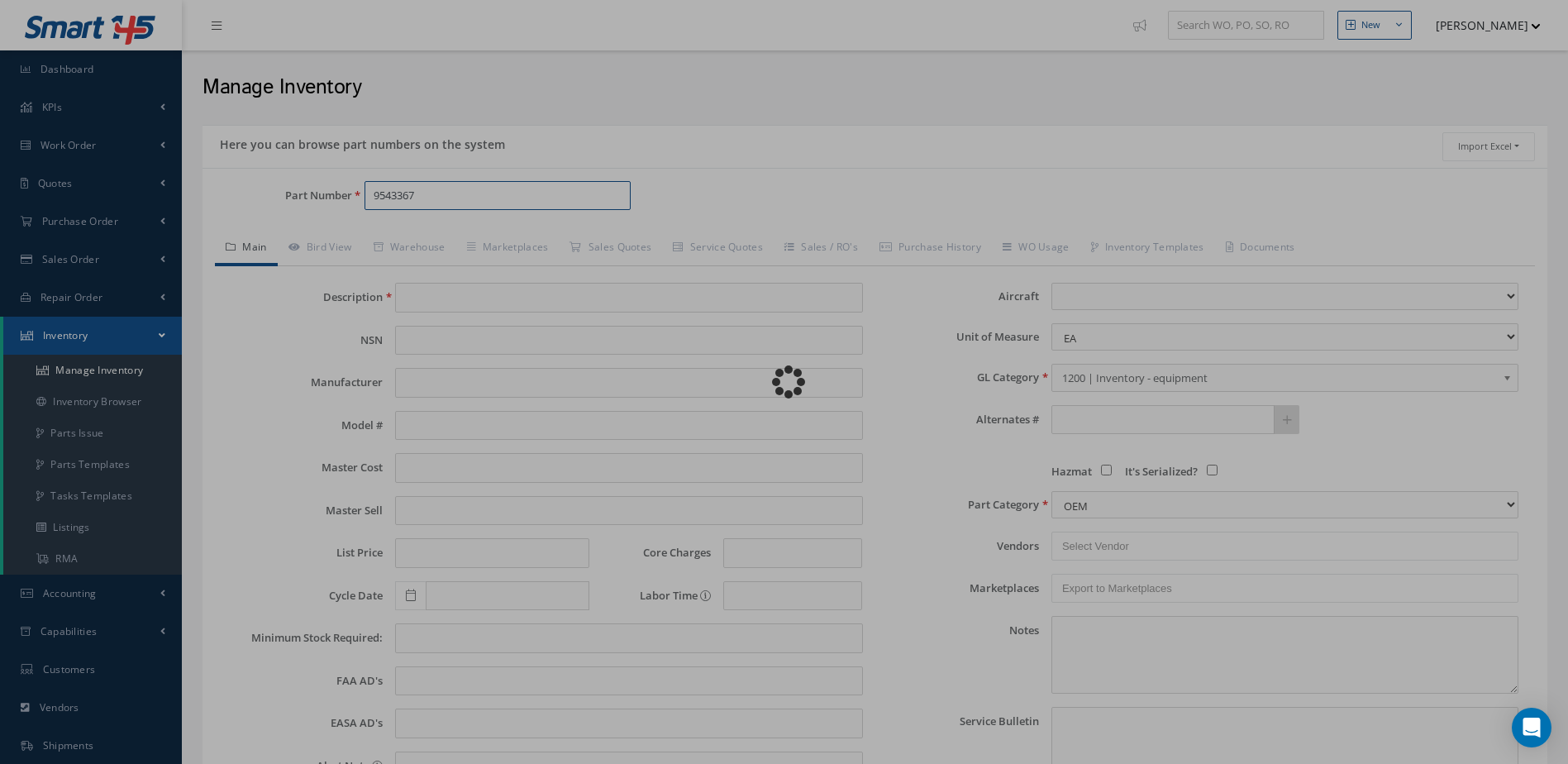
type input "0.00"
select select
type textarea "[DATE]: * STANDARD OH EXCHANGE $2,450 WITH GOODYEAR 217K22-1, CORE VALUE $9,500…"
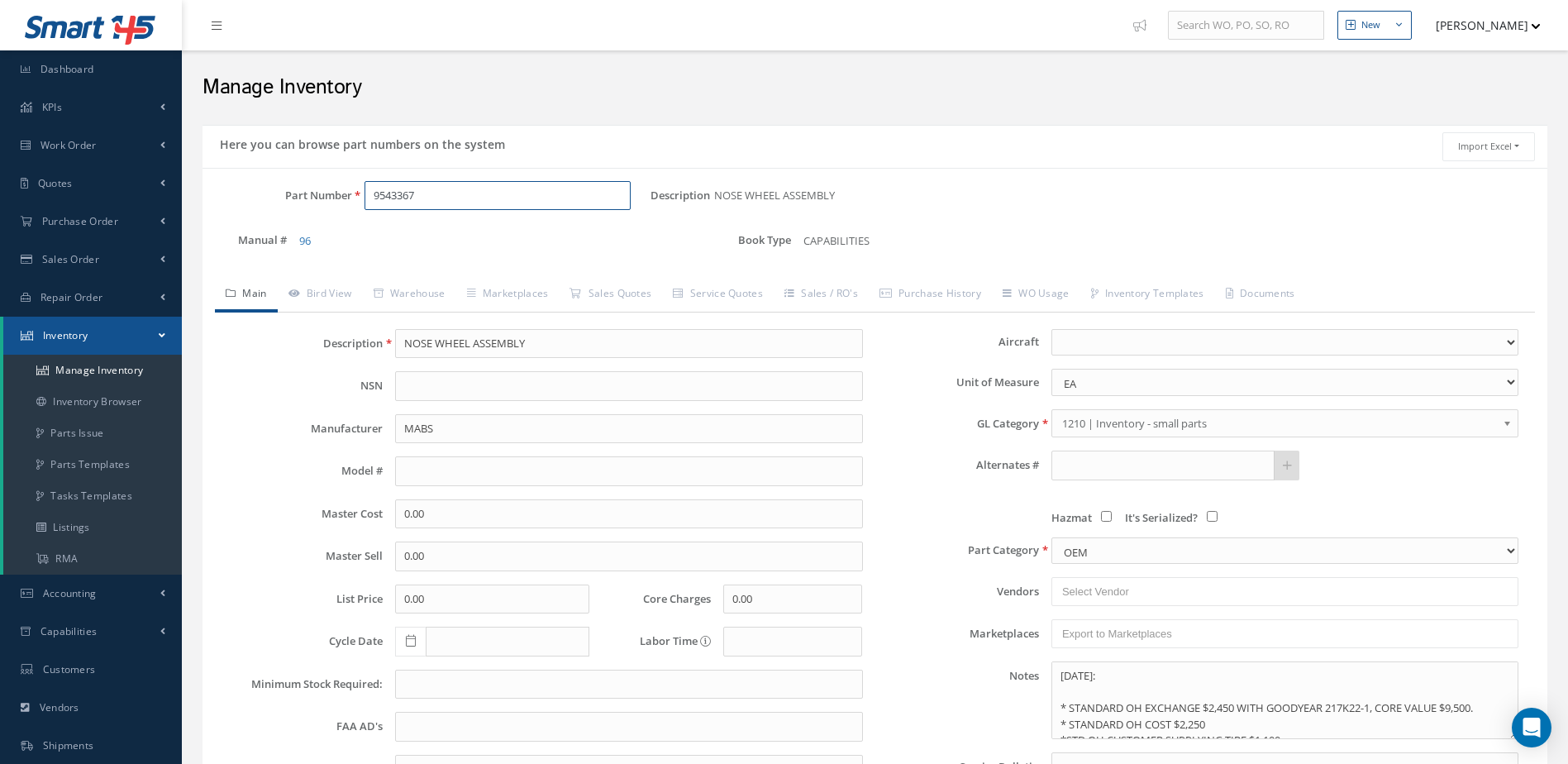
type input "9543367"
click at [1509, 344] on select "737-300/400 ASTRA 1125 ASTRA G150 ATR B200 B350 B400A B7500 B90 BD-700 BD700 BD…" at bounding box center [1285, 342] width 467 height 27
click at [1051, 329] on select "737-300/400 ASTRA 1125 ASTRA G150 ATR B200 B350 B400A B7500 B90 BD-700 BD700 BD…" at bounding box center [1285, 342] width 467 height 27
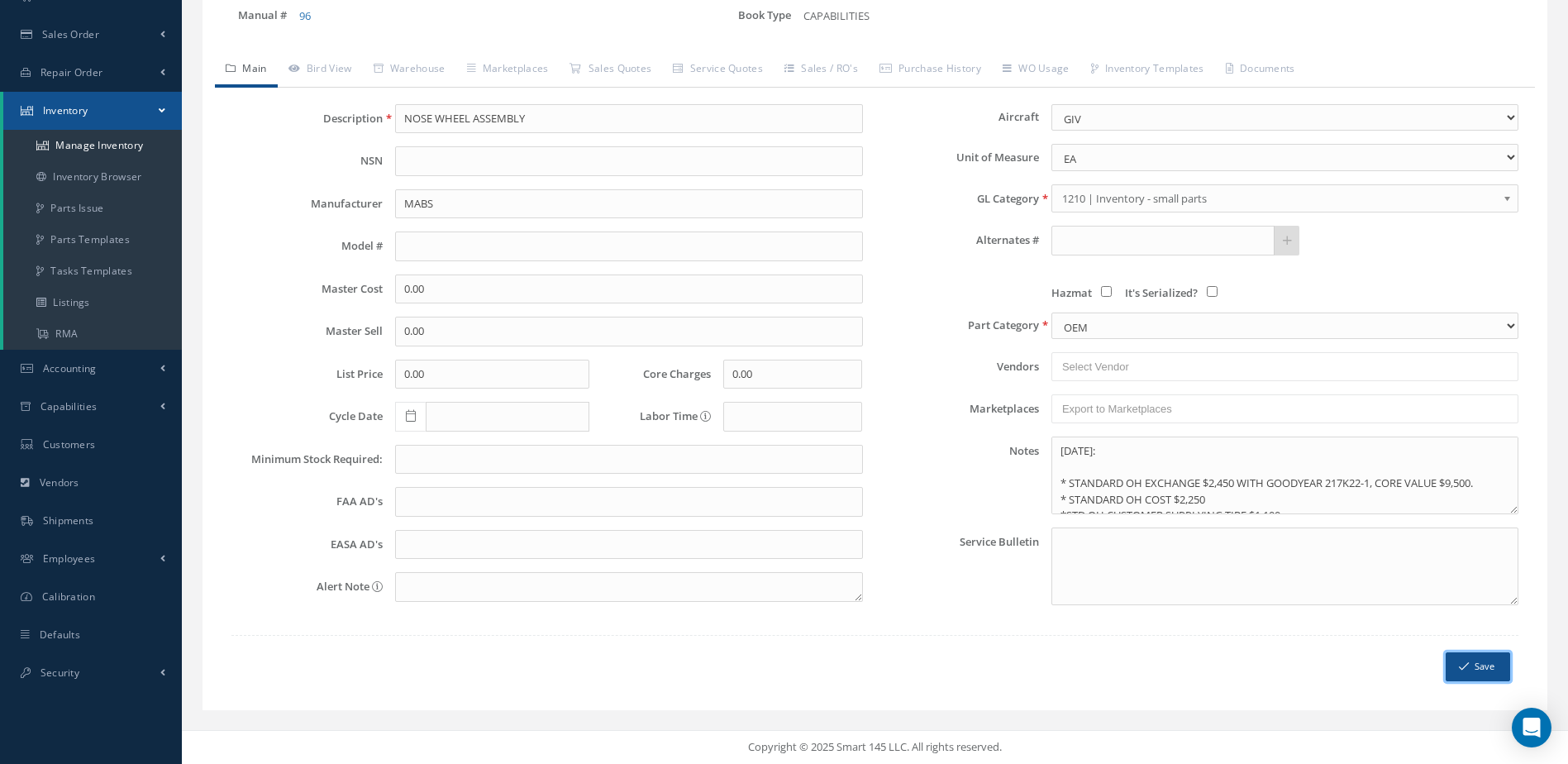
click at [1481, 674] on button "Save" at bounding box center [1478, 667] width 64 height 29
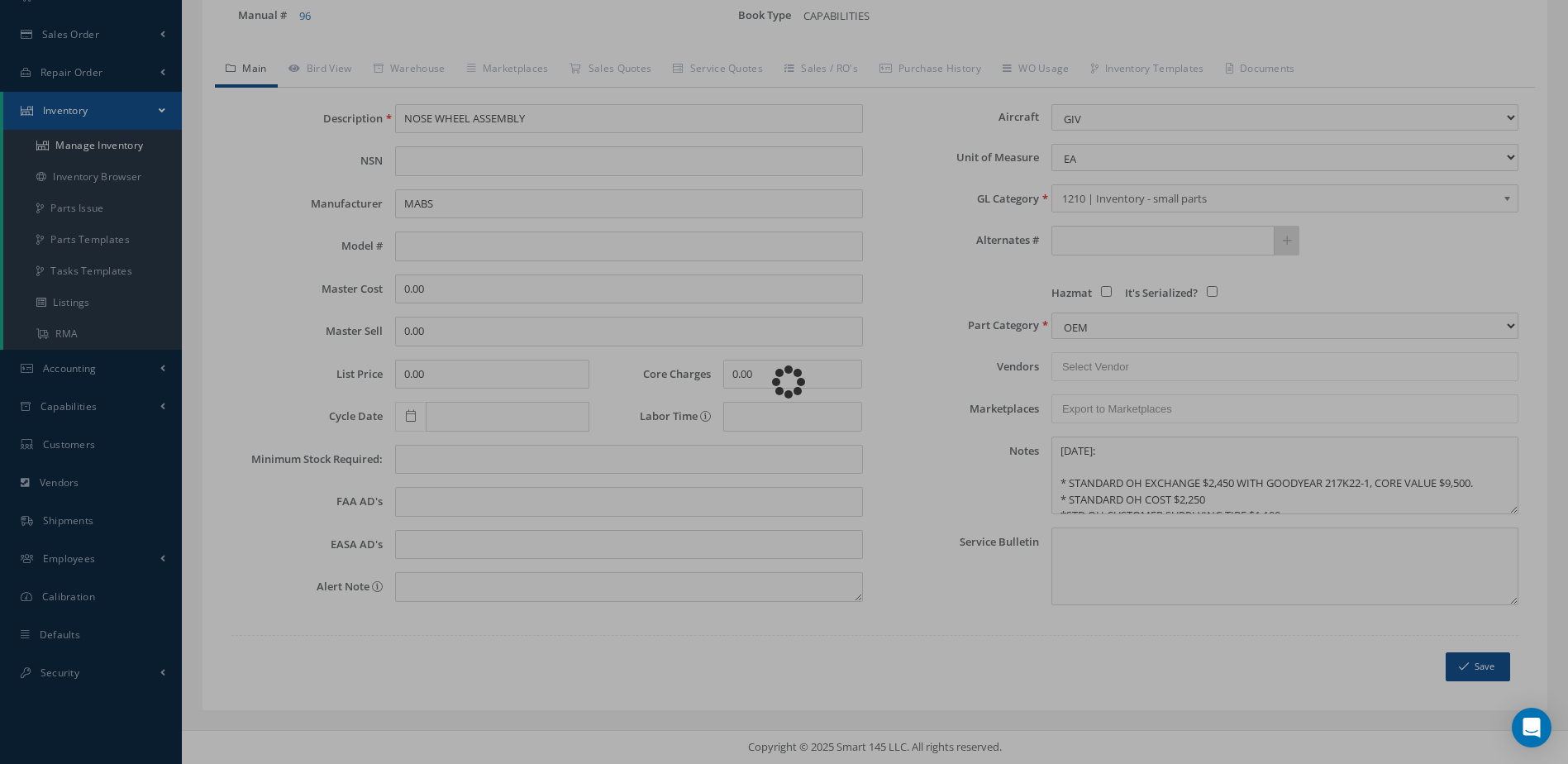
select select "26"
type textarea "[DATE]: * STANDARD OH EXCHANGE $2,450 WITH GOODYEAR 217K22-1, CORE VALUE $9,500…"
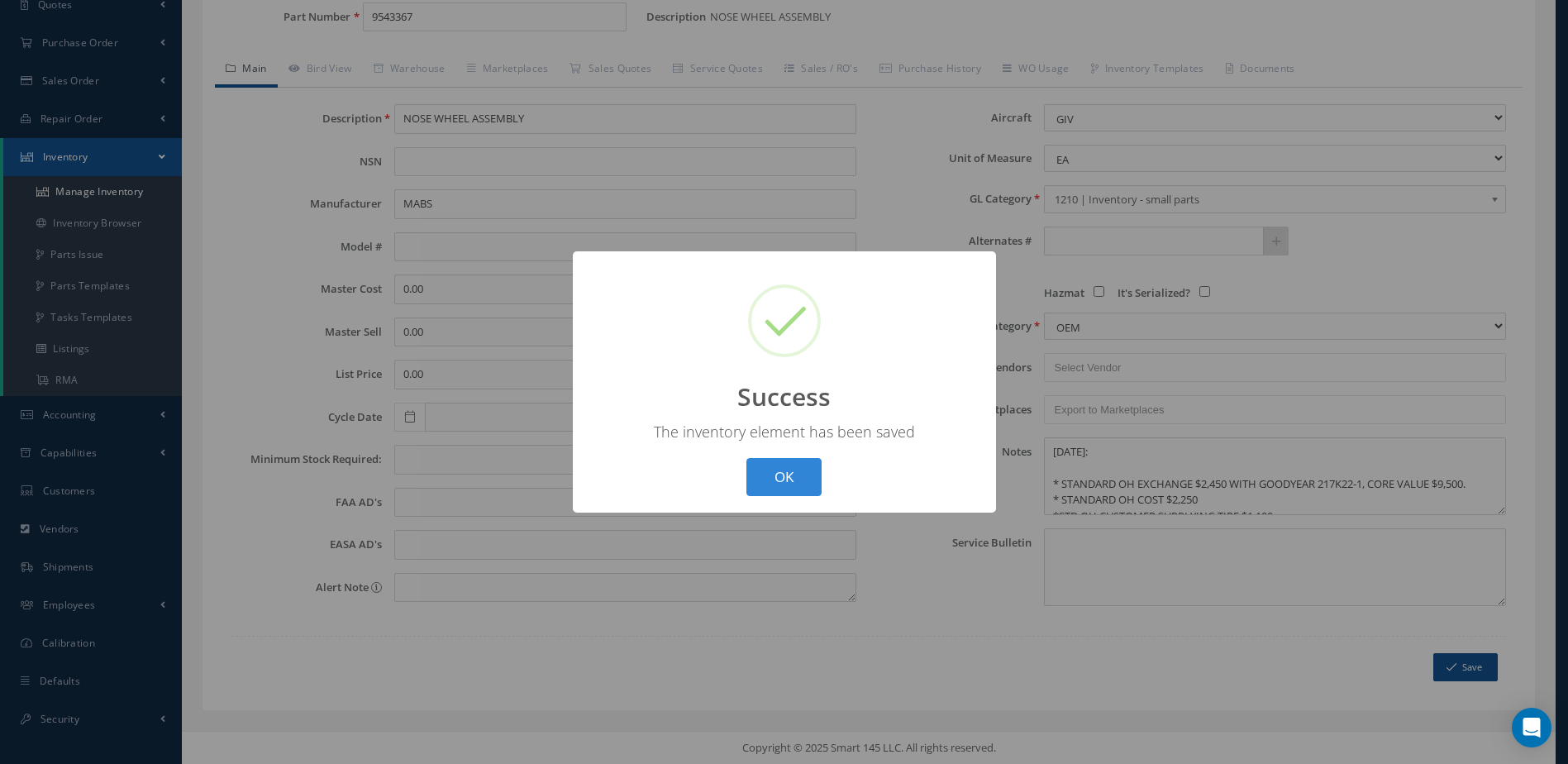
scroll to position [178, 0]
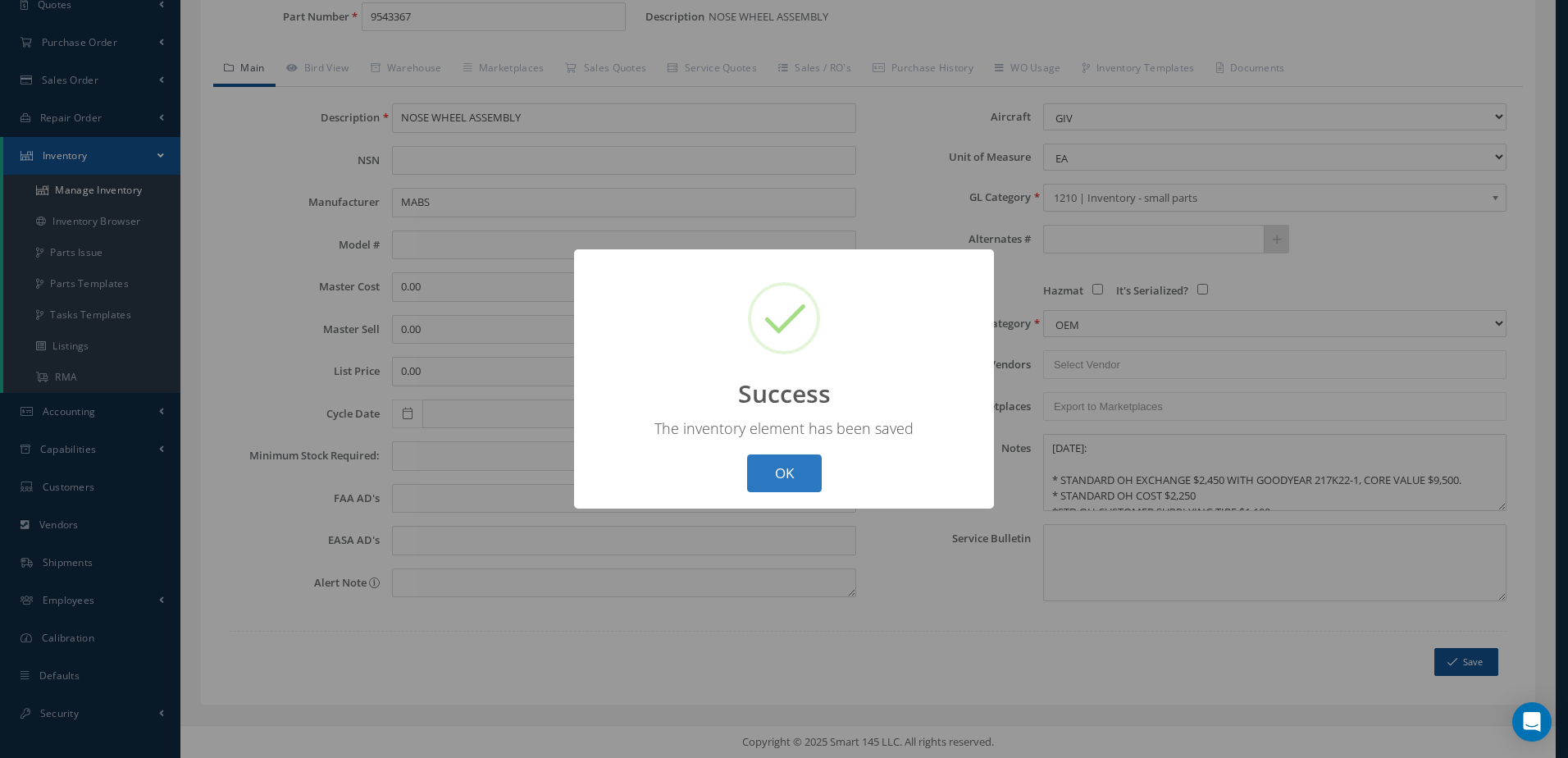
click at [779, 482] on button "OK" at bounding box center [784, 474] width 74 height 39
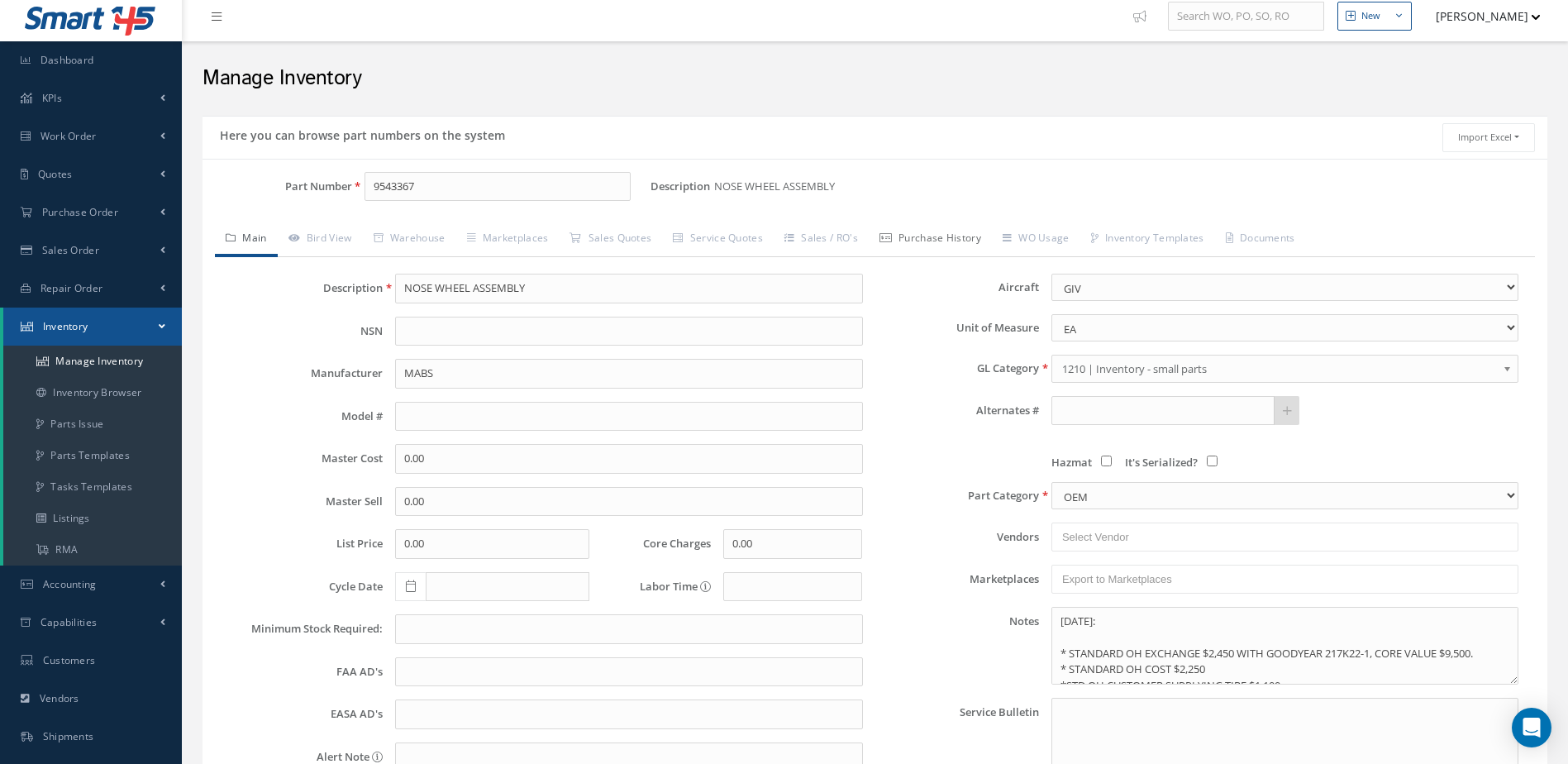
scroll to position [0, 0]
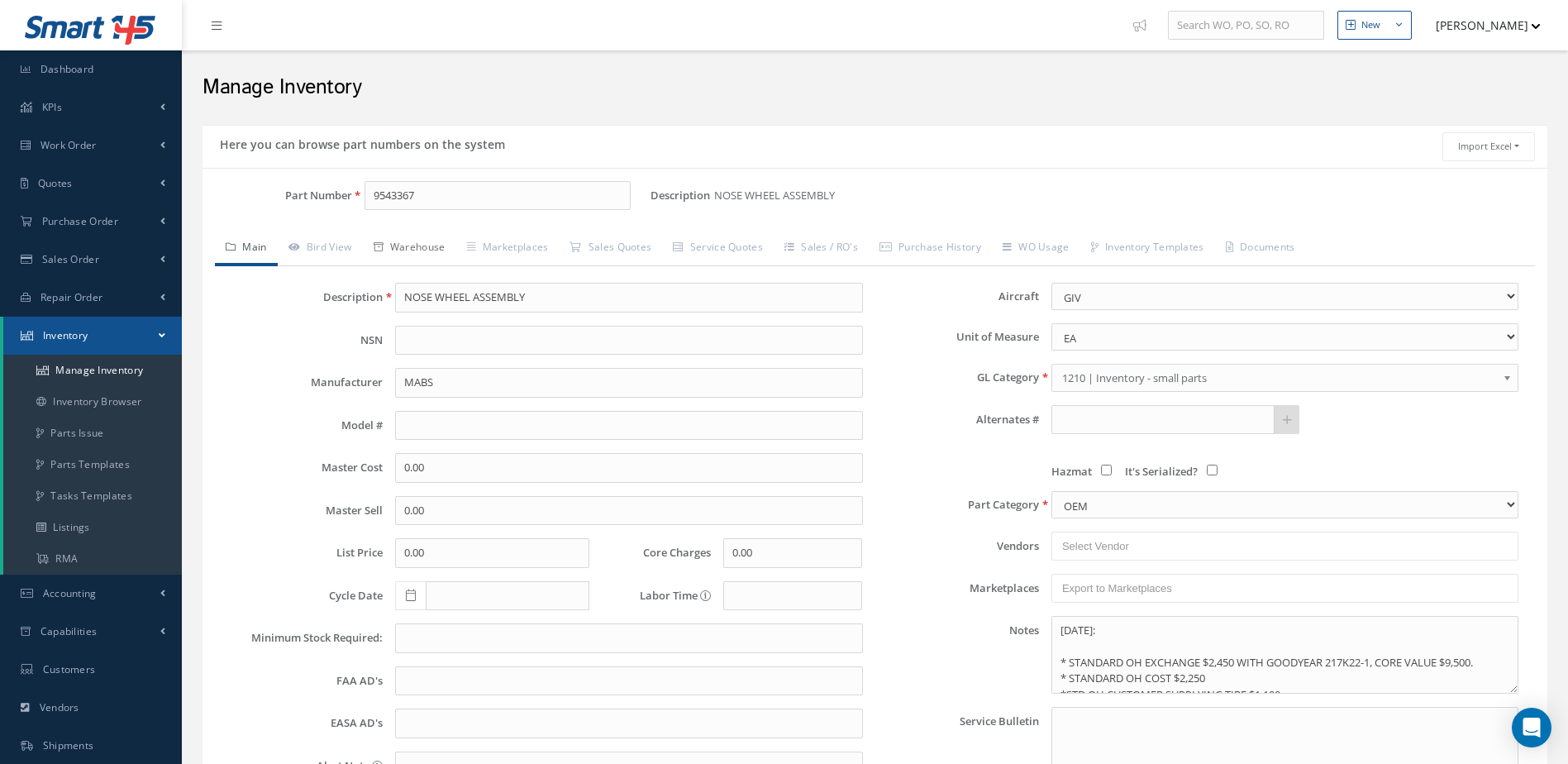
click at [422, 248] on link "Warehouse" at bounding box center [410, 249] width 93 height 35
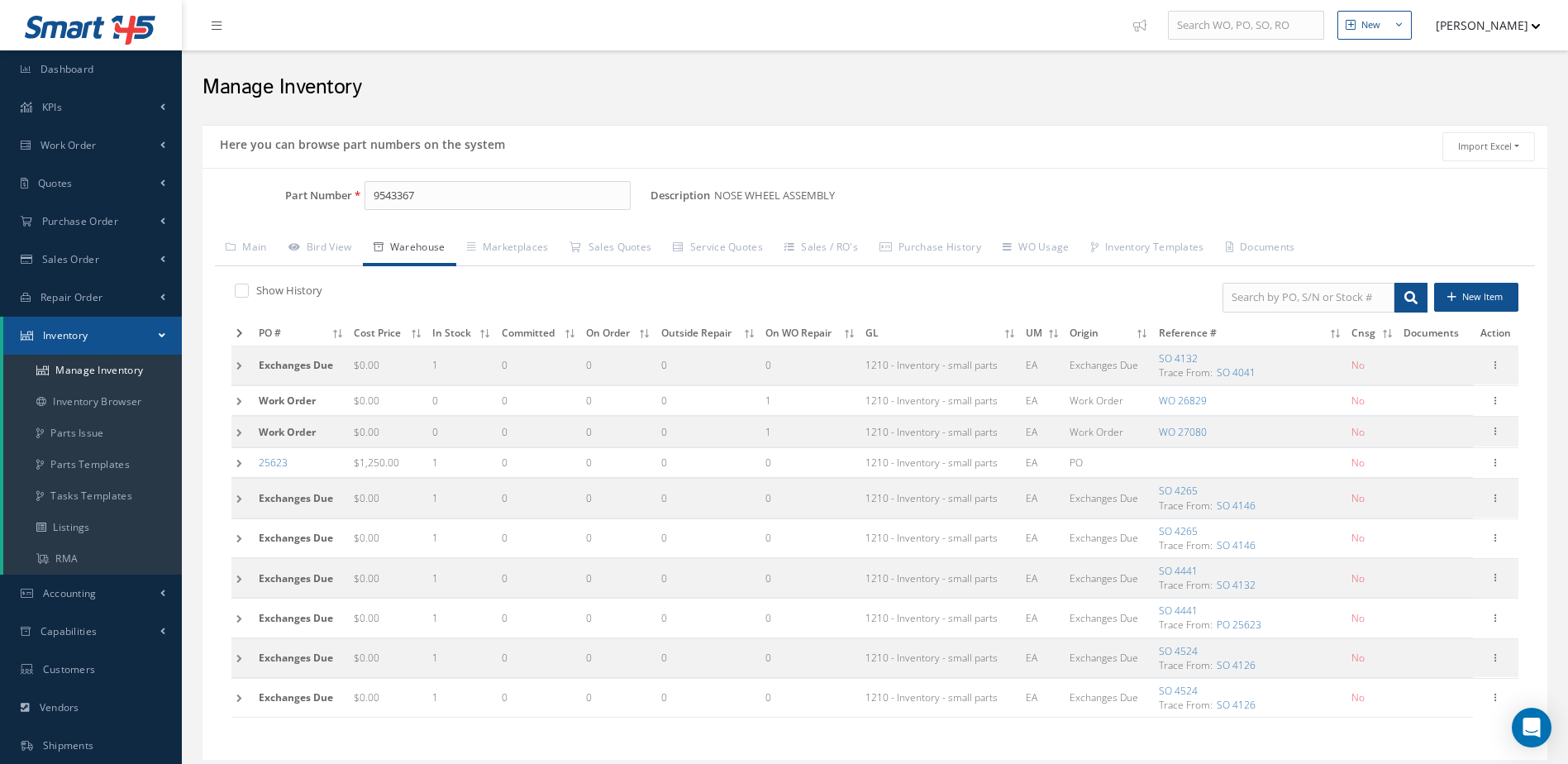
click at [237, 332] on icon at bounding box center [240, 333] width 7 height 10
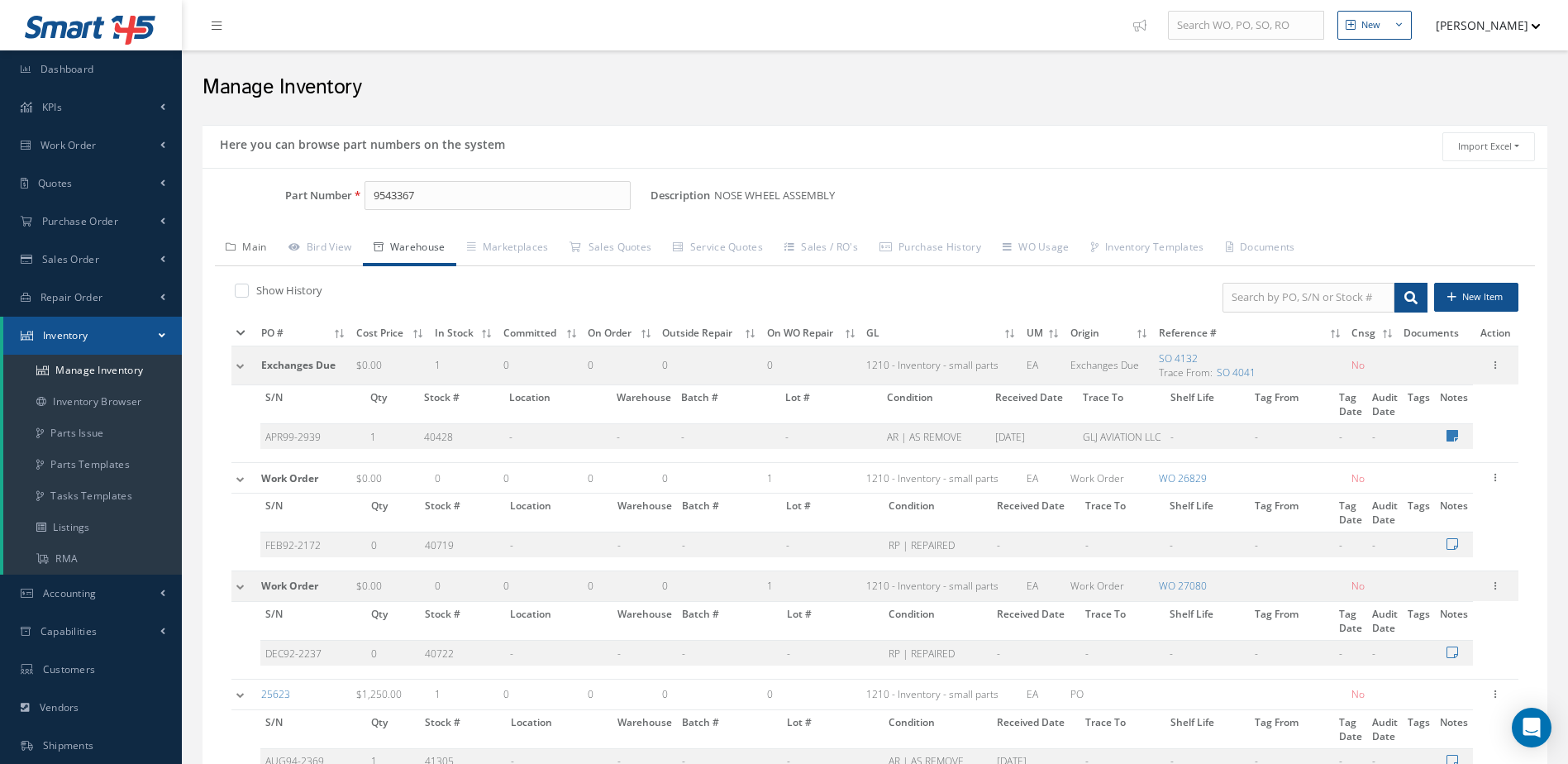
click at [266, 246] on link "Main" at bounding box center [246, 249] width 62 height 35
